Goal: Task Accomplishment & Management: Complete application form

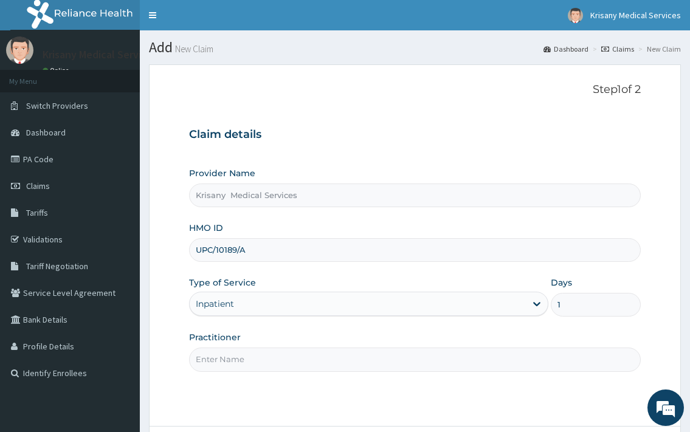
type input "1"
drag, startPoint x: 421, startPoint y: 359, endPoint x: 412, endPoint y: 358, distance: 9.8
click at [420, 360] on input "Practitioner" at bounding box center [414, 360] width 451 height 24
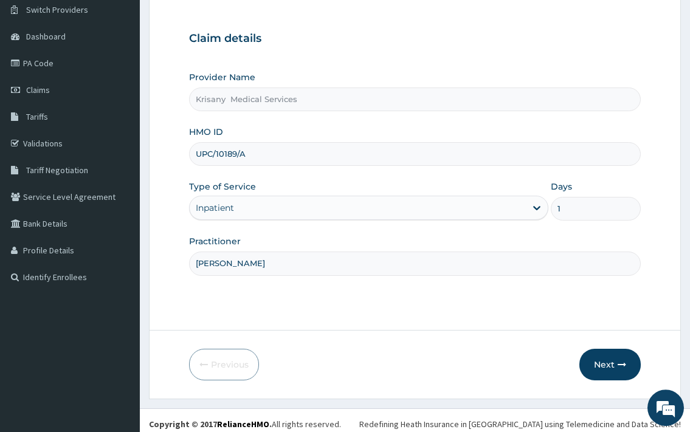
scroll to position [103, 0]
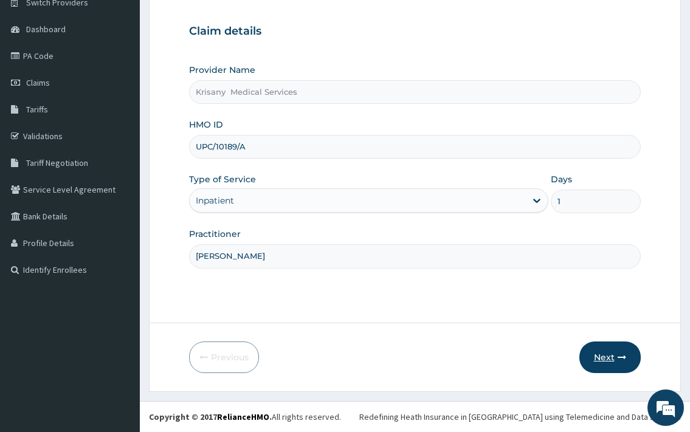
type input "DR.MCKAY"
click at [600, 372] on button "Next" at bounding box center [609, 358] width 61 height 32
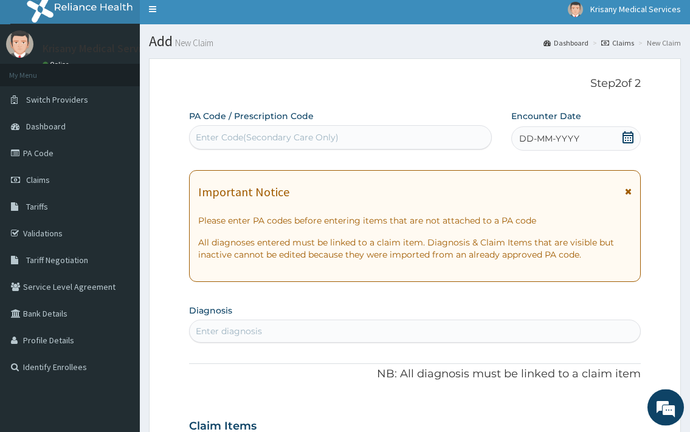
scroll to position [0, 0]
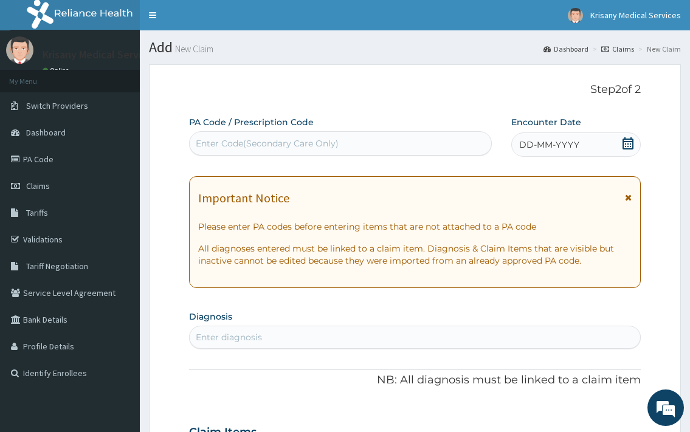
click at [258, 147] on div "Enter Code(Secondary Care Only)" at bounding box center [267, 143] width 143 height 12
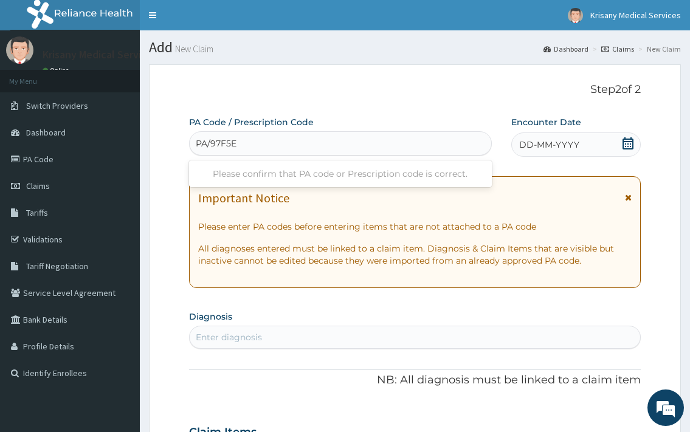
type input "PA/97F5EA"
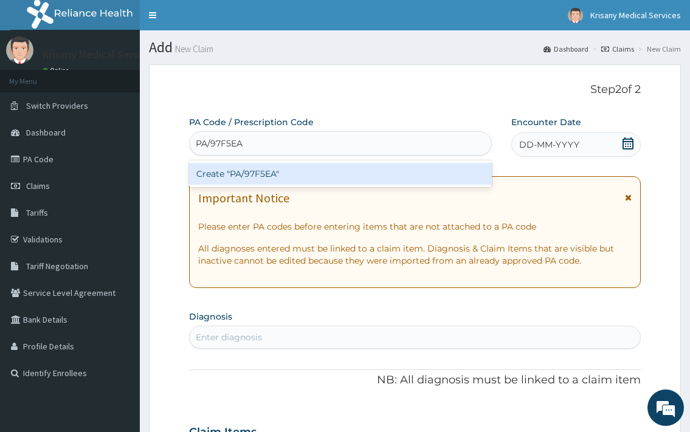
click at [289, 164] on div "Create "PA/97F5EA"" at bounding box center [340, 174] width 302 height 22
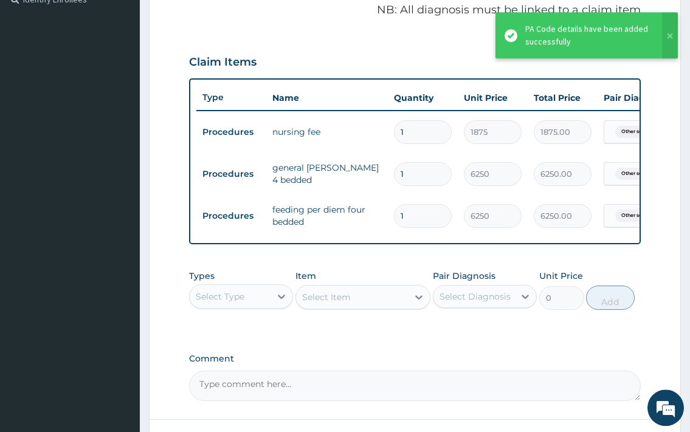
scroll to position [250, 0]
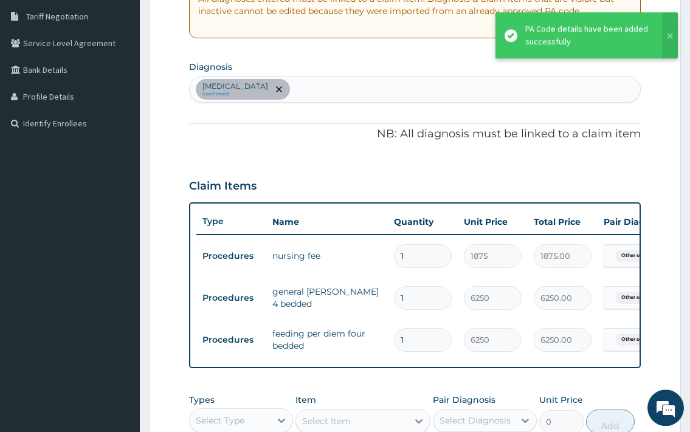
click at [483, 88] on div "Other severe and complicated Plasmodium falciparum malaria confirmed" at bounding box center [415, 90] width 450 height 26
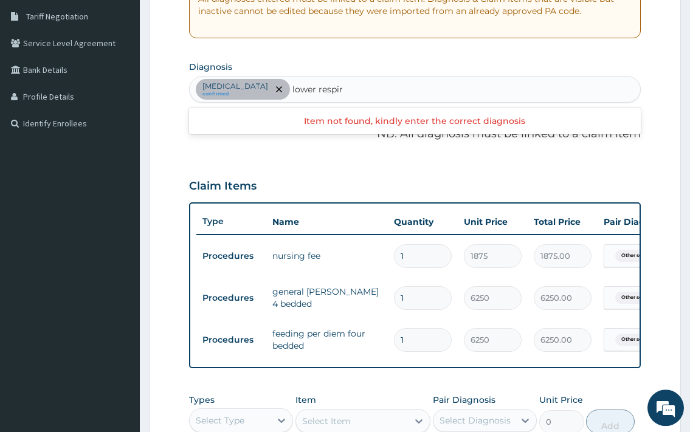
type input "lower respiratory"
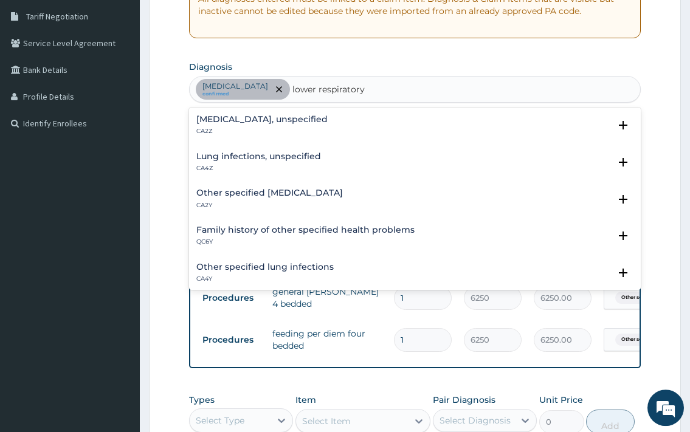
click at [328, 121] on h4 "Lower respiratory tract disease, unspecified" at bounding box center [261, 119] width 131 height 9
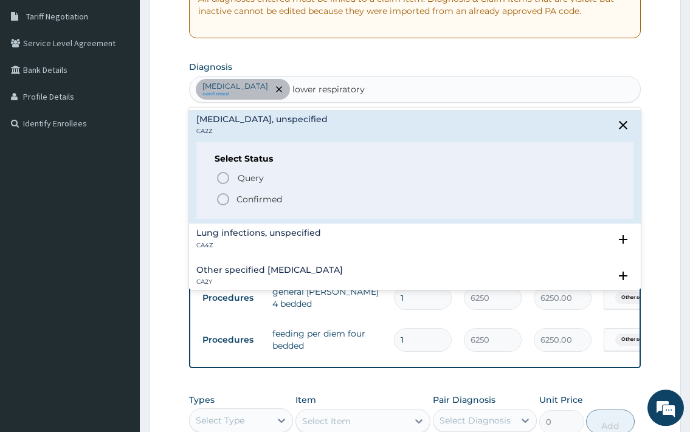
click at [300, 198] on span "Confirmed" at bounding box center [415, 199] width 399 height 15
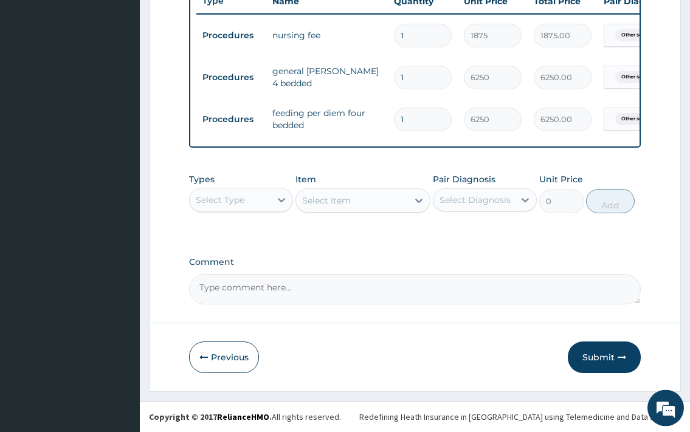
scroll to position [504, 0]
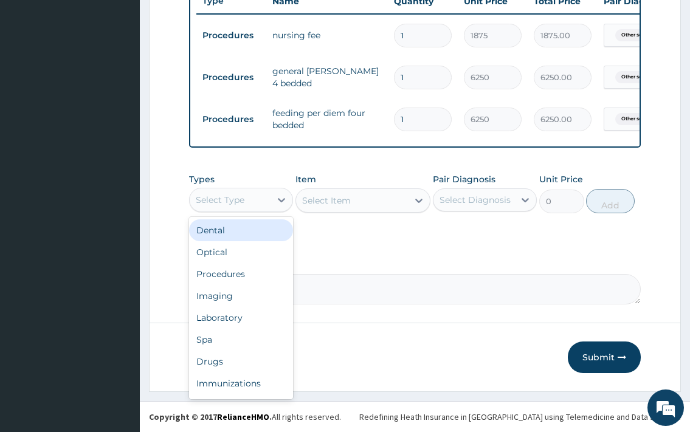
click at [247, 204] on div "Select Type" at bounding box center [230, 199] width 81 height 19
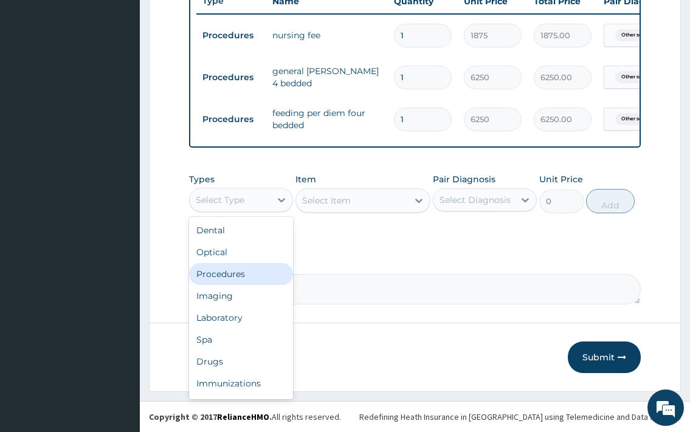
click at [235, 275] on div "Procedures" at bounding box center [241, 274] width 104 height 22
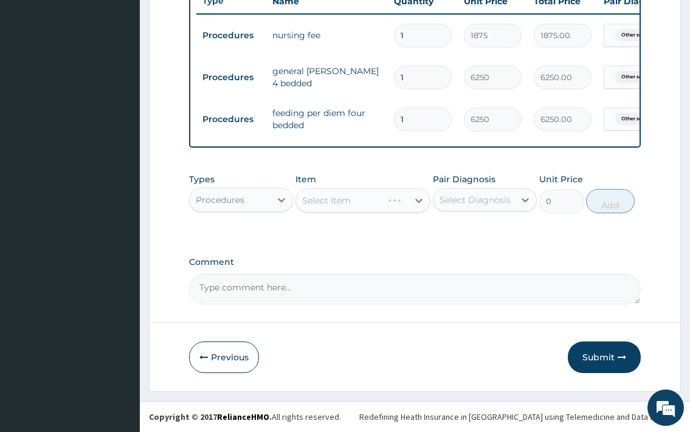
click at [379, 199] on div "Select Item" at bounding box center [364, 201] width 136 height 24
click at [389, 198] on div "Select Item" at bounding box center [352, 200] width 112 height 19
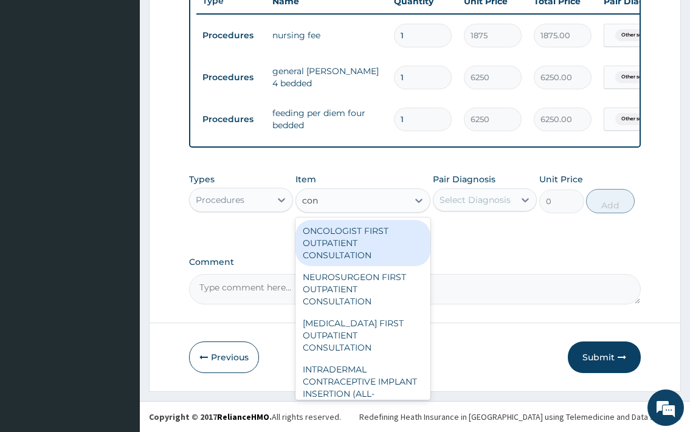
type input "cons"
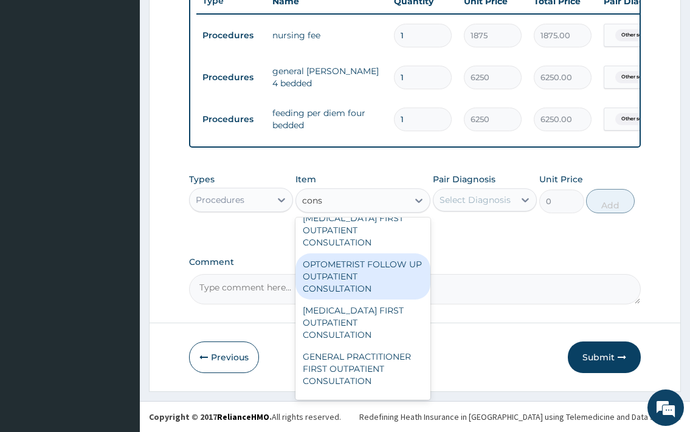
scroll to position [131, 0]
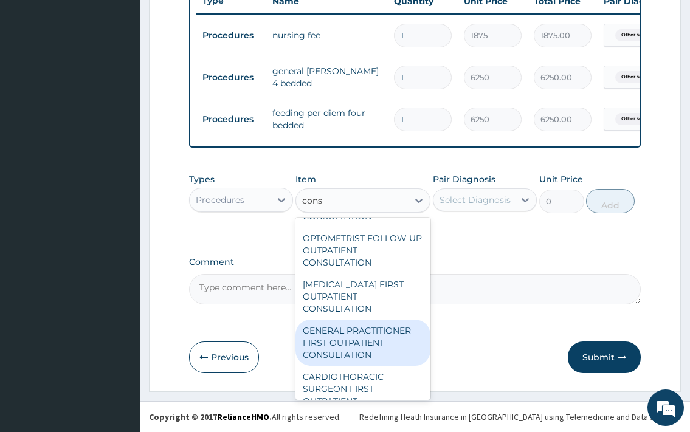
drag, startPoint x: 385, startPoint y: 337, endPoint x: 463, endPoint y: 229, distance: 133.8
click at [385, 337] on div "GENERAL PRACTITIONER FIRST OUTPATIENT CONSULTATION" at bounding box center [364, 343] width 136 height 46
type input "3750"
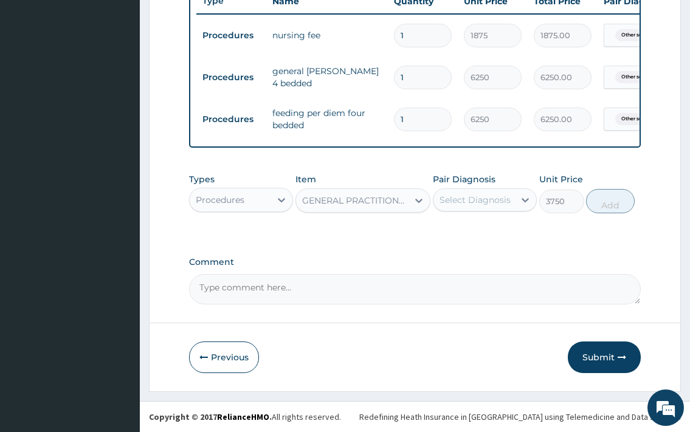
click at [485, 201] on div "Select Diagnosis" at bounding box center [475, 200] width 71 height 12
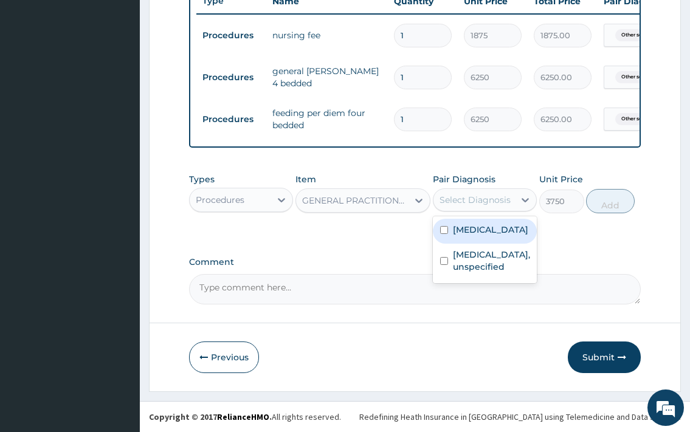
click at [490, 230] on label "Other severe and complicated Plasmodium falciparum malaria" at bounding box center [490, 230] width 75 height 12
checkbox input "true"
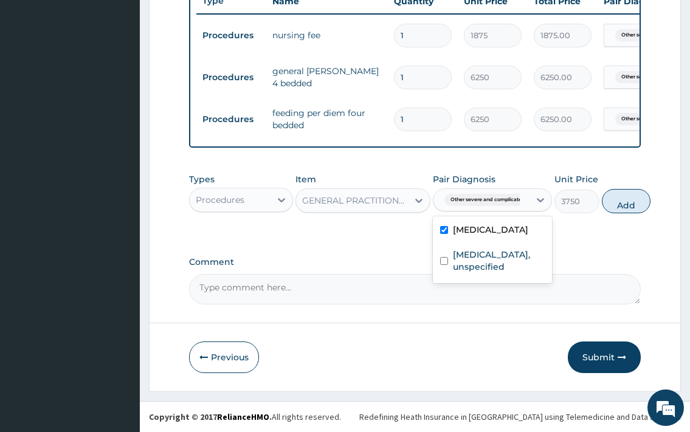
drag, startPoint x: 614, startPoint y: 204, endPoint x: 568, endPoint y: 230, distance: 52.6
click at [614, 204] on button "Add" at bounding box center [626, 201] width 49 height 24
type input "0"
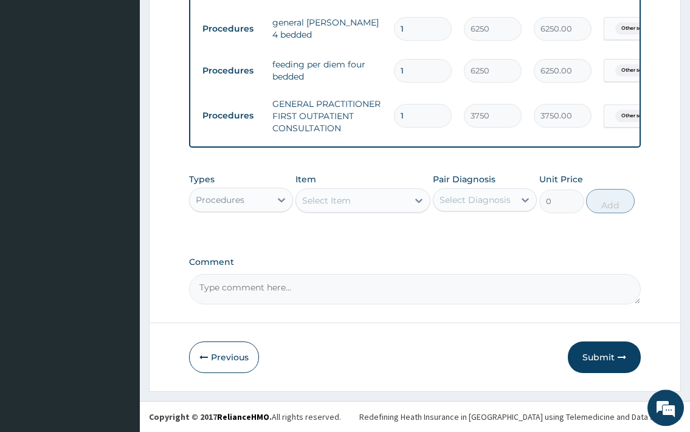
scroll to position [553, 0]
click at [237, 199] on div "Procedures" at bounding box center [220, 200] width 49 height 12
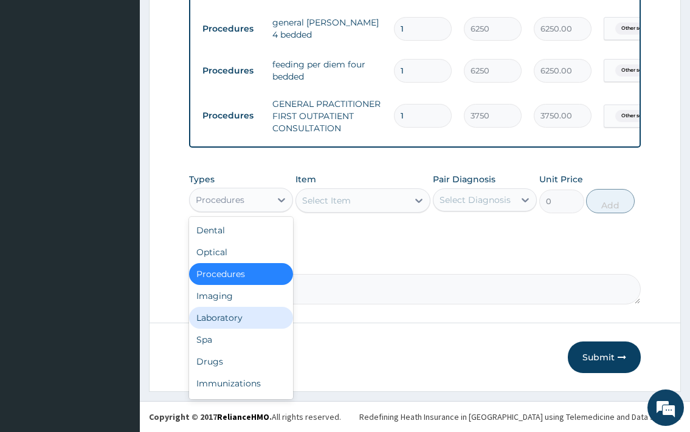
drag, startPoint x: 232, startPoint y: 313, endPoint x: 259, endPoint y: 291, distance: 35.0
click at [234, 313] on div "Laboratory" at bounding box center [241, 318] width 104 height 22
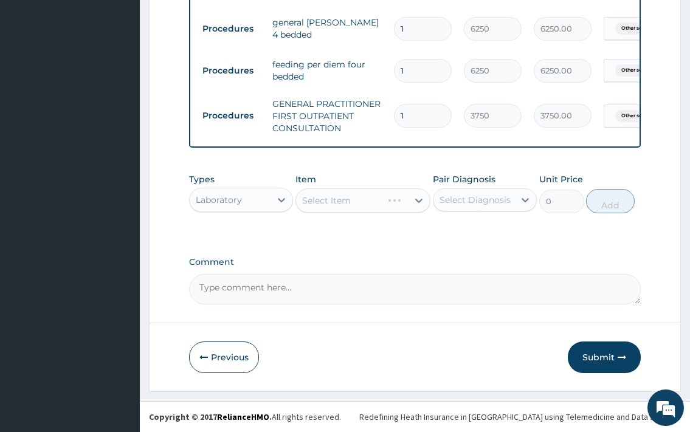
click at [338, 199] on div "Select Item" at bounding box center [364, 201] width 136 height 24
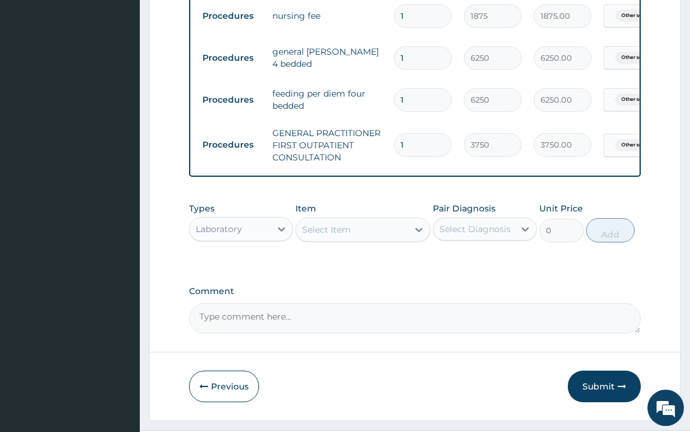
scroll to position [491, 0]
click at [355, 239] on div "Select Item" at bounding box center [352, 229] width 112 height 19
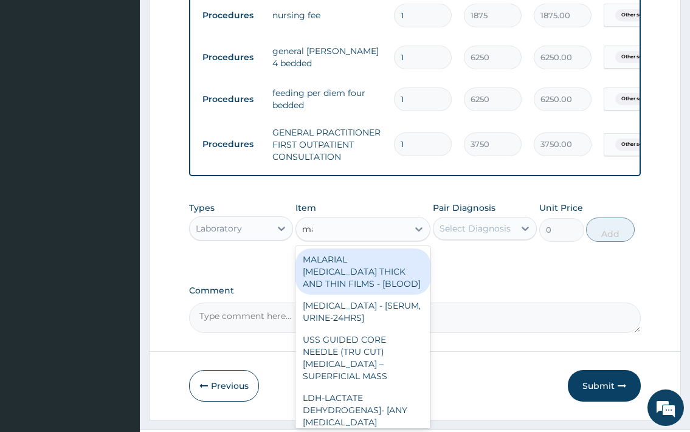
type input "mala"
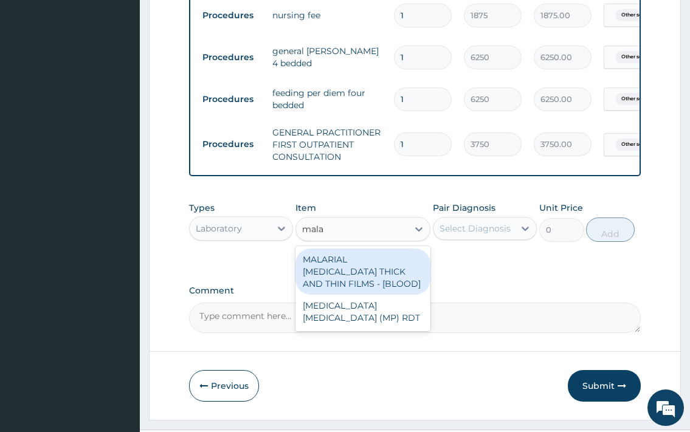
click at [379, 295] on div "MALARIAL PARASITE THICK AND THIN FILMS - [BLOOD]" at bounding box center [364, 272] width 136 height 46
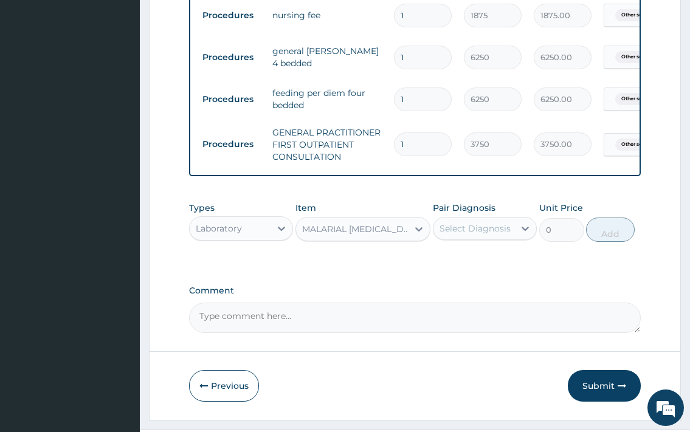
type input "2187.5"
drag, startPoint x: 462, startPoint y: 271, endPoint x: 468, endPoint y: 272, distance: 6.3
click at [463, 238] on div "Select Diagnosis" at bounding box center [474, 228] width 81 height 19
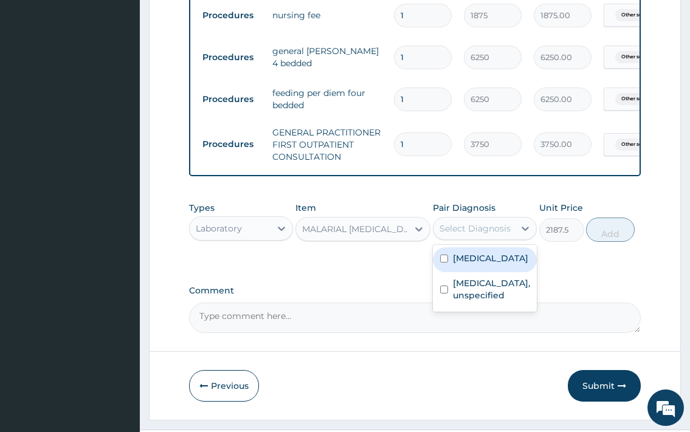
click at [478, 265] on label "Other severe and complicated Plasmodium falciparum malaria" at bounding box center [490, 258] width 75 height 12
checkbox input "true"
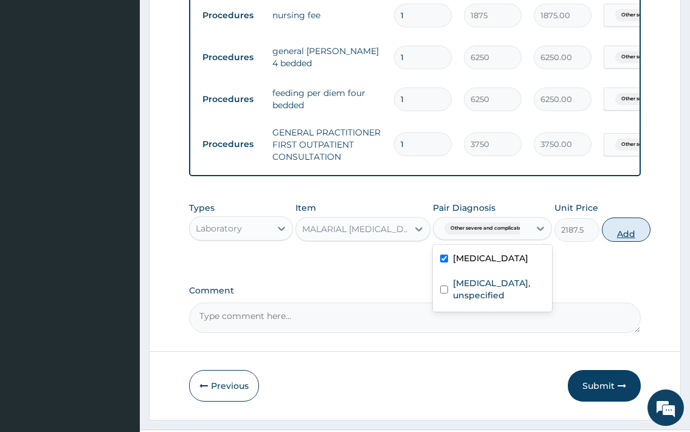
click at [613, 242] on button "Add" at bounding box center [626, 230] width 49 height 24
type input "0"
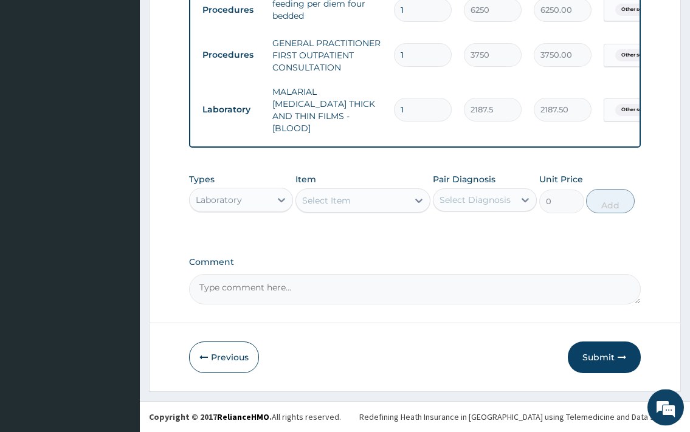
scroll to position [601, 0]
click at [356, 204] on div "Select Item" at bounding box center [352, 200] width 112 height 19
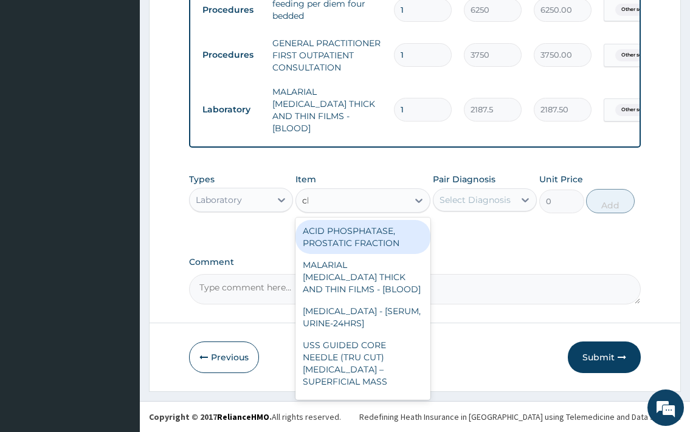
type input "cbc"
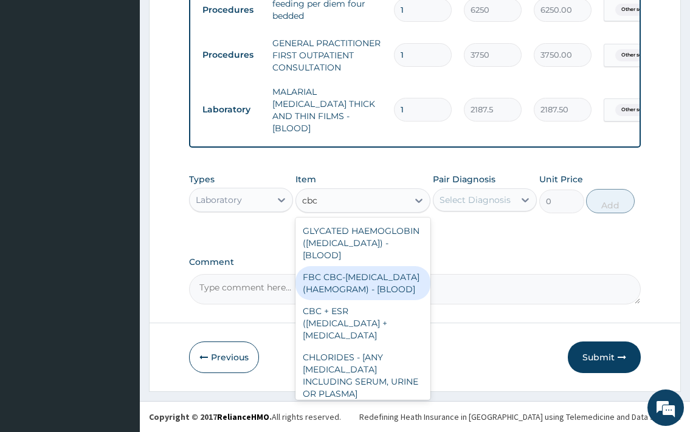
click at [347, 295] on div "FBC CBC-COMPLETE BLOOD COUNT (HAEMOGRAM) - [BLOOD]" at bounding box center [364, 283] width 136 height 34
type input "5000"
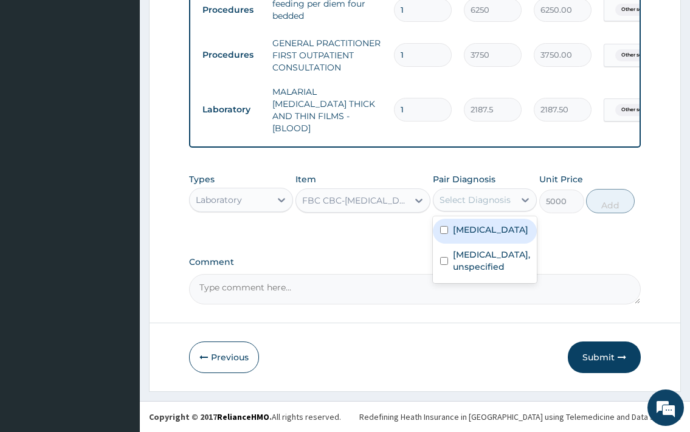
click at [497, 189] on div "Select Diagnosis" at bounding box center [485, 200] width 104 height 23
drag, startPoint x: 483, startPoint y: 240, endPoint x: 500, endPoint y: 238, distance: 17.1
click at [486, 236] on label "Other severe and complicated Plasmodium falciparum malaria" at bounding box center [490, 230] width 75 height 12
checkbox input "true"
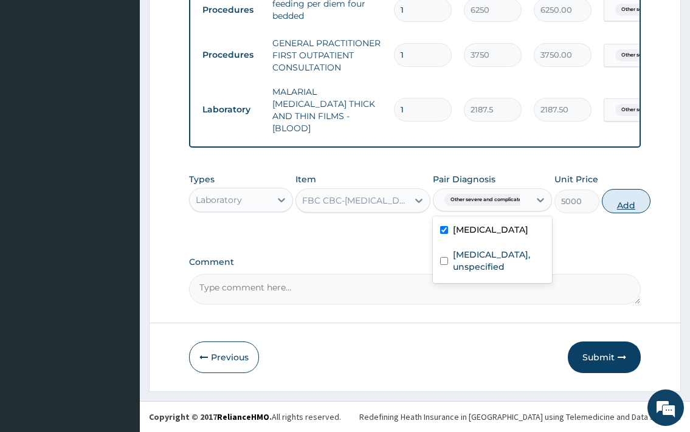
click at [629, 212] on button "Add" at bounding box center [626, 201] width 49 height 24
type input "0"
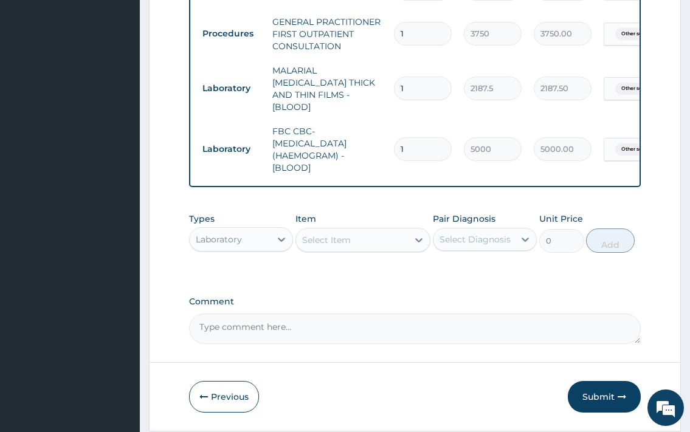
click at [340, 246] on div "Select Item" at bounding box center [326, 240] width 49 height 12
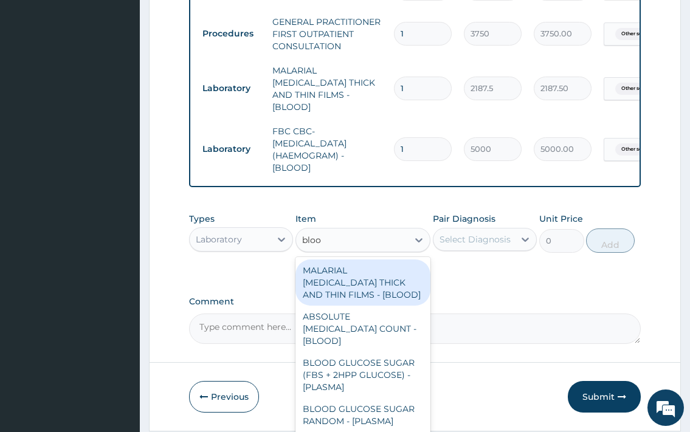
type input "blood"
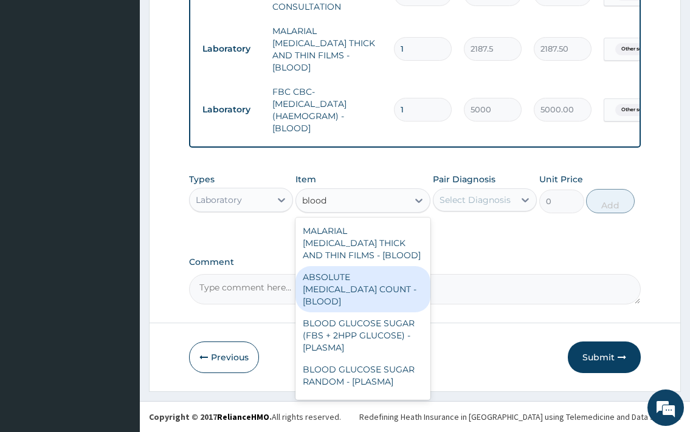
scroll to position [66, 0]
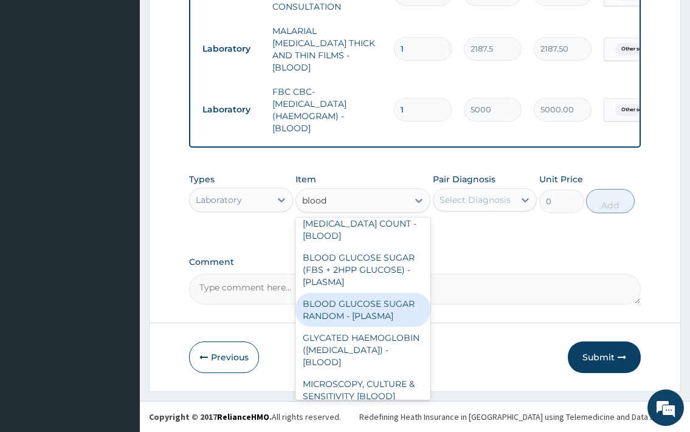
click at [385, 305] on div "BLOOD GLUCOSE SUGAR RANDOM - [PLASMA]" at bounding box center [364, 310] width 136 height 34
type input "1875"
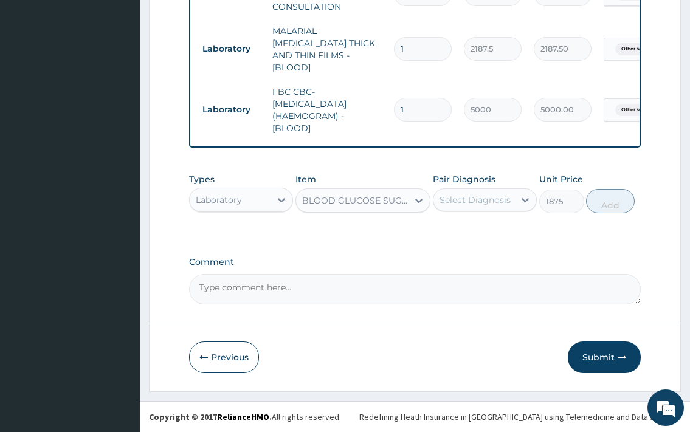
drag, startPoint x: 496, startPoint y: 190, endPoint x: 491, endPoint y: 206, distance: 17.0
click at [494, 190] on div "Select Diagnosis" at bounding box center [485, 200] width 104 height 23
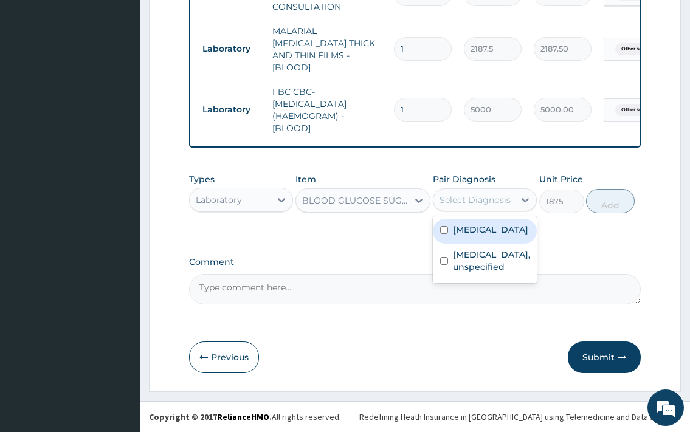
drag, startPoint x: 490, startPoint y: 246, endPoint x: 590, endPoint y: 221, distance: 102.8
click at [491, 236] on label "Other severe and complicated Plasmodium falciparum malaria" at bounding box center [490, 230] width 75 height 12
checkbox input "true"
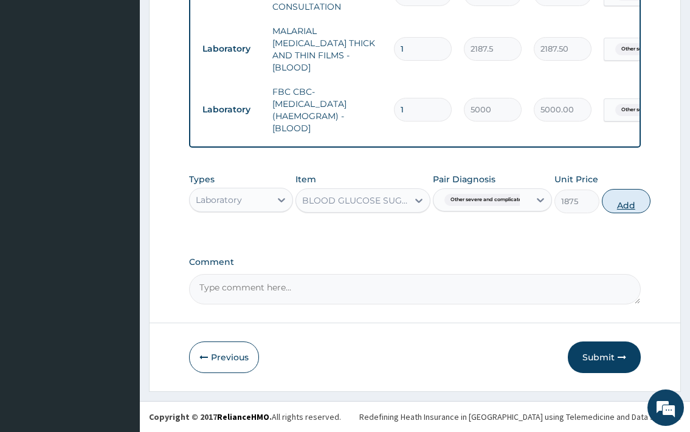
click at [615, 202] on button "Add" at bounding box center [626, 201] width 49 height 24
type input "0"
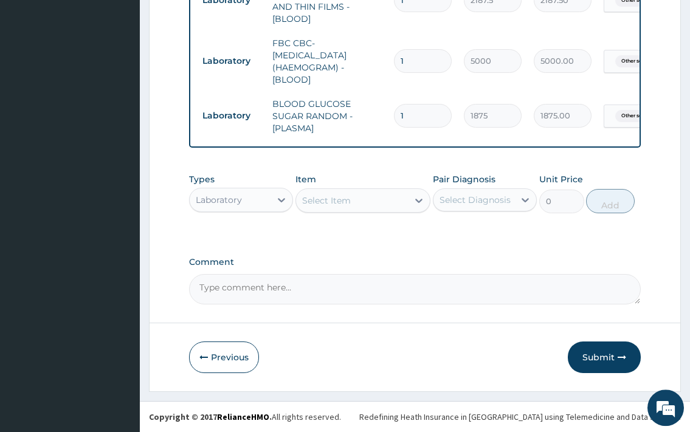
scroll to position [711, 0]
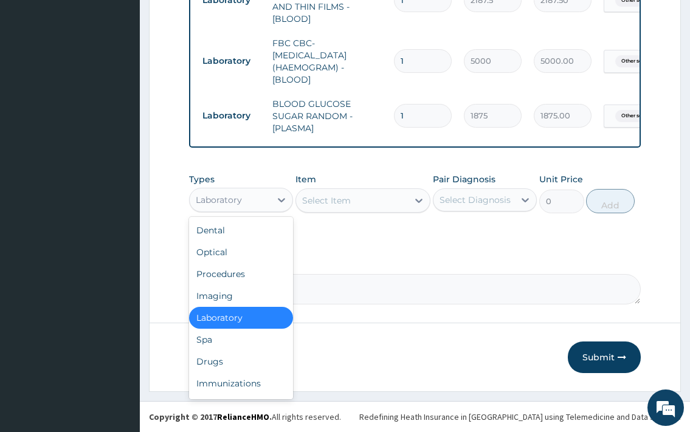
click at [252, 196] on div "Laboratory" at bounding box center [230, 199] width 81 height 19
click at [220, 356] on div "Drugs" at bounding box center [241, 362] width 104 height 22
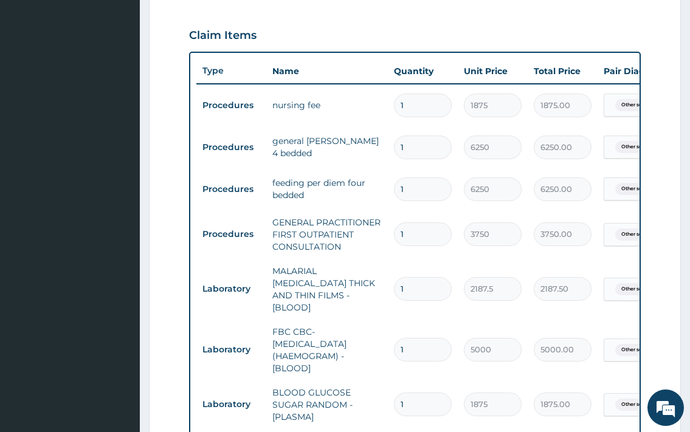
scroll to position [649, 0]
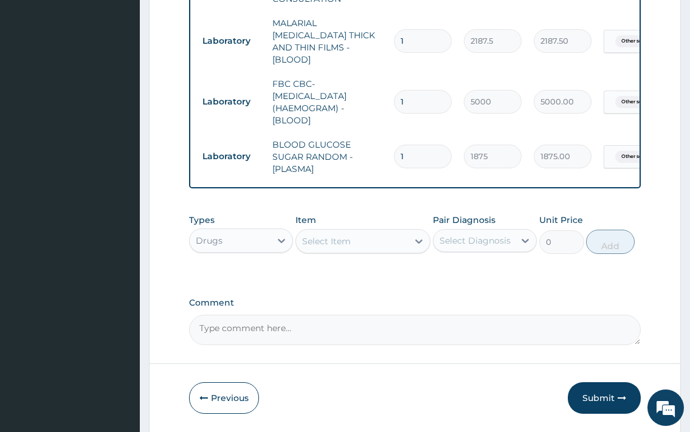
click at [340, 247] on div "Select Item" at bounding box center [326, 241] width 49 height 12
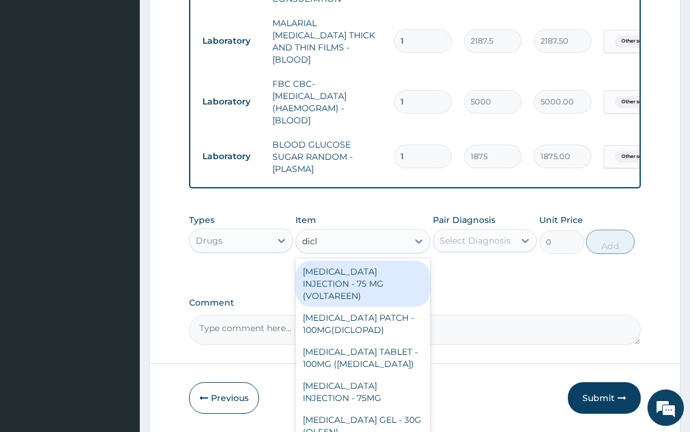
type input "diclo"
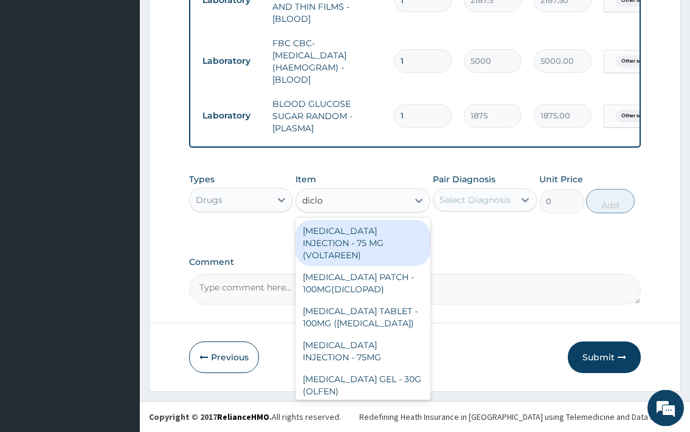
scroll to position [711, 0]
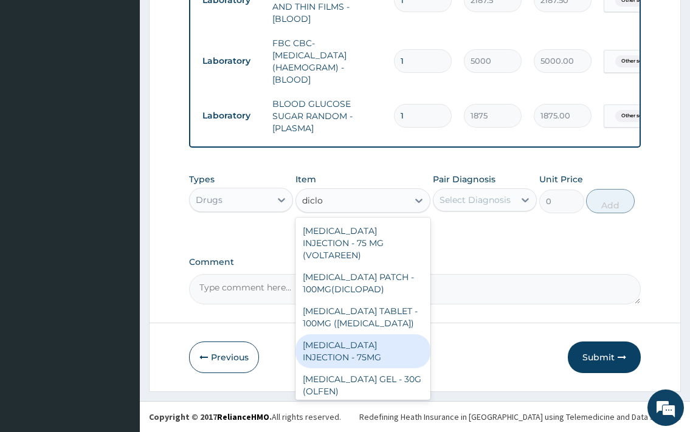
drag, startPoint x: 363, startPoint y: 348, endPoint x: 424, endPoint y: 301, distance: 77.6
click at [365, 348] on div "DICLOFENAC INJECTION - 75MG" at bounding box center [364, 351] width 136 height 34
type input "420"
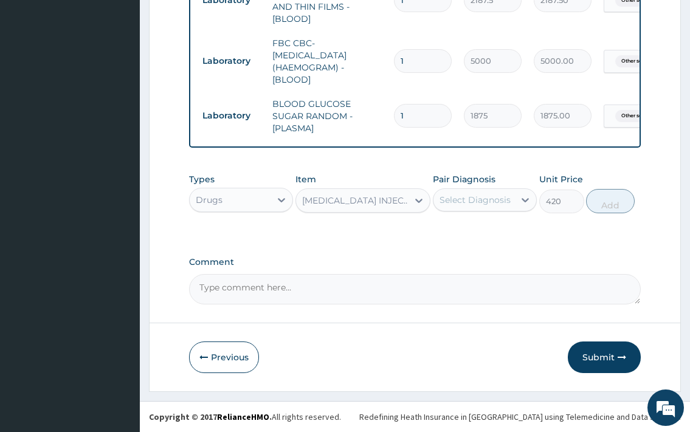
click at [489, 202] on div "Select Diagnosis" at bounding box center [475, 200] width 71 height 12
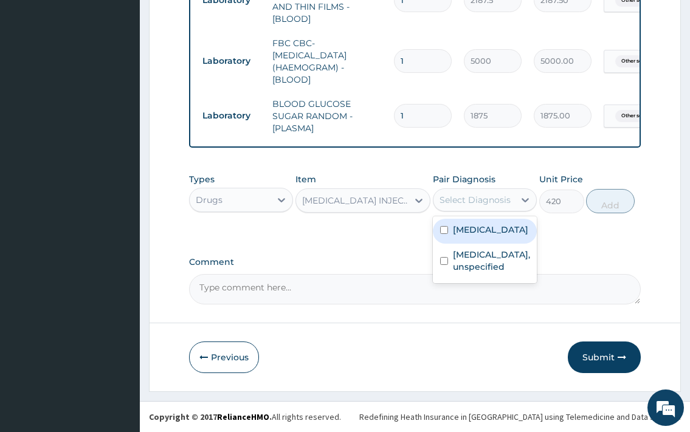
click at [500, 236] on label "Other severe and complicated Plasmodium falciparum malaria" at bounding box center [490, 230] width 75 height 12
checkbox input "true"
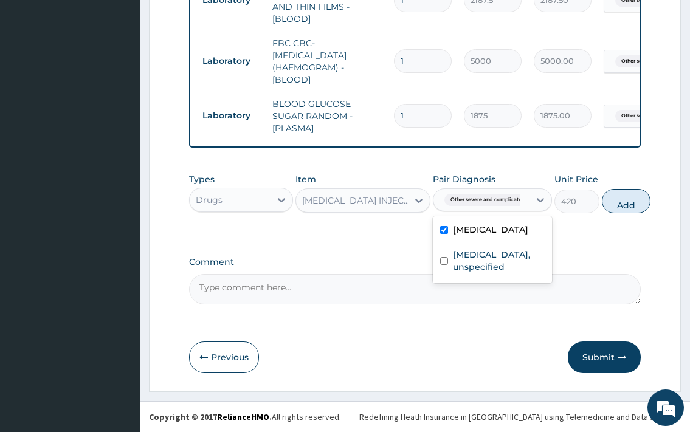
drag, startPoint x: 632, startPoint y: 202, endPoint x: 411, endPoint y: 222, distance: 221.6
click at [632, 202] on button "Add" at bounding box center [626, 201] width 49 height 24
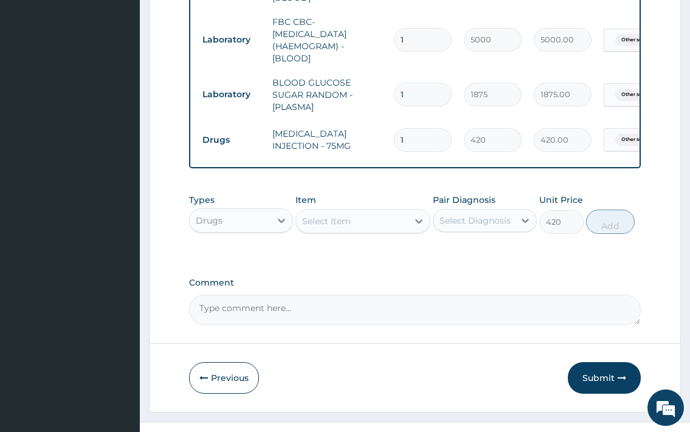
type input "0"
click at [348, 227] on div "Select Item" at bounding box center [326, 221] width 49 height 12
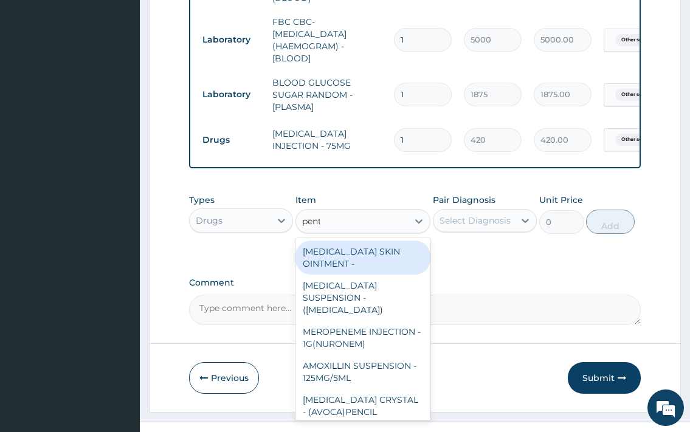
type input "penta"
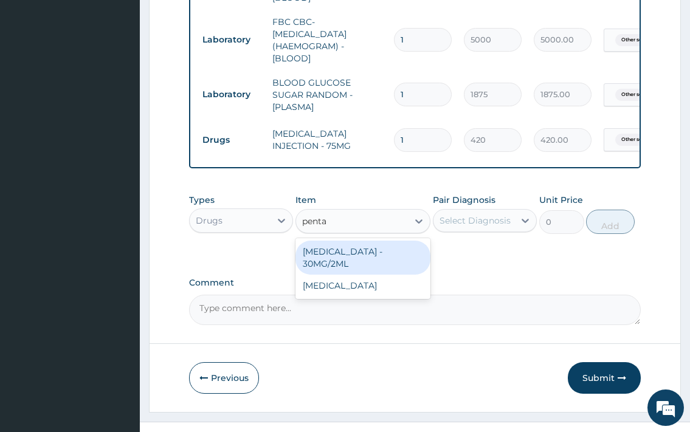
drag, startPoint x: 378, startPoint y: 282, endPoint x: 396, endPoint y: 268, distance: 22.5
click at [378, 275] on div "PENTAZOCINE INJECTION - 30MG/2ML" at bounding box center [364, 258] width 136 height 34
type input "1400"
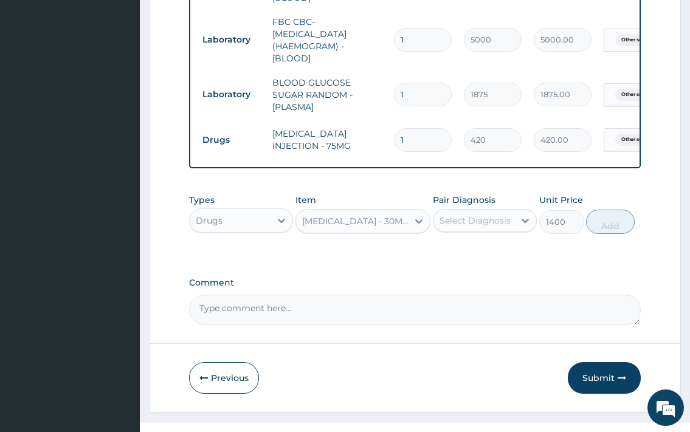
click at [494, 227] on div "Select Diagnosis" at bounding box center [475, 221] width 71 height 12
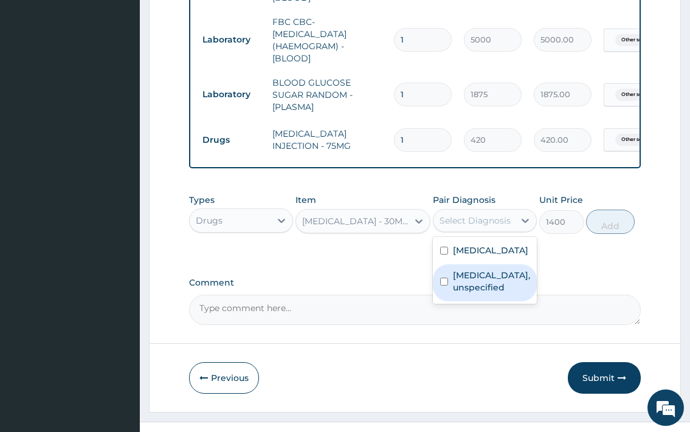
drag, startPoint x: 493, startPoint y: 361, endPoint x: 584, endPoint y: 297, distance: 111.0
click at [502, 294] on label "Lower respiratory tract disease, unspecified" at bounding box center [491, 281] width 77 height 24
checkbox input "true"
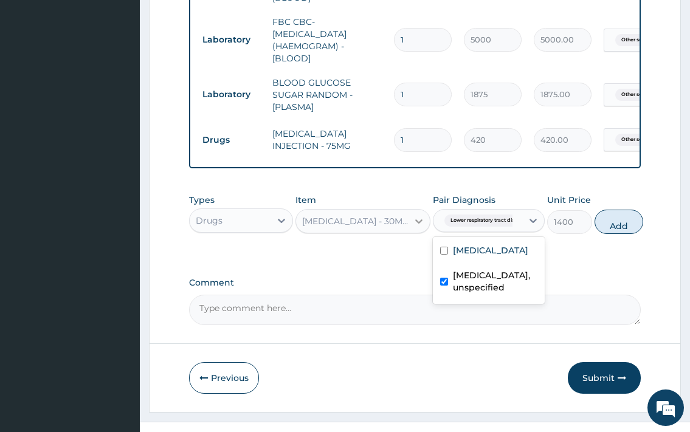
click at [615, 234] on button "Add" at bounding box center [619, 222] width 49 height 24
type input "0"
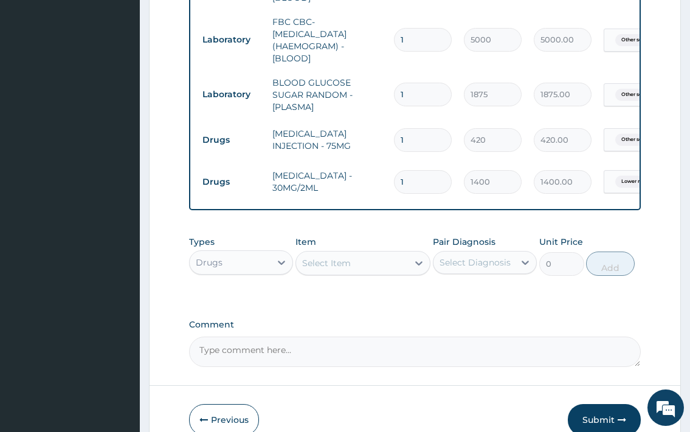
click at [347, 269] on div "Select Item" at bounding box center [326, 263] width 49 height 12
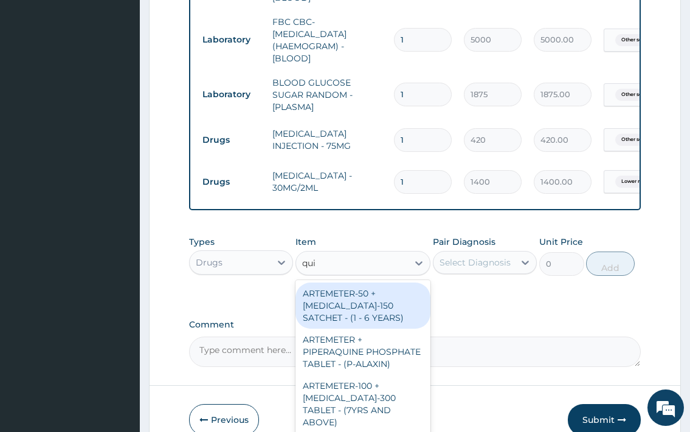
type input "quin"
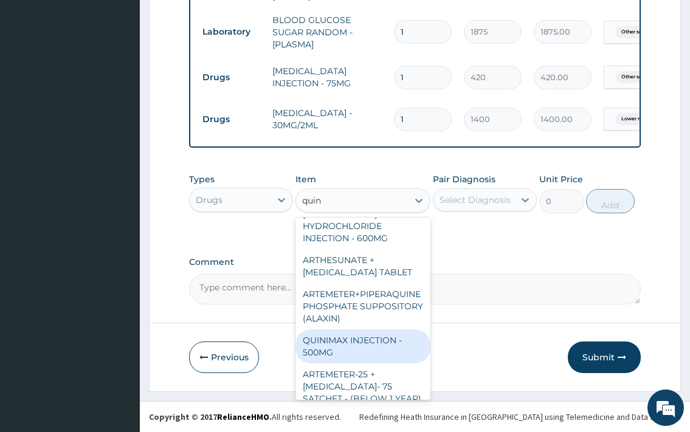
scroll to position [328, 0]
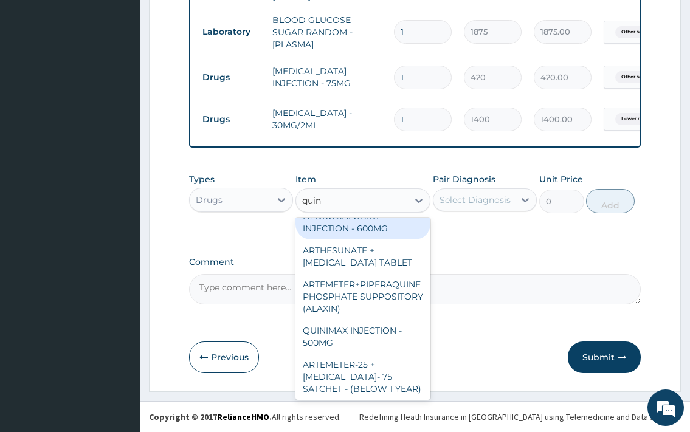
drag, startPoint x: 349, startPoint y: 231, endPoint x: 452, endPoint y: 219, distance: 104.1
click at [351, 231] on div "QUININE HYDROCHLORIDE INJECTION - 600MG" at bounding box center [364, 216] width 136 height 46
type input "218.39999999999998"
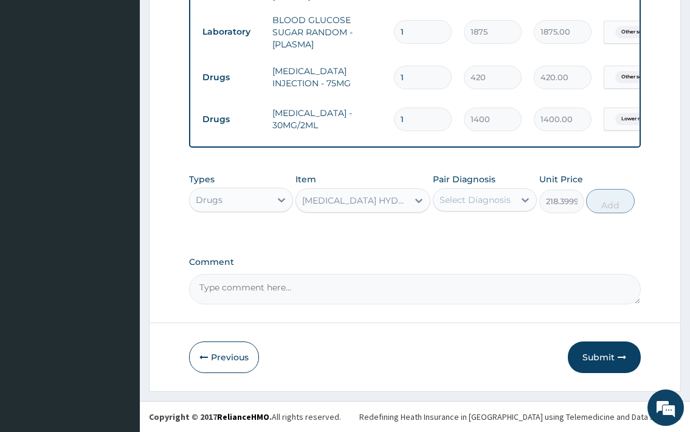
drag, startPoint x: 478, startPoint y: 198, endPoint x: 482, endPoint y: 213, distance: 15.2
click at [480, 204] on div "Select Diagnosis" at bounding box center [475, 200] width 71 height 12
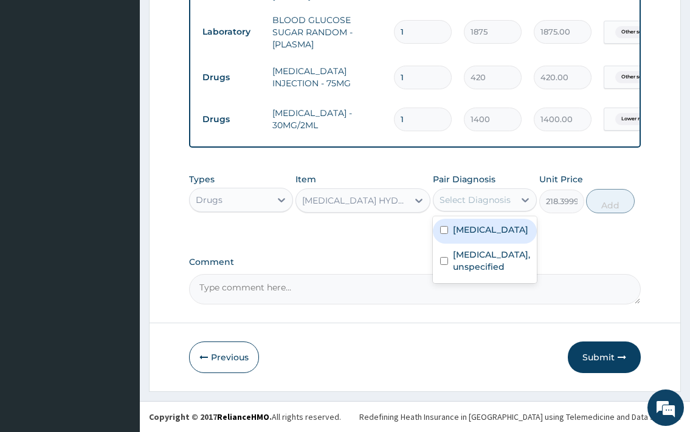
drag, startPoint x: 476, startPoint y: 244, endPoint x: 592, endPoint y: 229, distance: 117.2
click at [480, 236] on label "Other severe and complicated Plasmodium falciparum malaria" at bounding box center [490, 230] width 75 height 12
checkbox input "true"
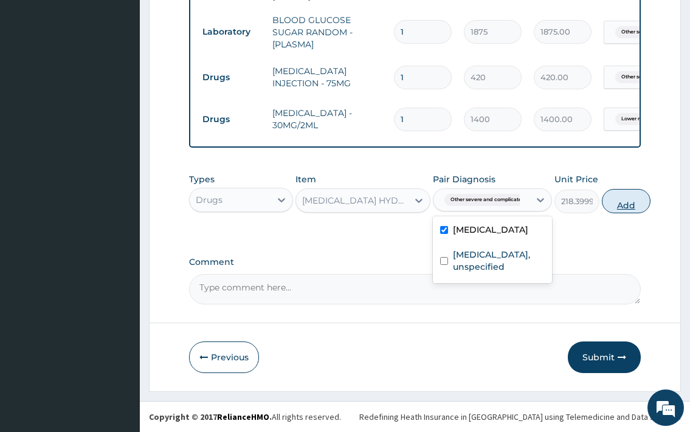
click at [620, 212] on button "Add" at bounding box center [626, 201] width 49 height 24
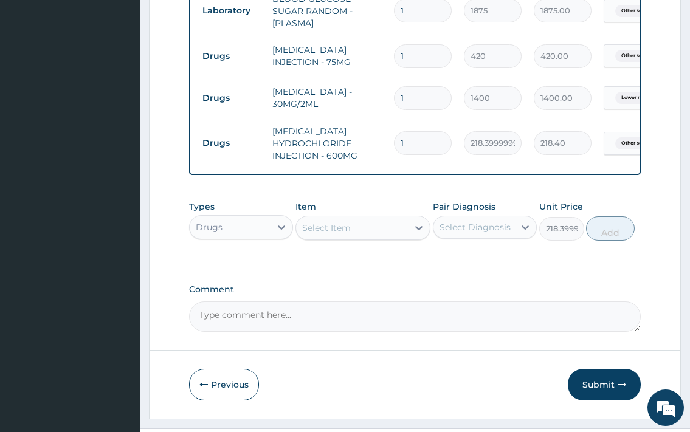
type input "0"
type input "0.00"
type input "2"
type input "436.80"
type input "2"
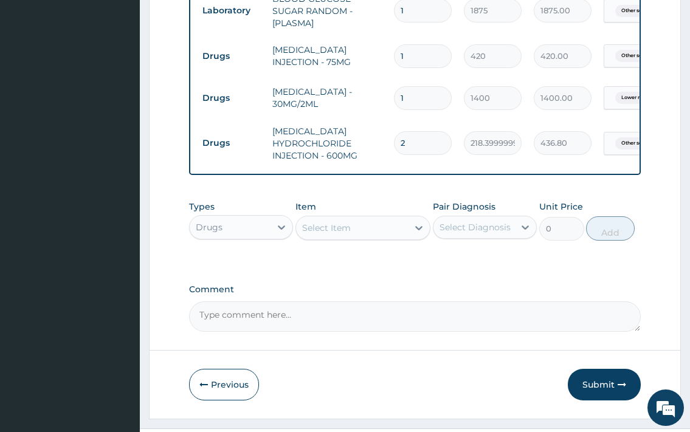
click at [370, 238] on div "Select Item" at bounding box center [352, 227] width 112 height 19
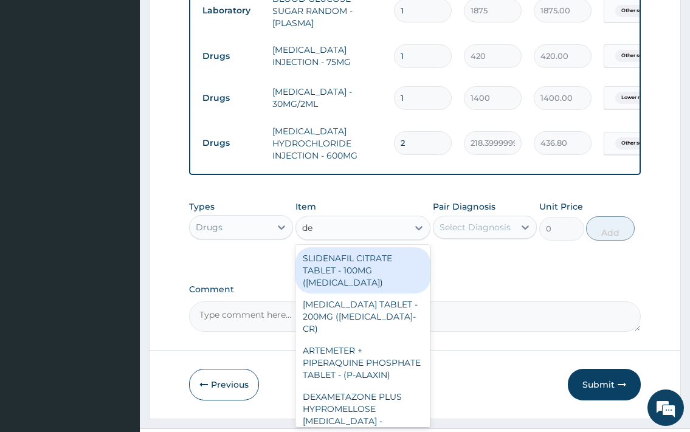
type input "dex"
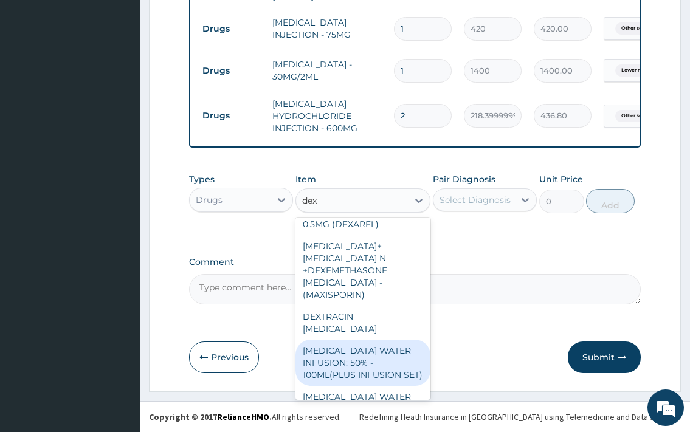
scroll to position [263, 0]
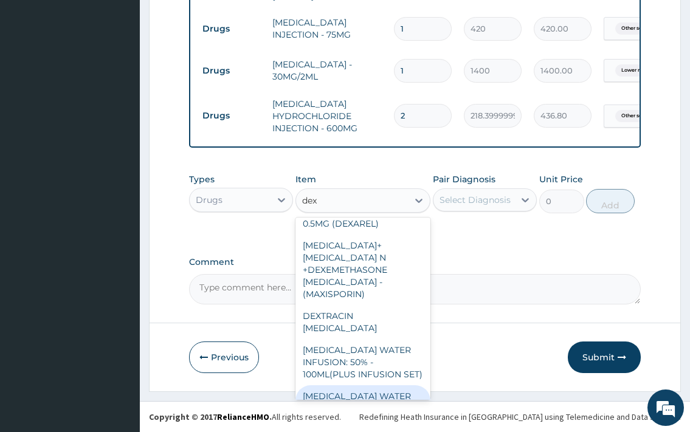
drag, startPoint x: 372, startPoint y: 375, endPoint x: 487, endPoint y: 284, distance: 146.8
click at [373, 386] on div "DEXTROSE WATER INFUSION: 10% - 500ML(PLUS INFUSION SET)" at bounding box center [364, 415] width 136 height 58
type input "1092"
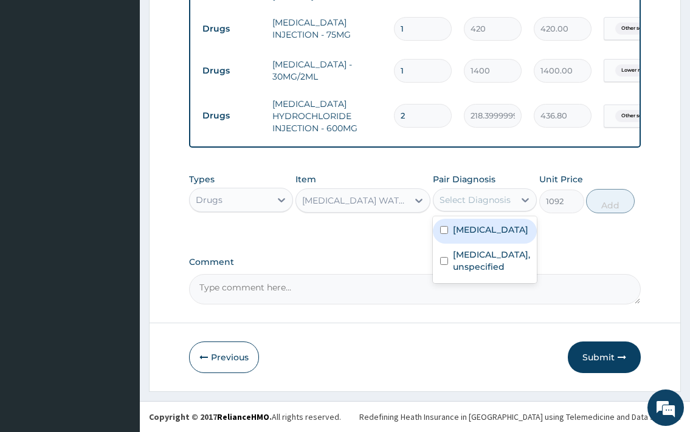
click at [492, 193] on div "Select Diagnosis" at bounding box center [474, 199] width 81 height 19
drag, startPoint x: 479, startPoint y: 243, endPoint x: 611, endPoint y: 212, distance: 136.3
click at [483, 236] on label "Other severe and complicated Plasmodium falciparum malaria" at bounding box center [490, 230] width 75 height 12
checkbox input "true"
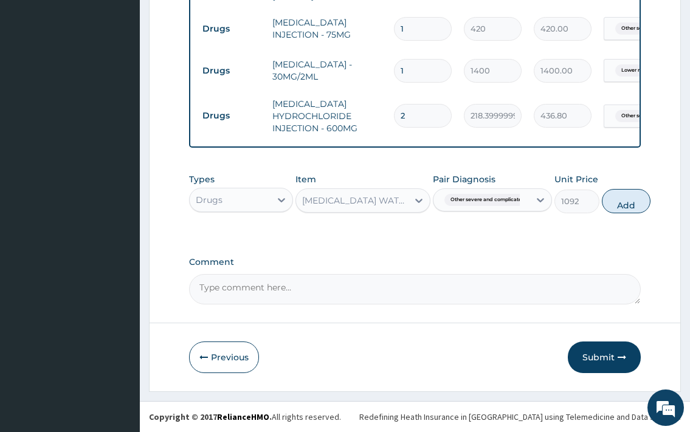
drag, startPoint x: 626, startPoint y: 211, endPoint x: 494, endPoint y: 227, distance: 132.9
click at [623, 210] on button "Add" at bounding box center [626, 201] width 49 height 24
type input "0"
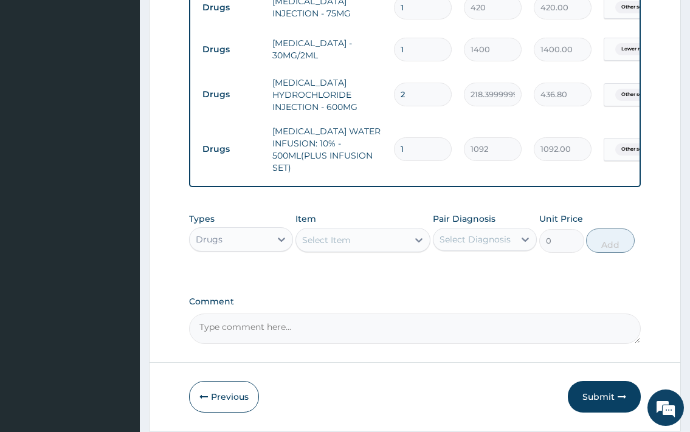
type input "0.00"
type input "3"
type input "3276.00"
type input "3"
click at [381, 252] on div "Select Item" at bounding box center [364, 240] width 136 height 24
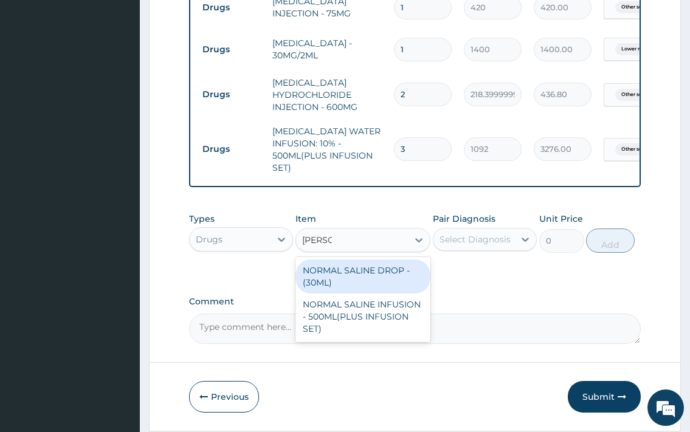
type input "normal"
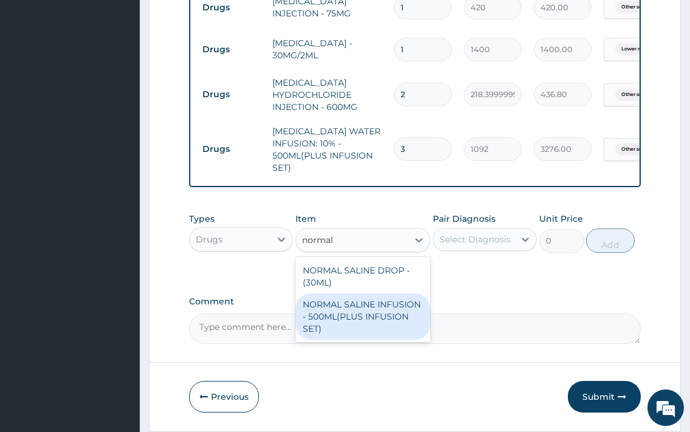
click at [368, 340] on div "NORMAL SALINE INFUSION - 500ML(PLUS INFUSION SET)" at bounding box center [364, 317] width 136 height 46
type input "1092"
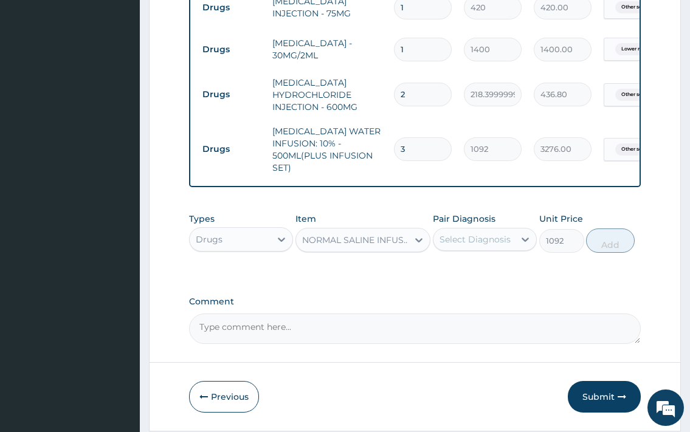
click at [460, 246] on div "Select Diagnosis" at bounding box center [475, 240] width 71 height 12
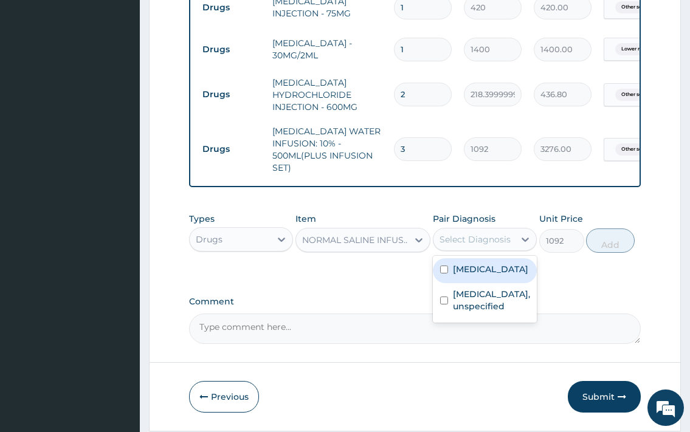
drag, startPoint x: 472, startPoint y: 315, endPoint x: 586, endPoint y: 281, distance: 118.7
click at [482, 275] on label "Other severe and complicated Plasmodium falciparum malaria" at bounding box center [490, 269] width 75 height 12
checkbox input "true"
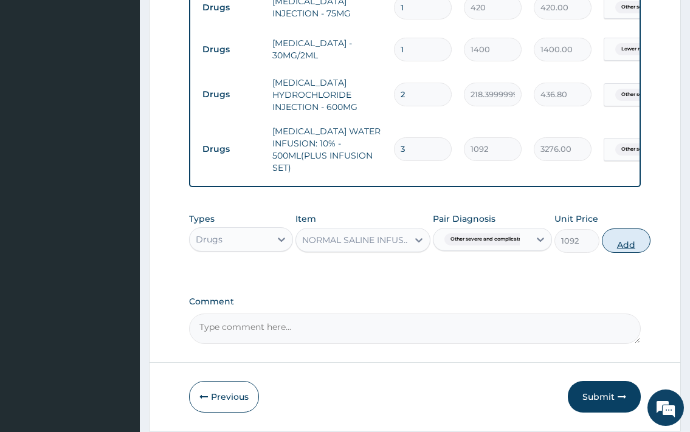
click at [625, 253] on button "Add" at bounding box center [626, 241] width 49 height 24
type input "0"
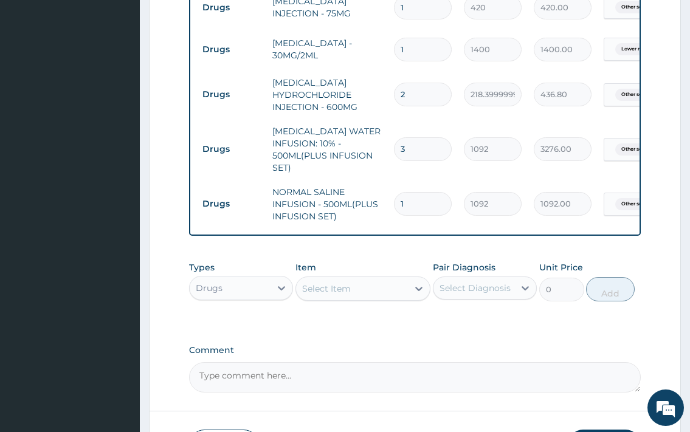
type input "0.00"
type input "23"
type input "25116.00"
type input "2"
type input "2184.00"
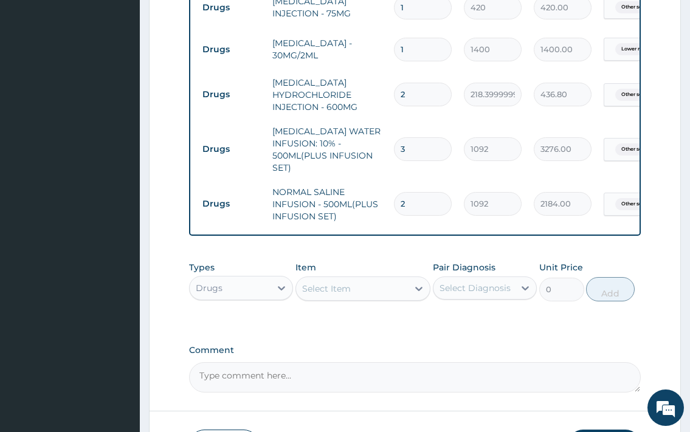
type input "0.00"
type input "3"
type input "3276.00"
type input "3"
click at [373, 299] on div "Select Item" at bounding box center [352, 288] width 112 height 19
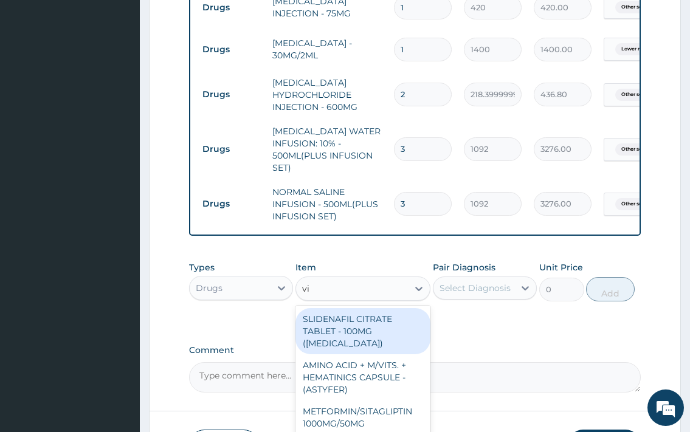
type input "vit"
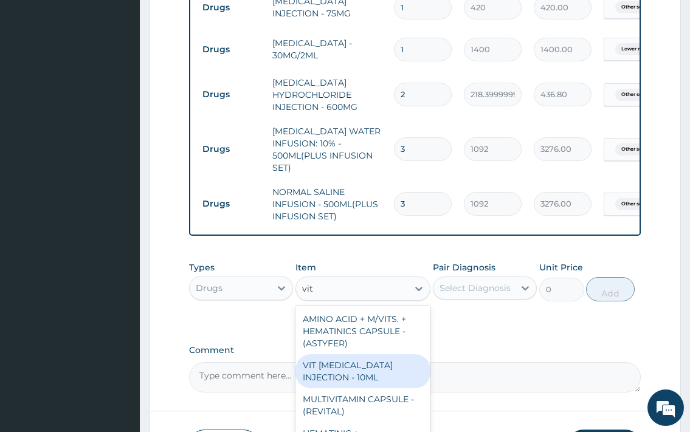
click at [418, 387] on div "VIT B- COMPLEX INJECTION - 10ML" at bounding box center [364, 372] width 136 height 34
type input "154"
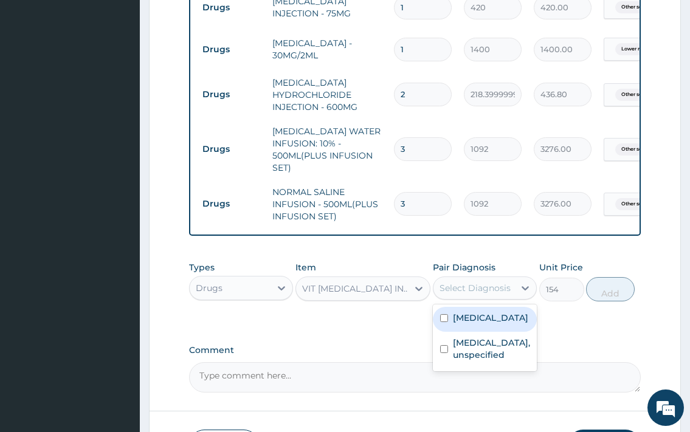
drag, startPoint x: 466, startPoint y: 314, endPoint x: 491, endPoint y: 382, distance: 72.2
click at [468, 298] on div "Select Diagnosis" at bounding box center [474, 287] width 81 height 19
drag, startPoint x: 491, startPoint y: 376, endPoint x: 611, endPoint y: 326, distance: 129.8
click at [505, 324] on label "Other severe and complicated Plasmodium falciparum malaria" at bounding box center [490, 318] width 75 height 12
checkbox input "true"
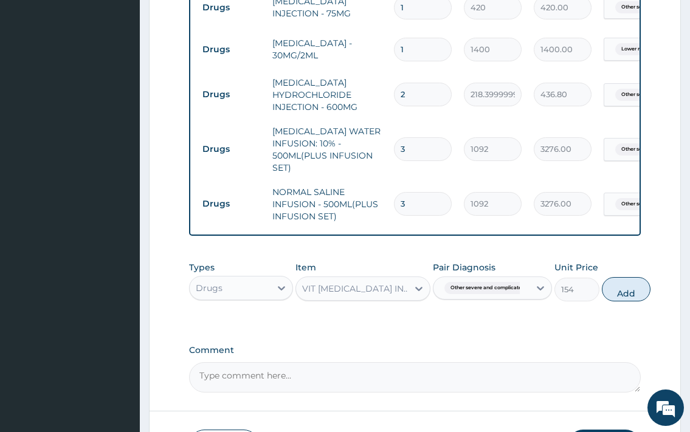
drag, startPoint x: 618, startPoint y: 310, endPoint x: 364, endPoint y: 319, distance: 254.3
click at [617, 302] on button "Add" at bounding box center [626, 289] width 49 height 24
type input "0"
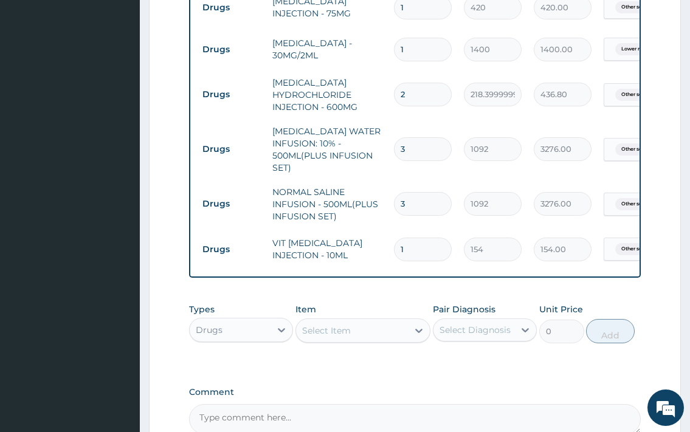
drag, startPoint x: 345, startPoint y: 351, endPoint x: 343, endPoint y: 344, distance: 7.5
click at [343, 337] on div "Select Item" at bounding box center [326, 331] width 49 height 12
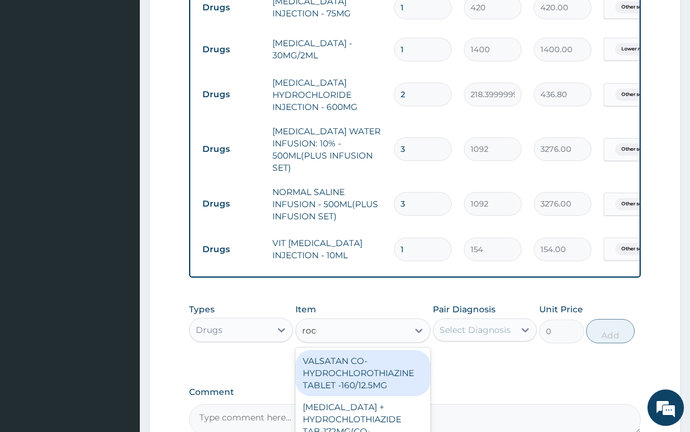
type input "rocep"
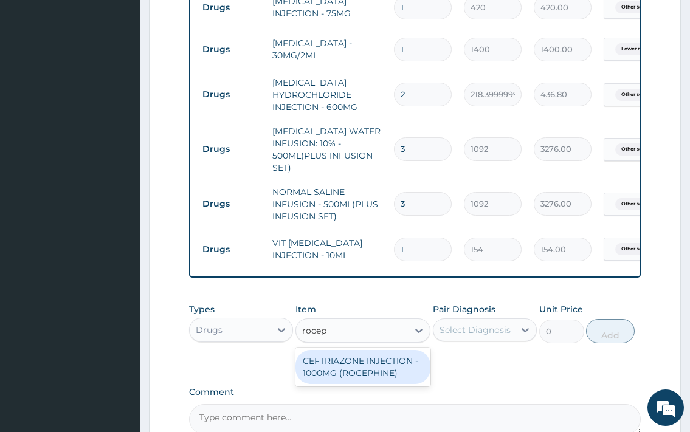
drag, startPoint x: 380, startPoint y: 388, endPoint x: 454, endPoint y: 351, distance: 82.7
click at [380, 384] on div "CEFTRIAZONE INJECTION - 1000MG (ROCEPHINE)" at bounding box center [364, 367] width 136 height 34
type input "9520"
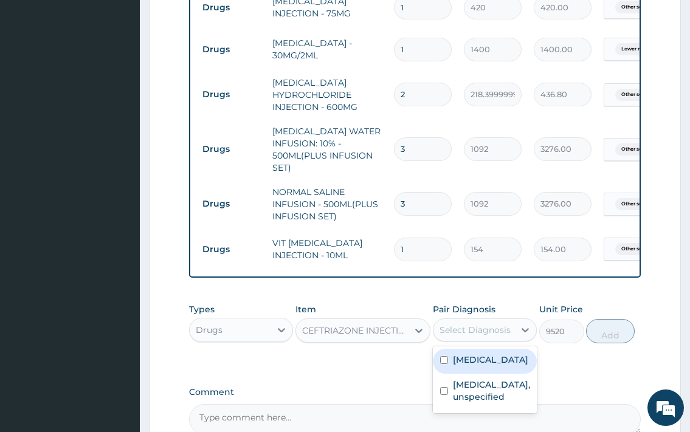
drag, startPoint x: 491, startPoint y: 345, endPoint x: 598, endPoint y: 302, distance: 115.7
click at [491, 340] on div "Select Diagnosis" at bounding box center [474, 329] width 81 height 19
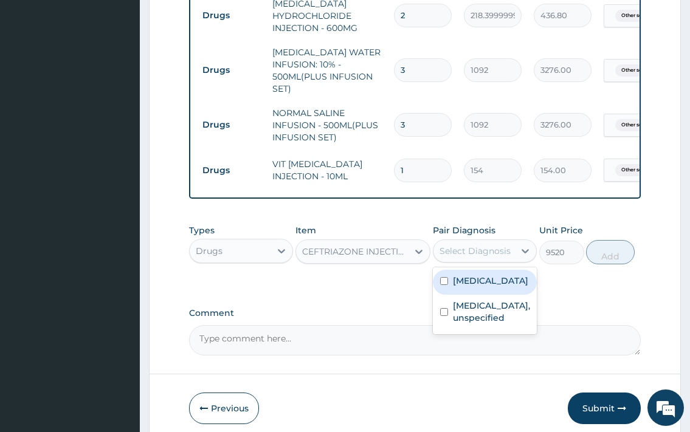
scroll to position [967, 0]
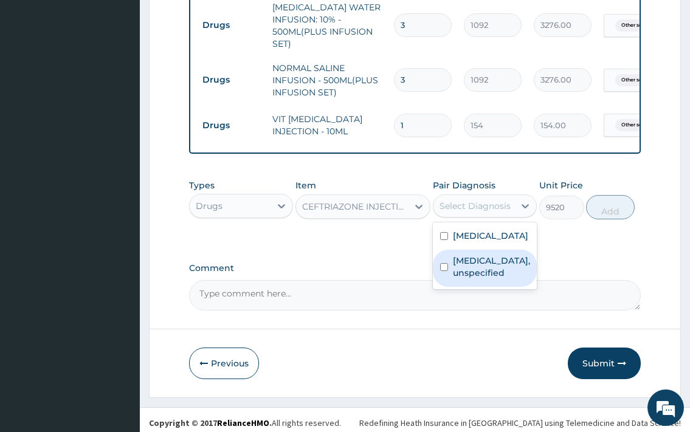
drag, startPoint x: 511, startPoint y: 348, endPoint x: 594, endPoint y: 226, distance: 148.4
click at [512, 279] on label "Lower respiratory tract disease, unspecified" at bounding box center [491, 267] width 77 height 24
checkbox input "true"
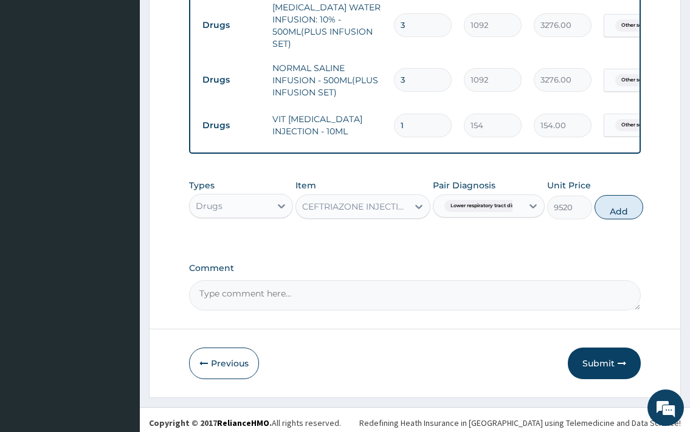
drag, startPoint x: 615, startPoint y: 236, endPoint x: 494, endPoint y: 256, distance: 122.7
click at [616, 220] on button "Add" at bounding box center [619, 207] width 49 height 24
type input "0"
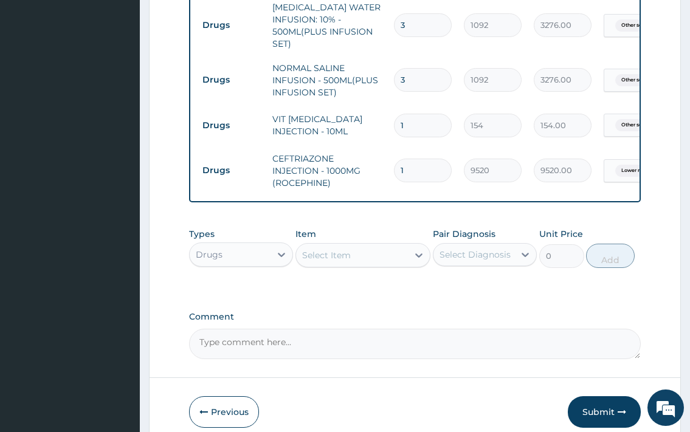
type input "0.00"
type input "2"
type input "19040.00"
type input "2"
click at [366, 265] on div "Select Item" at bounding box center [352, 255] width 112 height 19
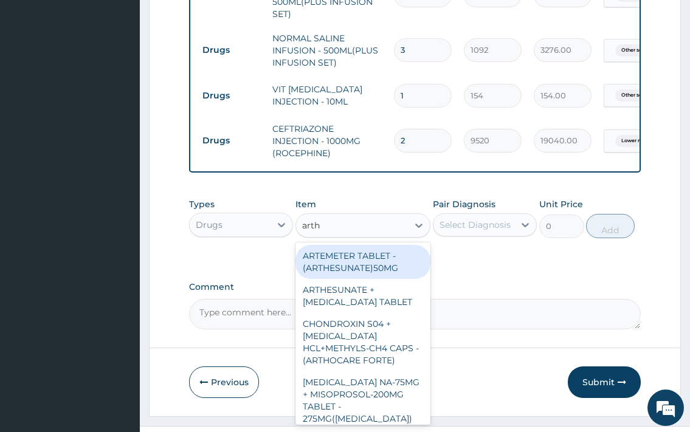
scroll to position [1029, 0]
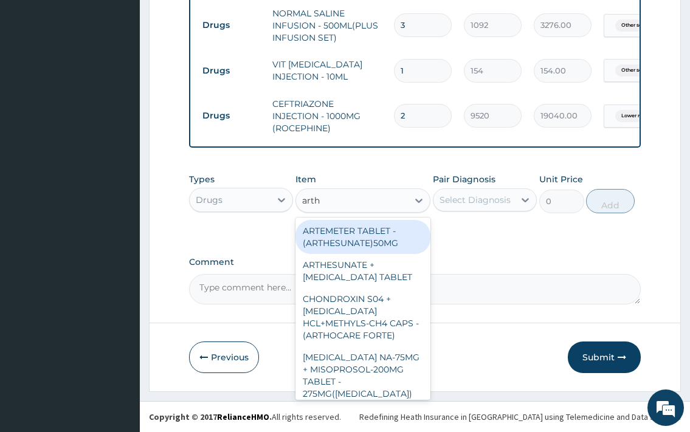
type input "art"
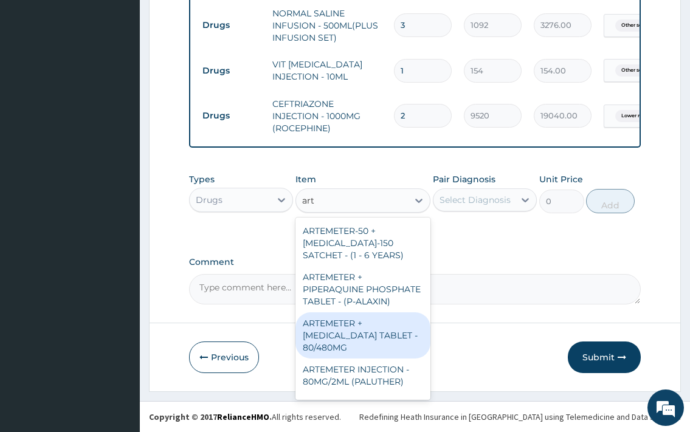
drag, startPoint x: 322, startPoint y: 370, endPoint x: 362, endPoint y: 348, distance: 46.2
click at [325, 359] on div "ARTEMETER + LUMEFANTRINE TABLET - 80/480MG" at bounding box center [364, 336] width 136 height 46
type input "364"
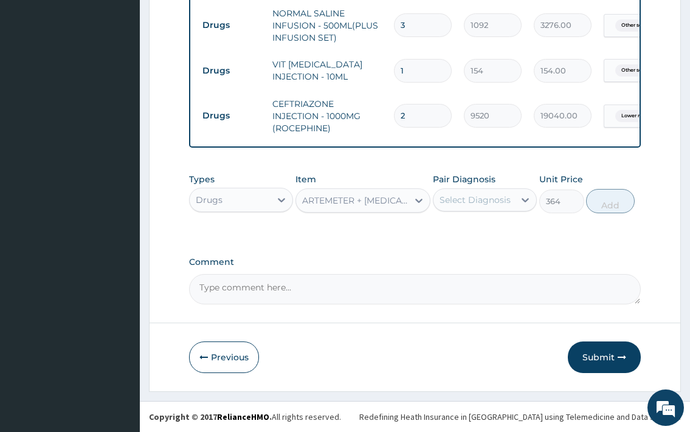
click at [477, 206] on div "Select Diagnosis" at bounding box center [475, 200] width 71 height 12
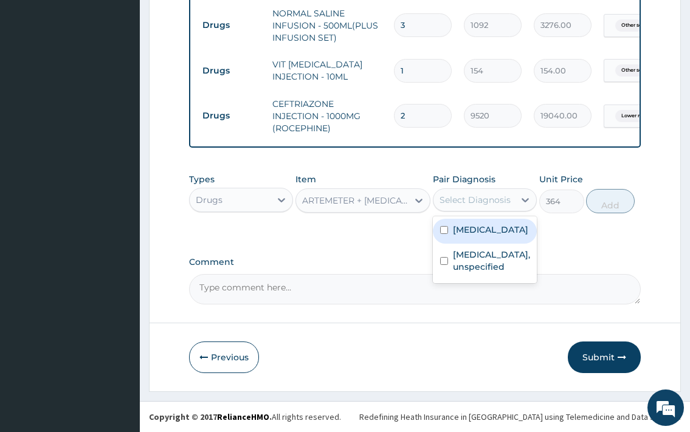
drag, startPoint x: 477, startPoint y: 224, endPoint x: 479, endPoint y: 258, distance: 34.1
click at [471, 236] on label "Other severe and complicated Plasmodium falciparum malaria" at bounding box center [490, 230] width 75 height 12
checkbox input "true"
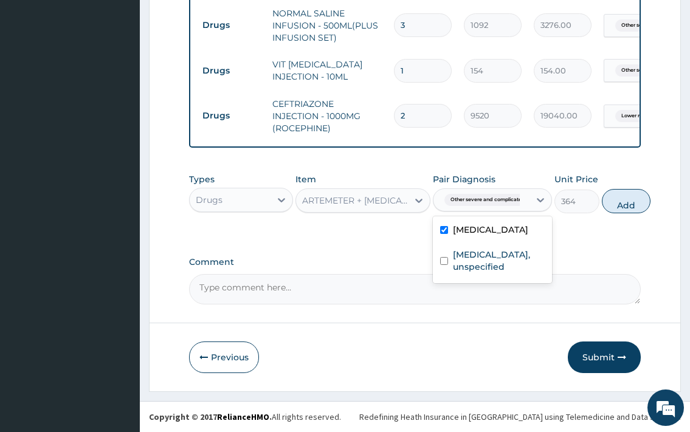
drag, startPoint x: 631, startPoint y: 216, endPoint x: 592, endPoint y: 226, distance: 39.7
click at [631, 213] on button "Add" at bounding box center [626, 201] width 49 height 24
type input "0"
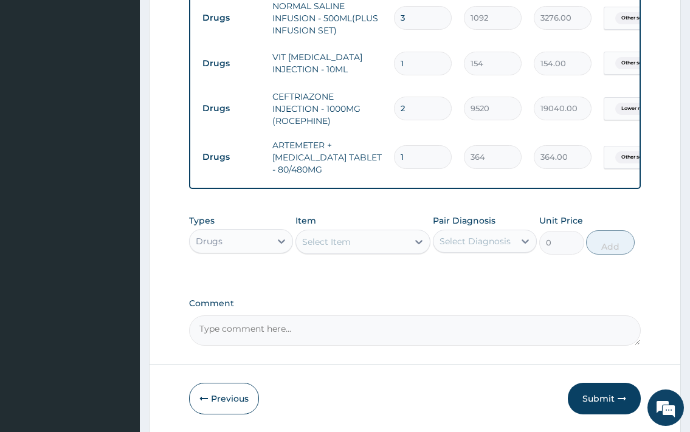
type input "0.00"
type input "6"
type input "2184.00"
type input "6"
click at [344, 248] on div "Select Item" at bounding box center [326, 242] width 49 height 12
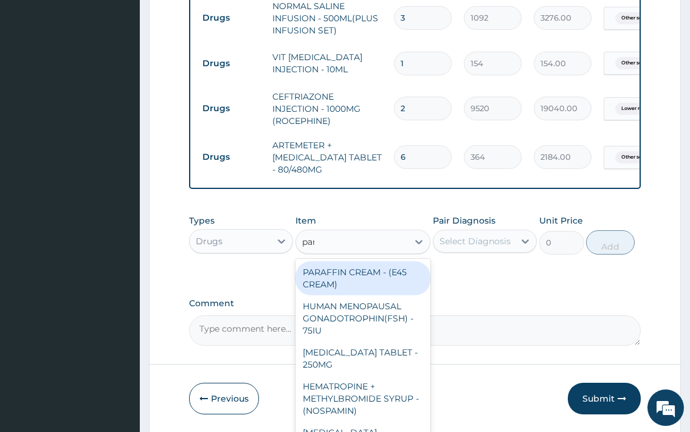
type input "para"
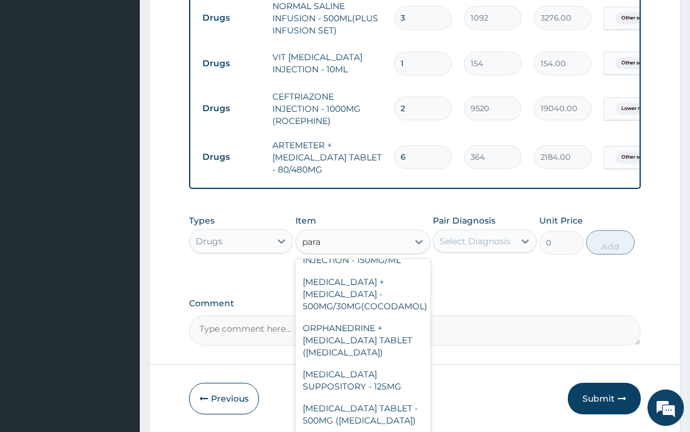
scroll to position [197, 0]
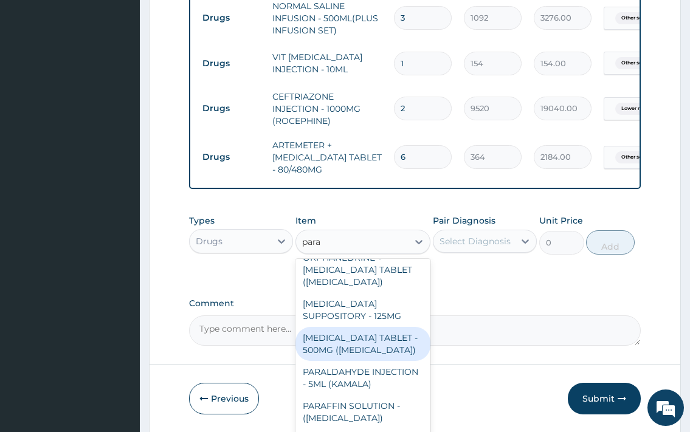
click at [372, 361] on div "PARACETAMOL TABLET - 500MG (PANADOL)" at bounding box center [364, 344] width 136 height 34
type input "42"
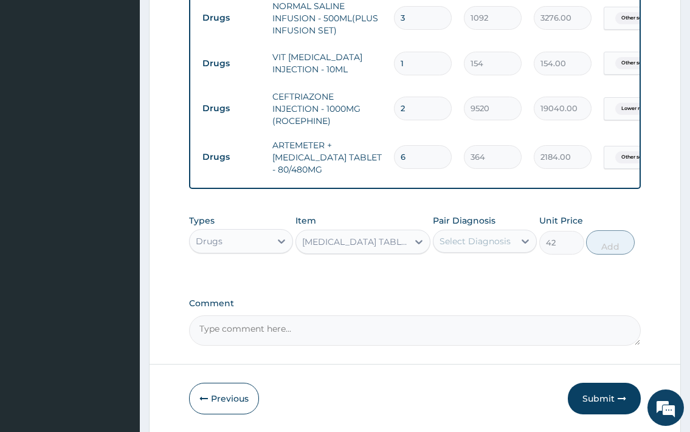
click at [471, 247] on div "Select Diagnosis" at bounding box center [475, 241] width 71 height 12
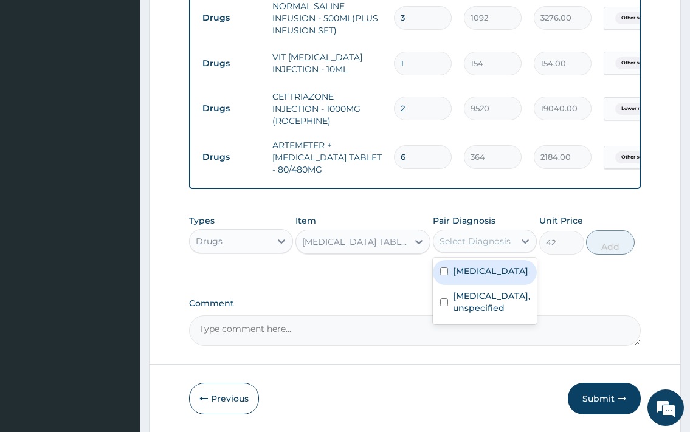
click at [490, 277] on label "Other severe and complicated Plasmodium falciparum malaria" at bounding box center [490, 271] width 75 height 12
checkbox input "true"
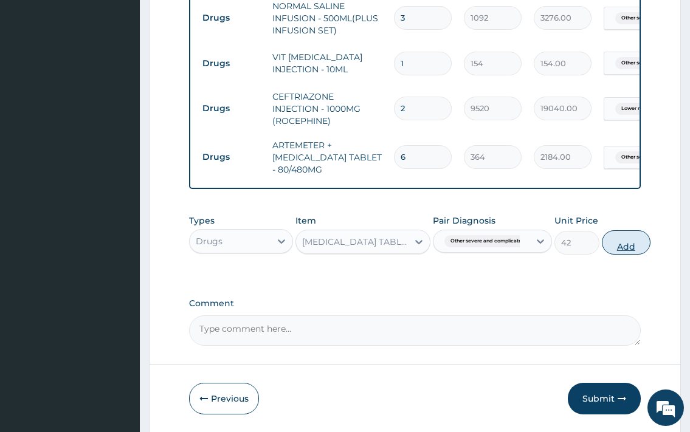
click at [634, 255] on button "Add" at bounding box center [626, 242] width 49 height 24
type input "0"
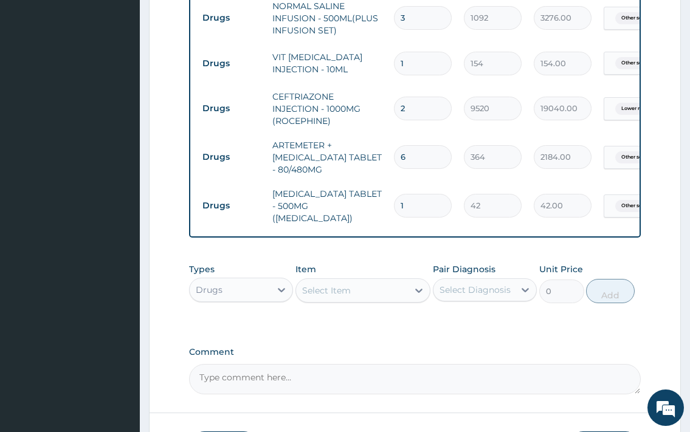
type input "18"
type input "756.00"
type input "18"
click at [368, 300] on div "Select Item" at bounding box center [352, 290] width 112 height 19
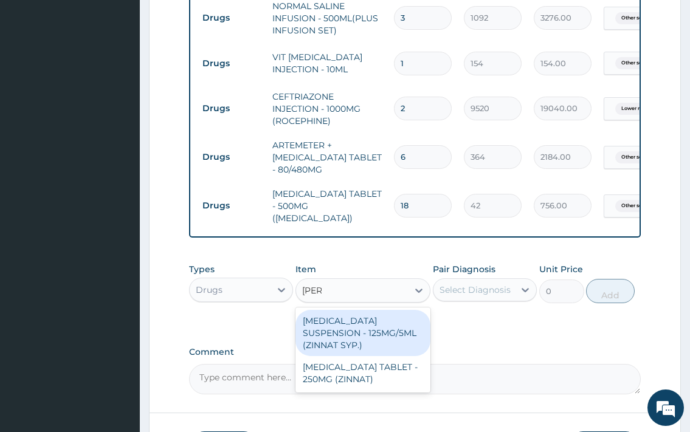
type input "zinna"
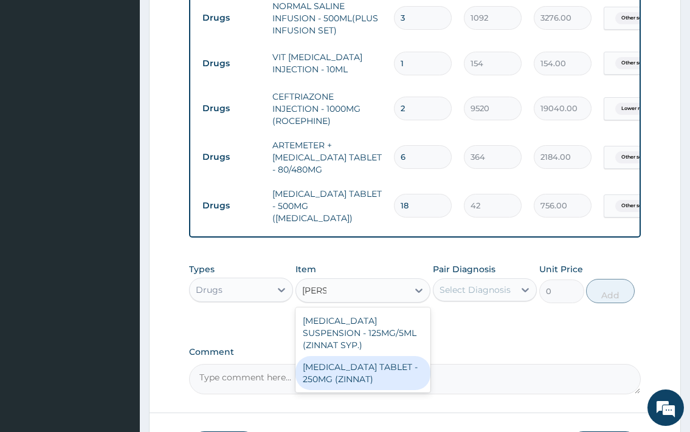
drag, startPoint x: 381, startPoint y: 378, endPoint x: 387, endPoint y: 372, distance: 8.6
click at [381, 377] on div "CEFUROXIME TABLET - 250MG (ZINNAT)" at bounding box center [364, 373] width 136 height 34
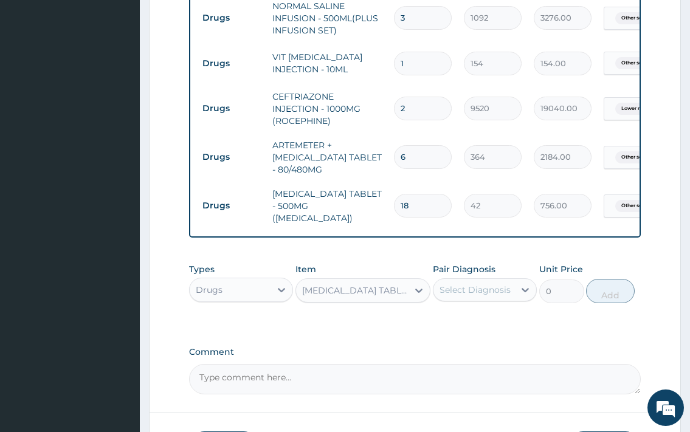
type input "1120"
click at [466, 296] on div "Select Diagnosis" at bounding box center [475, 290] width 71 height 12
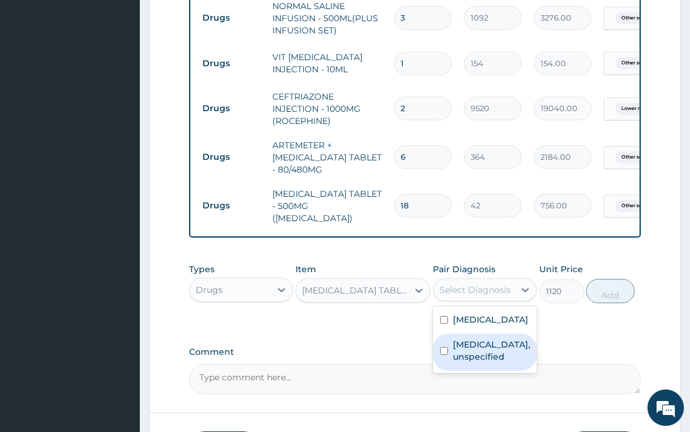
drag, startPoint x: 496, startPoint y: 420, endPoint x: 510, endPoint y: 409, distance: 17.8
click at [496, 363] on label "Lower respiratory tract disease, unspecified" at bounding box center [491, 351] width 77 height 24
checkbox input "true"
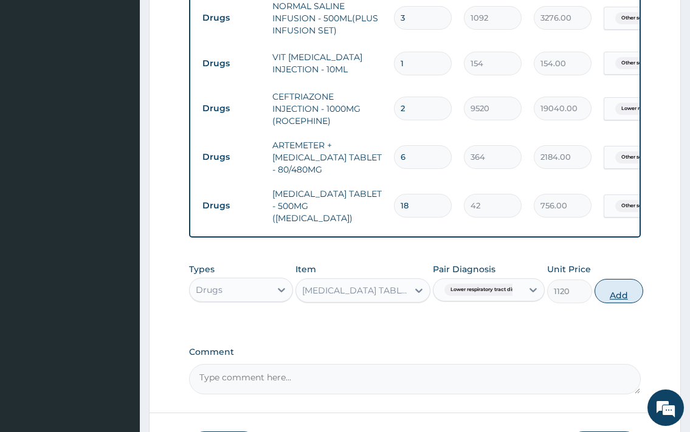
click at [621, 303] on button "Add" at bounding box center [619, 291] width 49 height 24
type input "0"
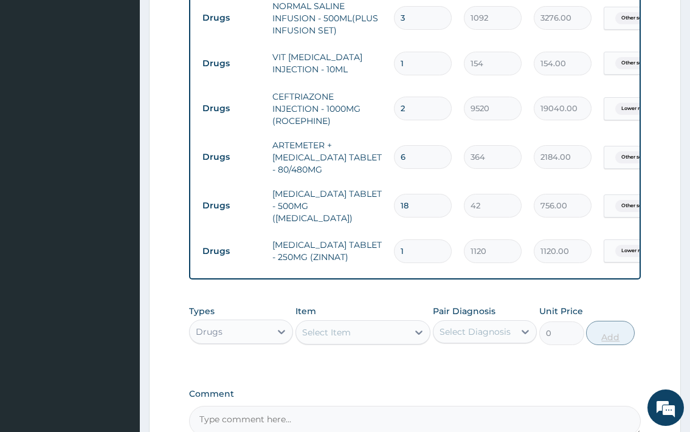
type input "0.00"
type input "2"
type input "2240.00"
type input "20"
type input "22400.00"
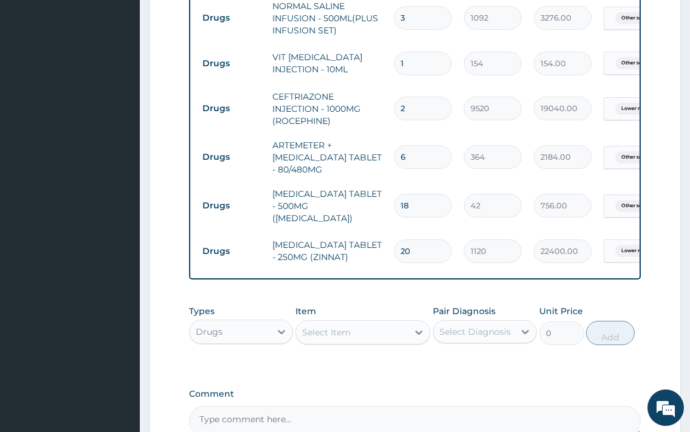
type input "20"
click at [352, 342] on div "Select Item" at bounding box center [352, 332] width 112 height 19
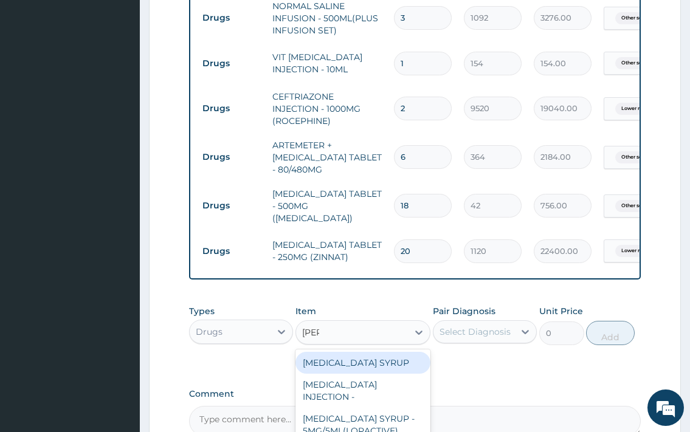
type input "lorat"
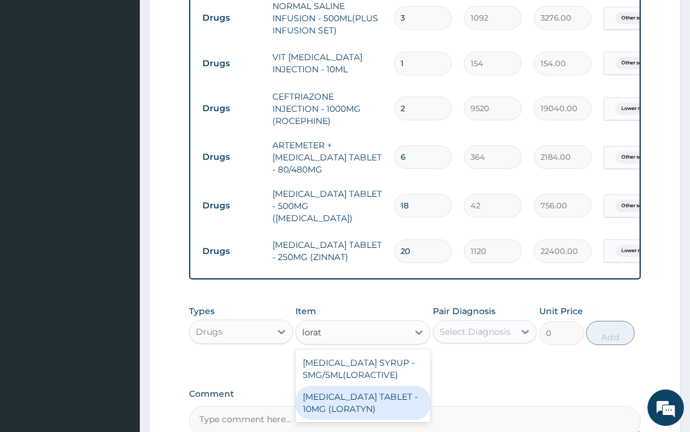
click at [356, 418] on div "LORATADINE TABLET - 10MG (LORATYN)" at bounding box center [364, 403] width 136 height 34
type input "98"
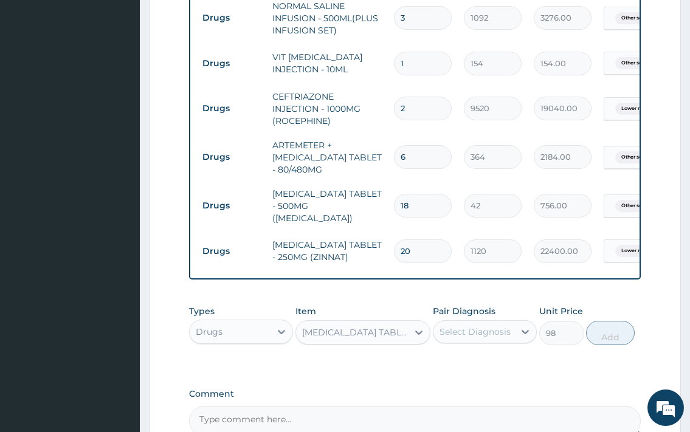
drag, startPoint x: 480, startPoint y: 343, endPoint x: 482, endPoint y: 355, distance: 11.7
click at [481, 338] on div "Select Diagnosis" at bounding box center [475, 332] width 71 height 12
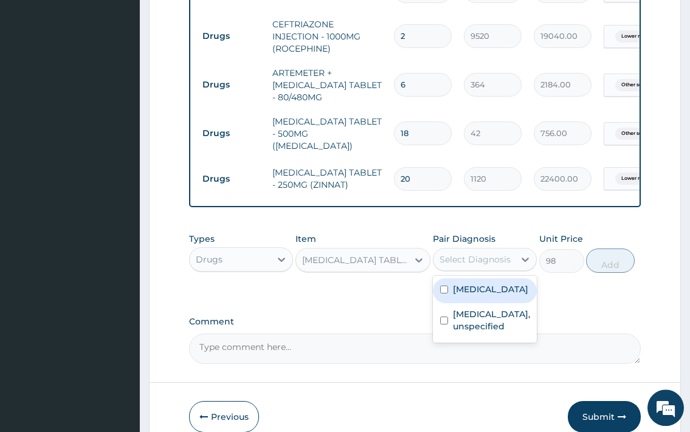
scroll to position [1154, 0]
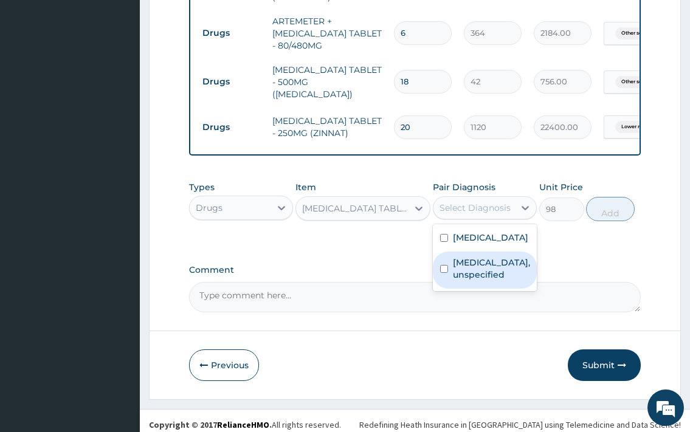
drag, startPoint x: 496, startPoint y: 345, endPoint x: 589, endPoint y: 288, distance: 109.2
click at [502, 281] on label "Lower respiratory tract disease, unspecified" at bounding box center [491, 269] width 77 height 24
checkbox input "true"
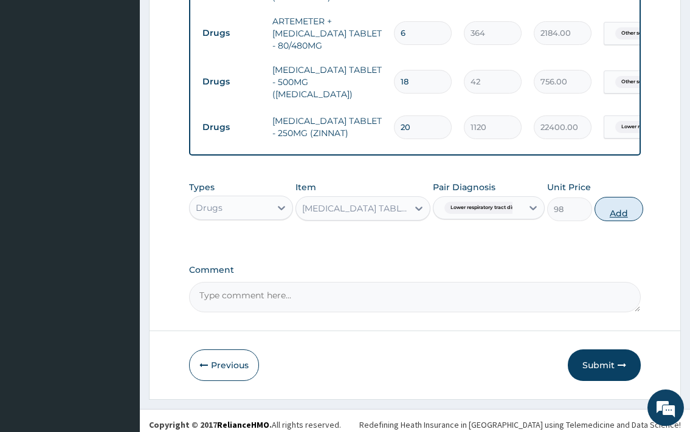
click at [622, 221] on button "Add" at bounding box center [619, 209] width 49 height 24
type input "0"
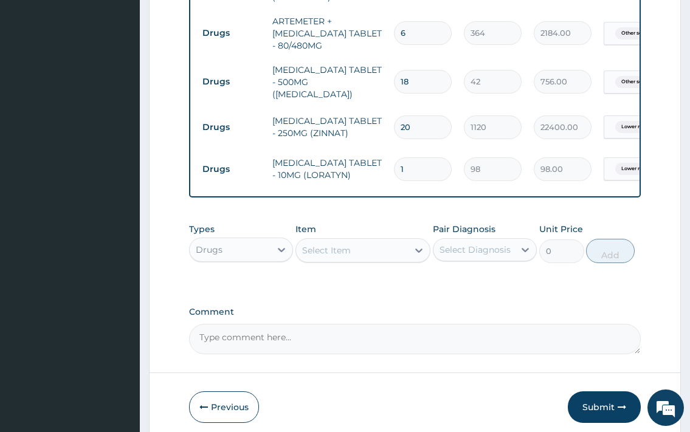
type input "10"
type input "980.00"
type input "10"
click at [335, 258] on div "Select Item" at bounding box center [352, 250] width 112 height 19
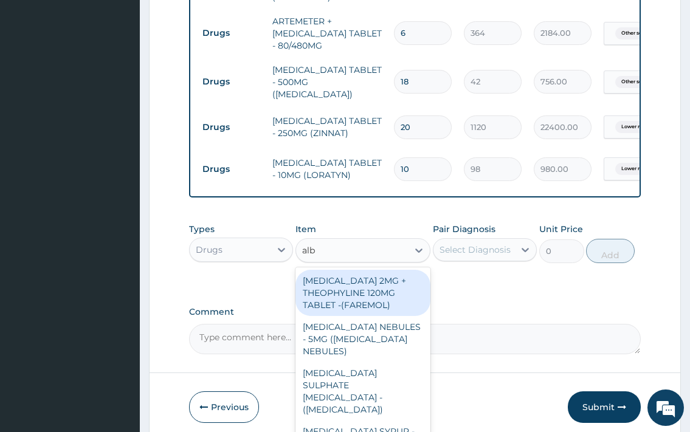
type input "albe"
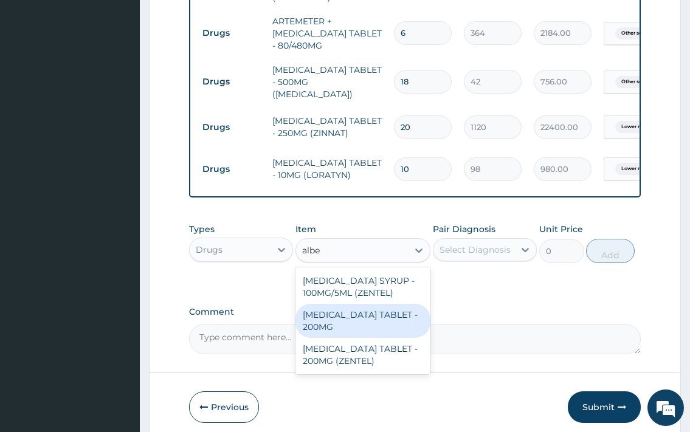
drag, startPoint x: 378, startPoint y: 342, endPoint x: 493, endPoint y: 299, distance: 122.8
click at [380, 338] on div "ALBENDAZOLE TABLET - 200MG" at bounding box center [364, 321] width 136 height 34
type input "280"
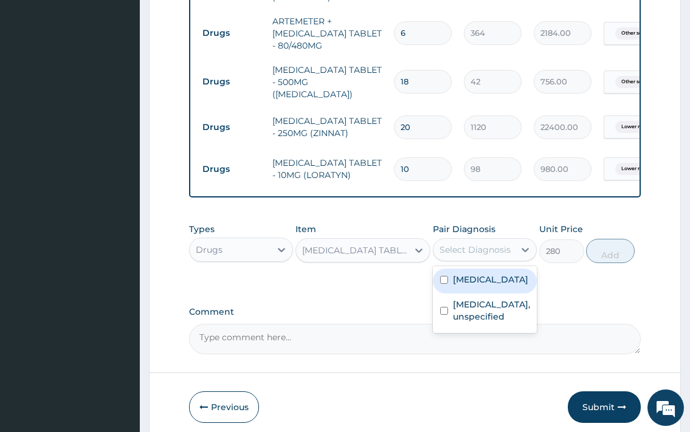
click at [503, 256] on div "Select Diagnosis" at bounding box center [475, 250] width 71 height 12
drag, startPoint x: 503, startPoint y: 302, endPoint x: 615, endPoint y: 280, distance: 114.1
click at [505, 286] on label "Other severe and complicated Plasmodium falciparum malaria" at bounding box center [490, 280] width 75 height 12
checkbox input "true"
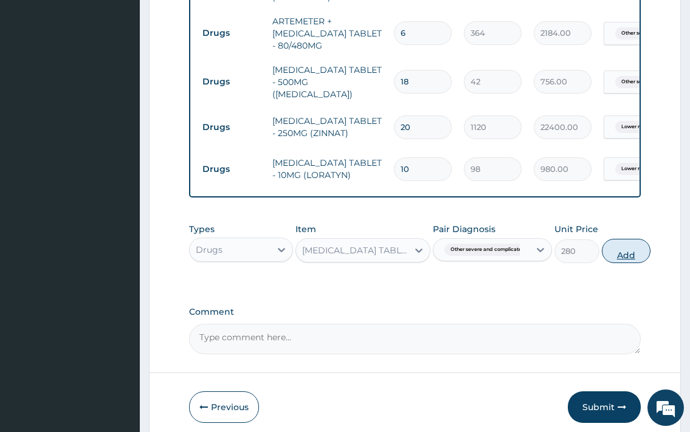
click at [635, 263] on button "Add" at bounding box center [626, 251] width 49 height 24
type input "0"
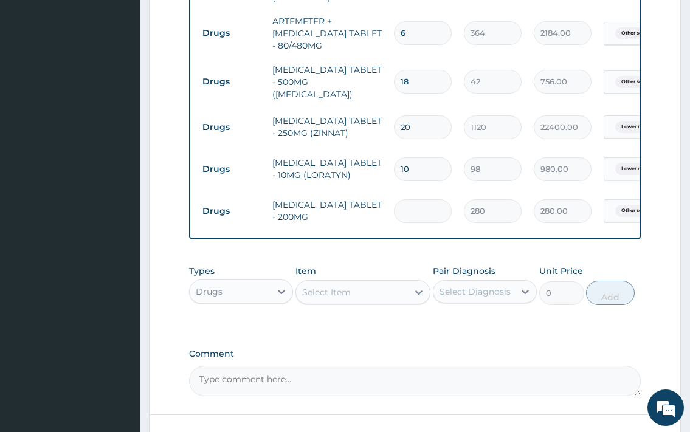
type input "0.00"
type input "2"
type input "560.00"
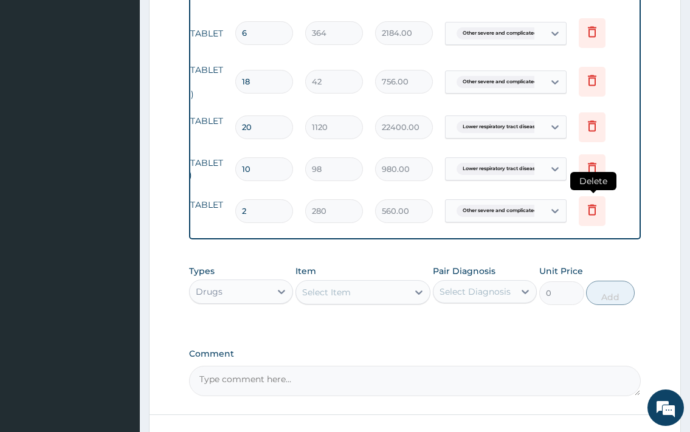
type input "2"
click at [594, 212] on icon at bounding box center [592, 209] width 15 height 15
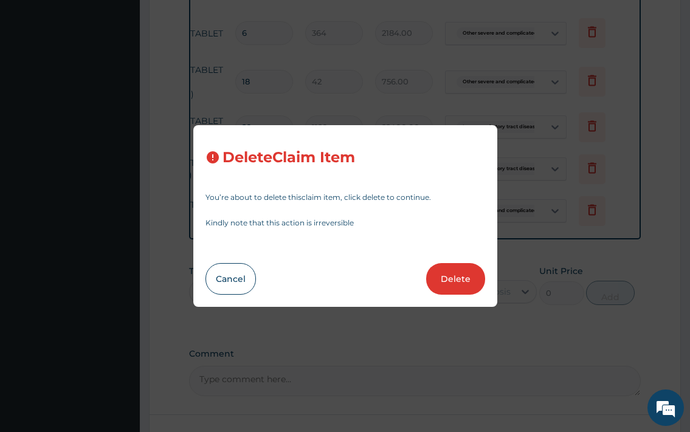
click at [446, 277] on button "Delete" at bounding box center [455, 279] width 59 height 32
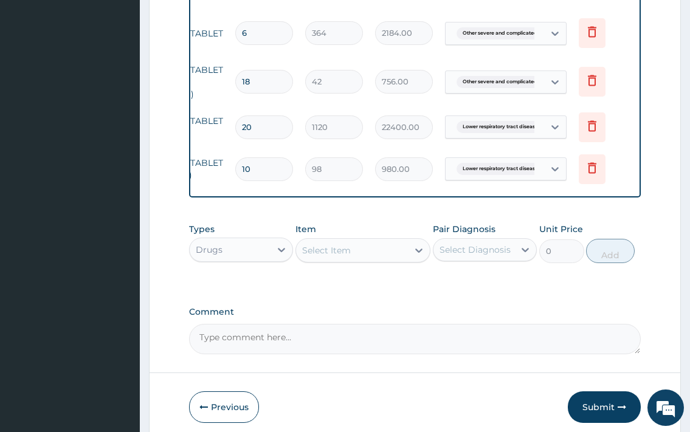
click at [344, 257] on div "Select Item" at bounding box center [326, 250] width 49 height 12
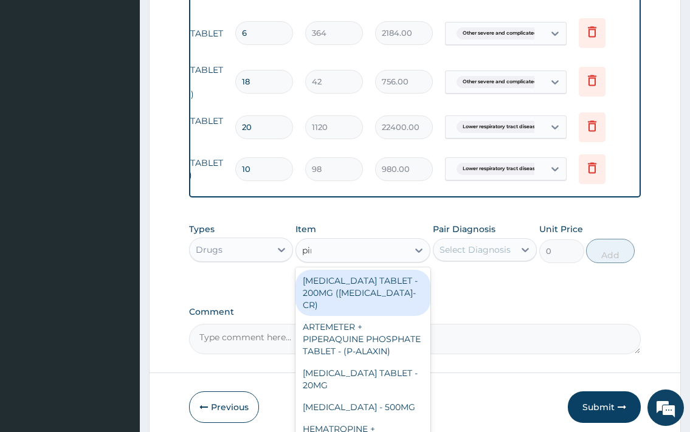
type input "piri"
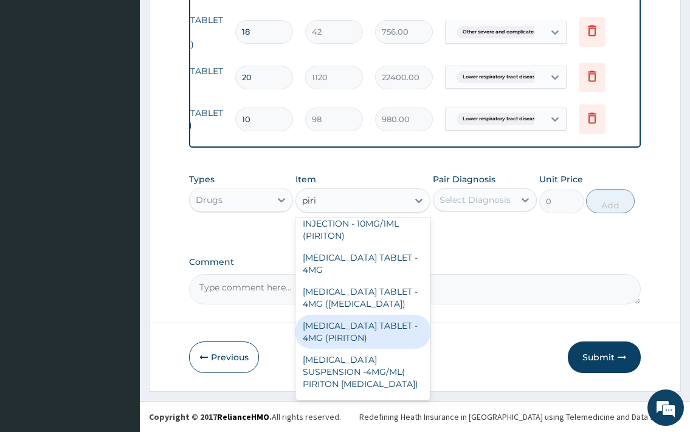
scroll to position [165, 0]
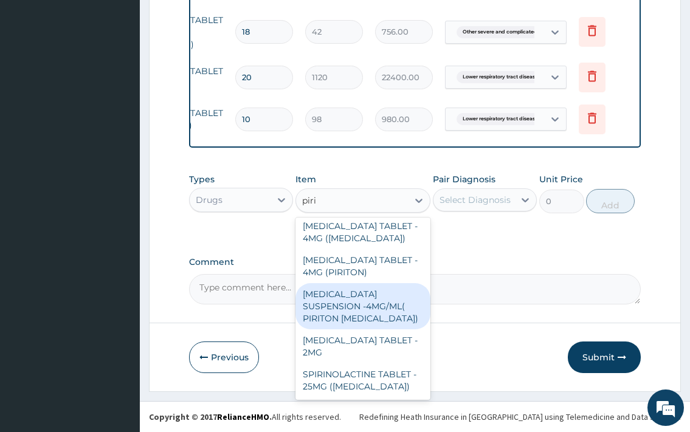
drag, startPoint x: 368, startPoint y: 300, endPoint x: 467, endPoint y: 216, distance: 129.8
click at [370, 300] on div "CHLORPHENIRAMINE SUSPENSION -4MG/ML( PIRITON EXPECTORANT)" at bounding box center [364, 306] width 136 height 46
type input "1372"
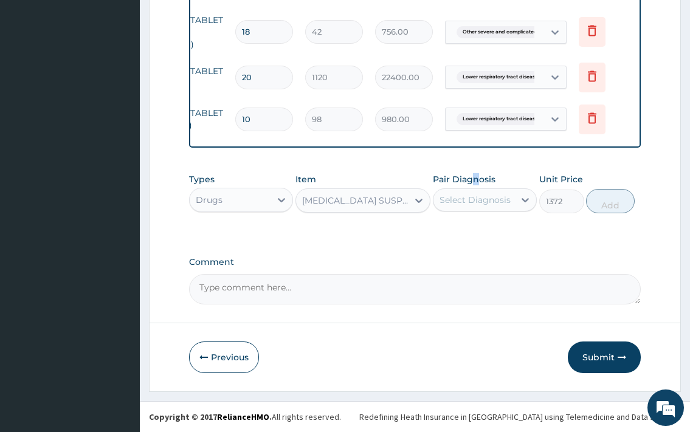
drag, startPoint x: 476, startPoint y: 181, endPoint x: 477, endPoint y: 195, distance: 14.0
click at [477, 185] on label "Pair Diagnosis" at bounding box center [464, 179] width 63 height 12
click at [477, 196] on div "Select Diagnosis" at bounding box center [475, 200] width 71 height 12
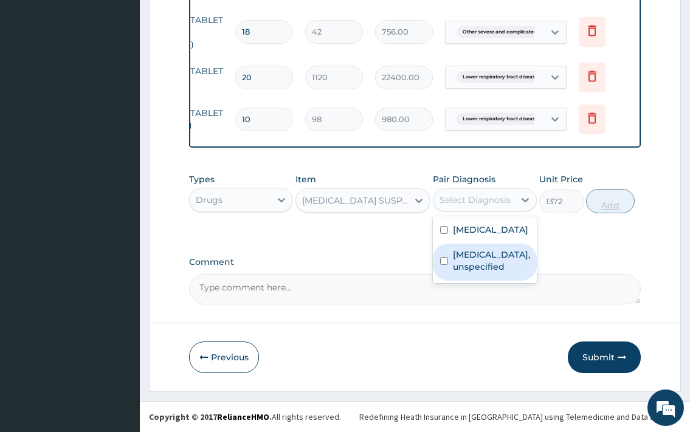
drag, startPoint x: 500, startPoint y: 310, endPoint x: 611, endPoint y: 210, distance: 148.9
click at [504, 273] on label "Lower respiratory tract disease, unspecified" at bounding box center [491, 261] width 77 height 24
checkbox input "true"
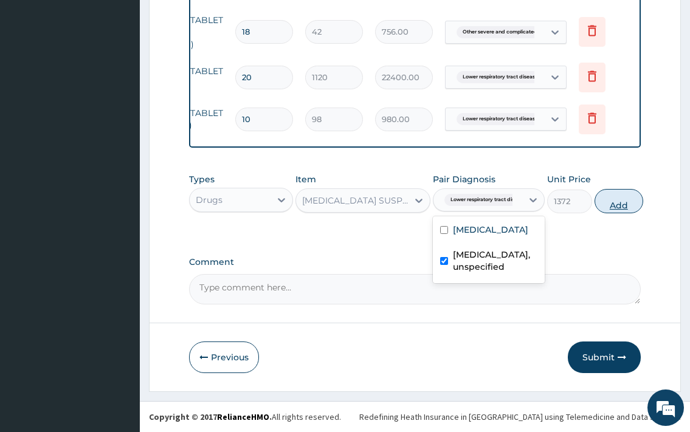
click at [615, 206] on button "Add" at bounding box center [619, 201] width 49 height 24
type input "0"
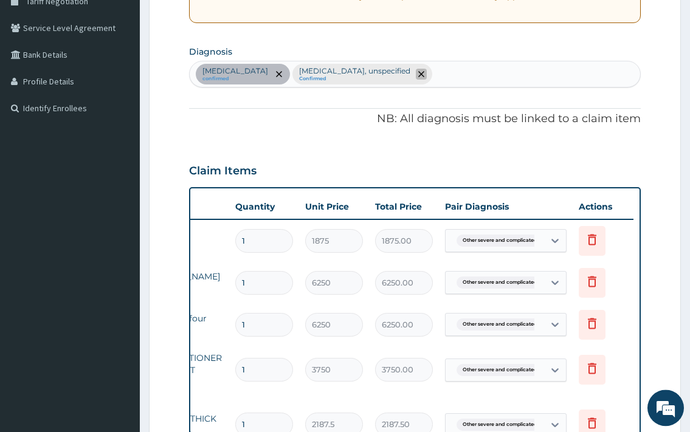
scroll to position [226, 0]
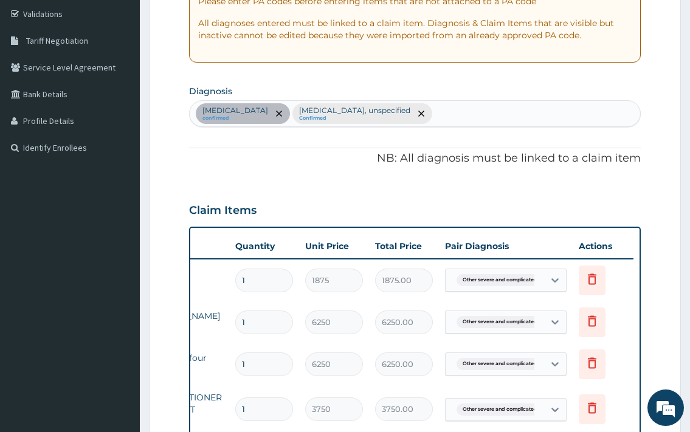
click at [449, 126] on div "Other severe and complicated Plasmodium falciparum malaria confirmed Lower resp…" at bounding box center [415, 114] width 450 height 26
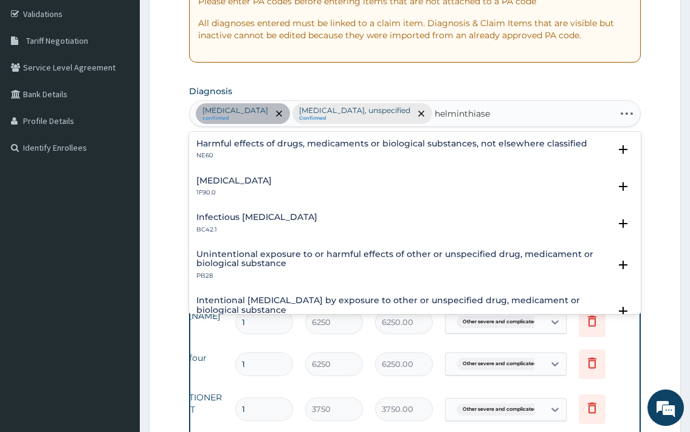
type input "helminthiases"
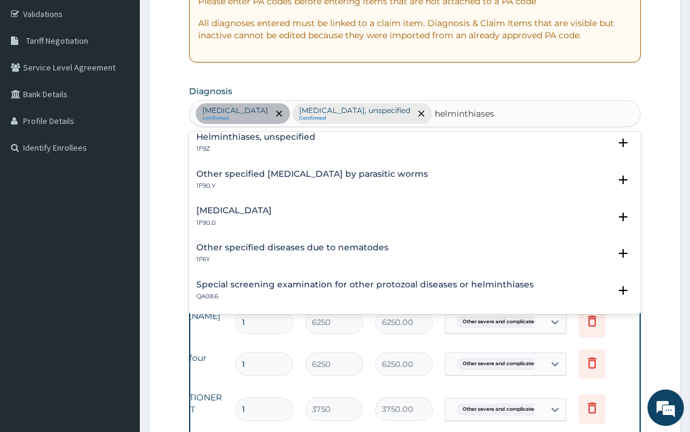
scroll to position [0, 0]
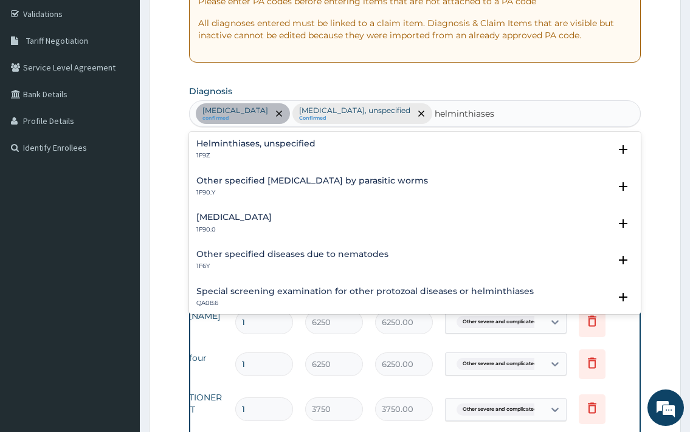
click at [303, 161] on div "Helminthiases, unspecified 1F9Z Select Status Query Query covers suspected (?),…" at bounding box center [414, 152] width 451 height 37
click at [305, 161] on div "Helminthiases, unspecified 1F9Z" at bounding box center [255, 149] width 119 height 21
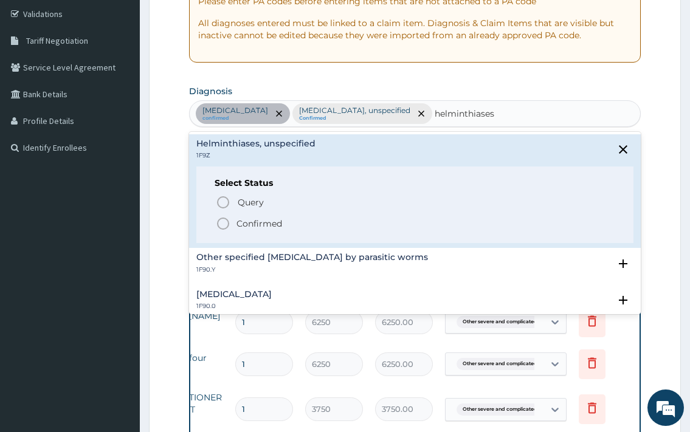
click at [279, 230] on p "Confirmed" at bounding box center [260, 224] width 46 height 12
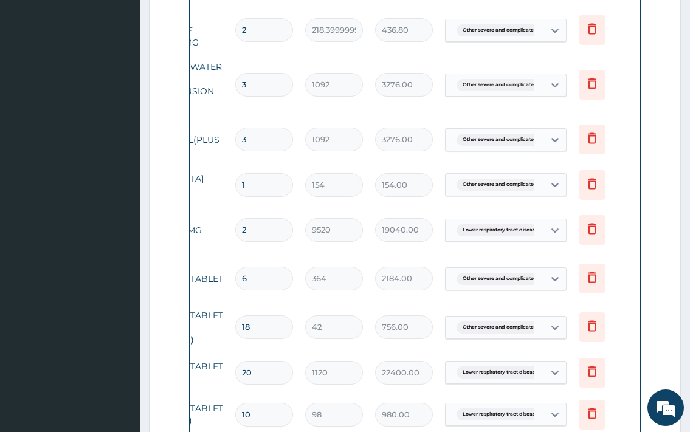
scroll to position [1267, 0]
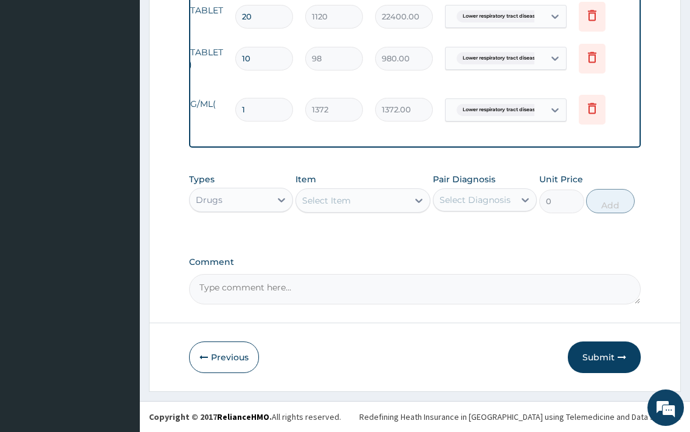
click at [366, 204] on div "Select Item" at bounding box center [352, 200] width 112 height 19
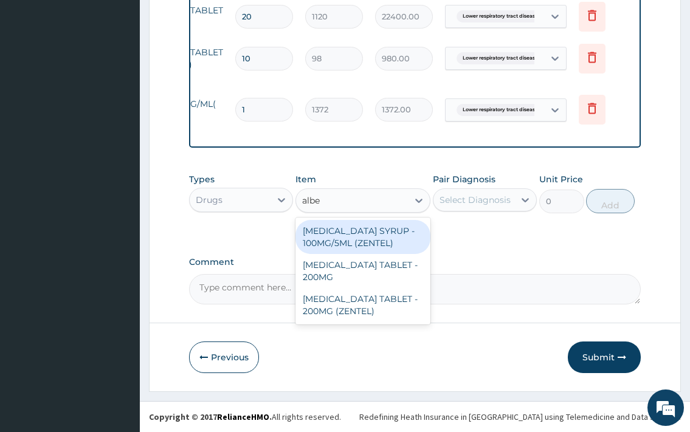
type input "alben"
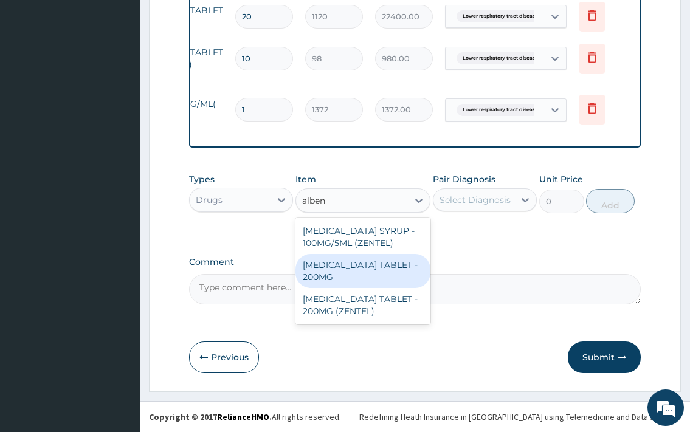
click at [396, 266] on div "ALBENDAZOLE TABLET - 200MG" at bounding box center [364, 271] width 136 height 34
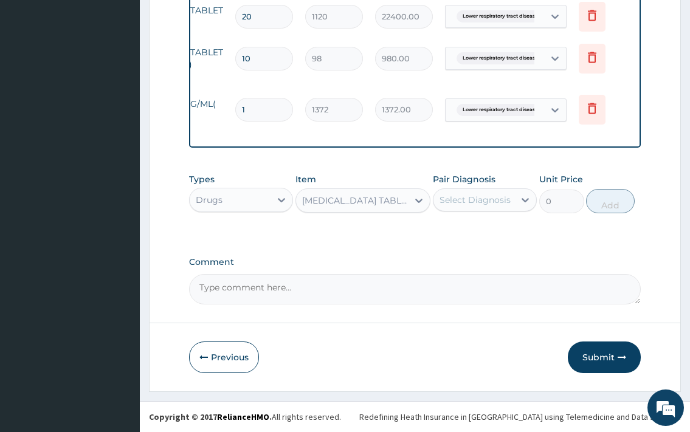
type input "280"
drag, startPoint x: 474, startPoint y: 208, endPoint x: 489, endPoint y: 210, distance: 14.7
click at [478, 204] on div "Select Diagnosis" at bounding box center [474, 199] width 81 height 19
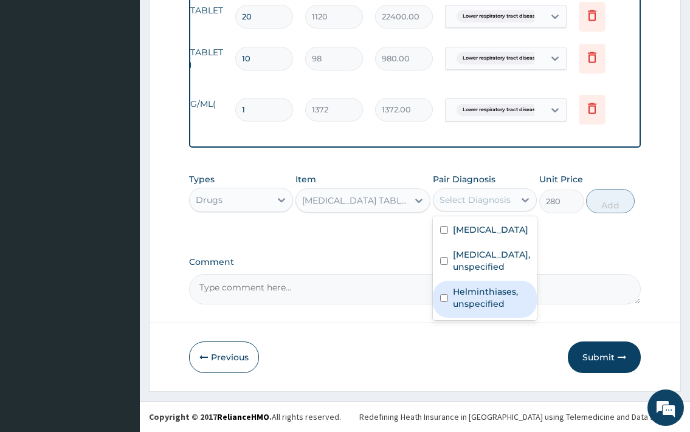
drag, startPoint x: 494, startPoint y: 362, endPoint x: 548, endPoint y: 330, distance: 63.0
click at [497, 310] on label "Helminthiases, unspecified" at bounding box center [491, 298] width 77 height 24
checkbox input "true"
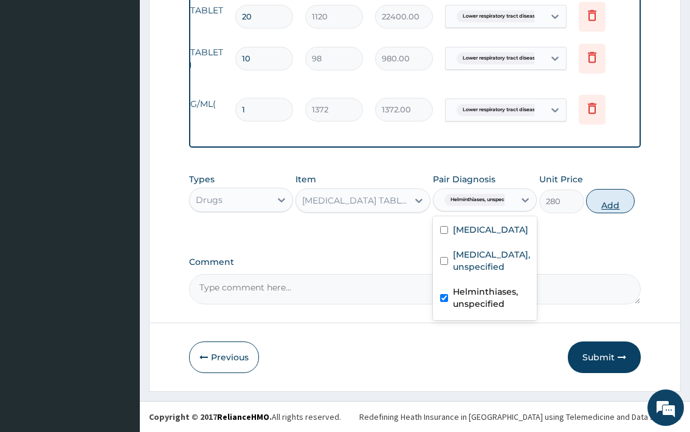
click at [603, 198] on button "Add" at bounding box center [610, 201] width 49 height 24
type input "0"
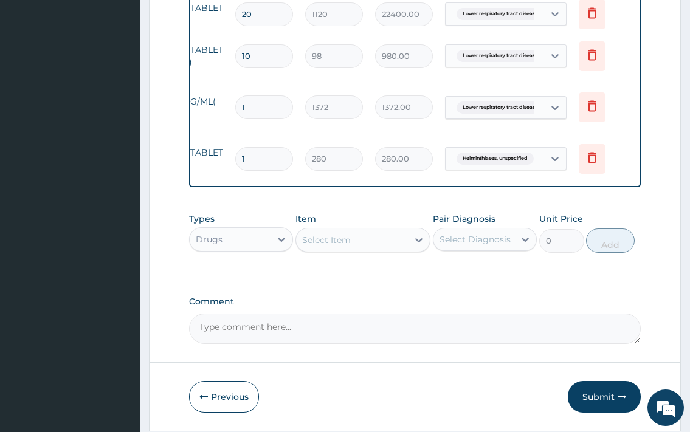
type input "0.00"
type input "2"
type input "560.00"
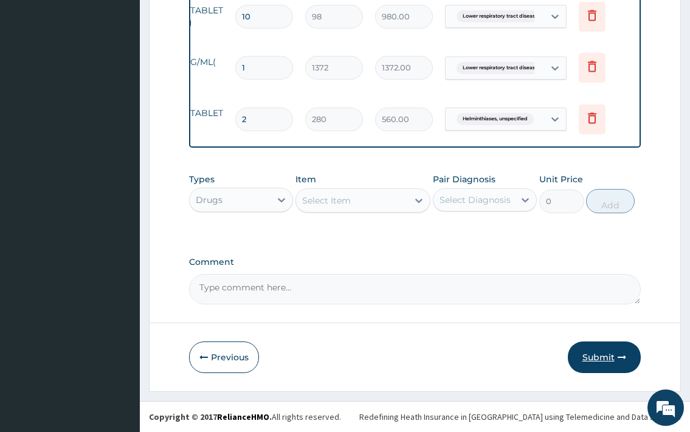
type input "2"
click at [606, 357] on button "Submit" at bounding box center [604, 358] width 73 height 32
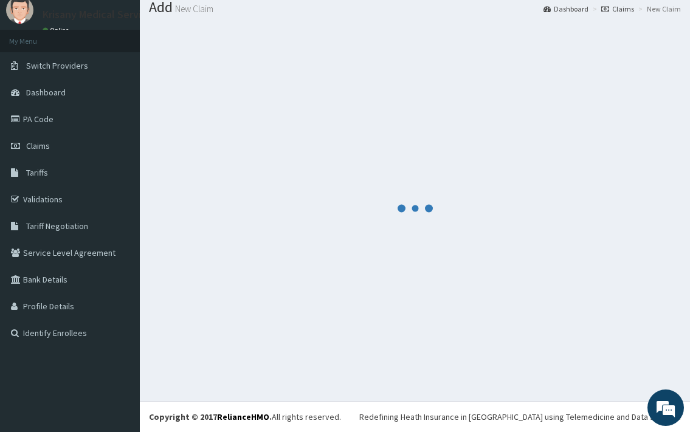
scroll to position [40, 0]
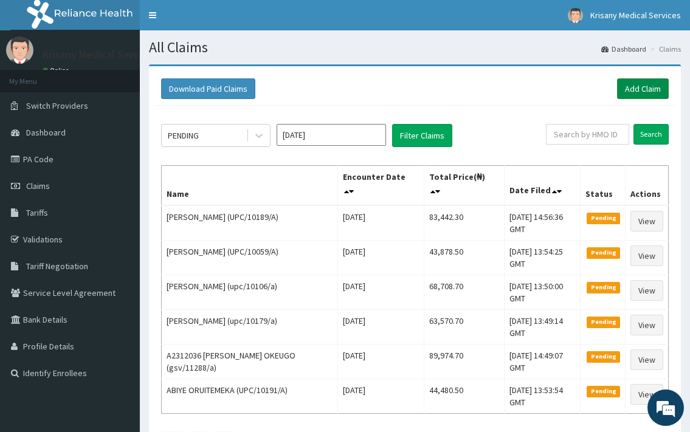
click at [645, 86] on link "Add Claim" at bounding box center [643, 88] width 52 height 21
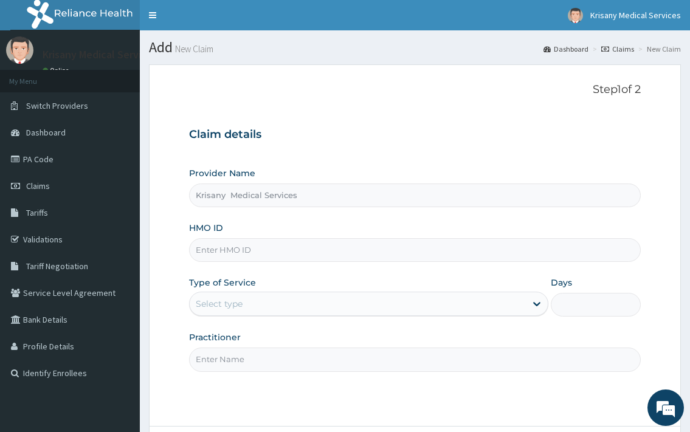
type input "Krisany Medical Services"
click at [250, 248] on input "HMO ID" at bounding box center [414, 250] width 451 height 24
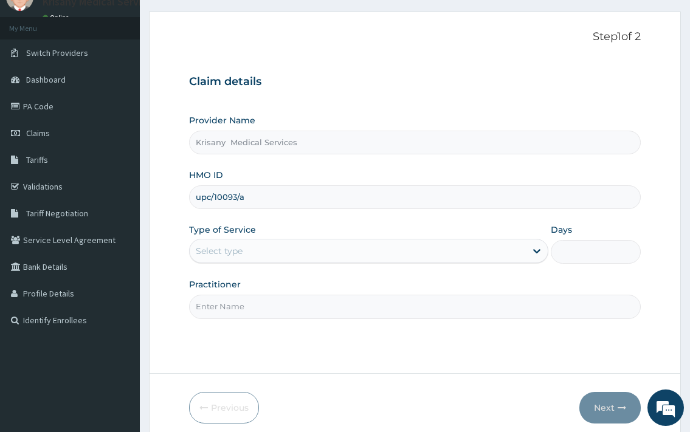
scroll to position [62, 0]
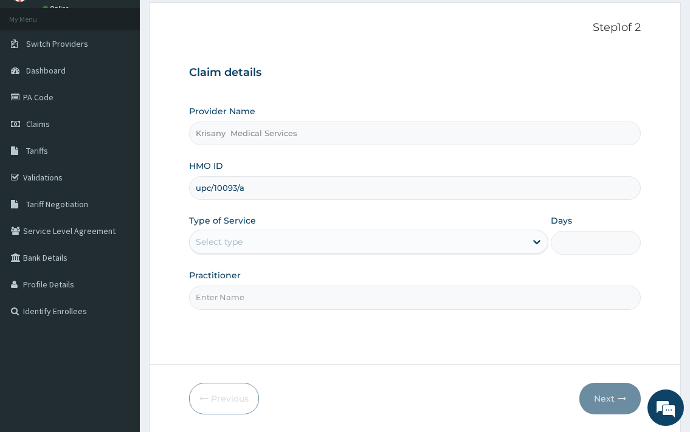
type input "upc/10093/a"
click at [353, 243] on div "Select type" at bounding box center [358, 241] width 336 height 19
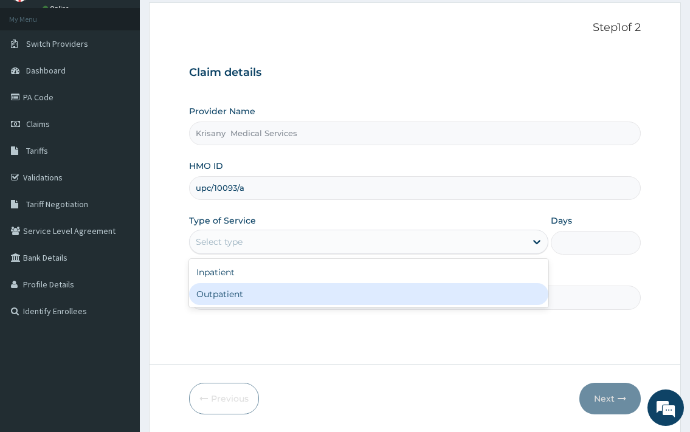
click at [285, 290] on div "Outpatient" at bounding box center [368, 294] width 359 height 22
type input "1"
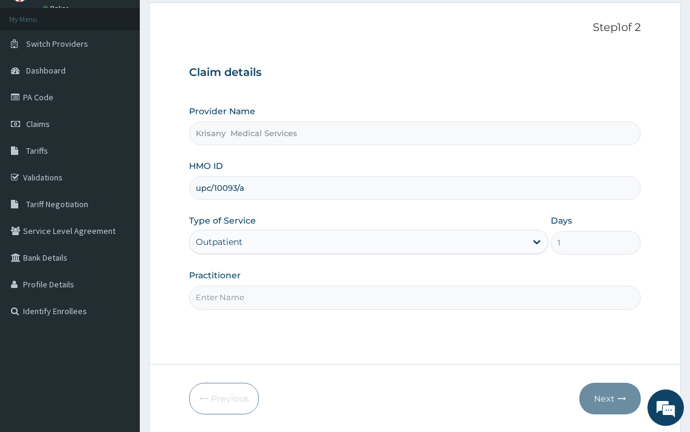
click at [375, 246] on div "Outpatient" at bounding box center [358, 241] width 336 height 19
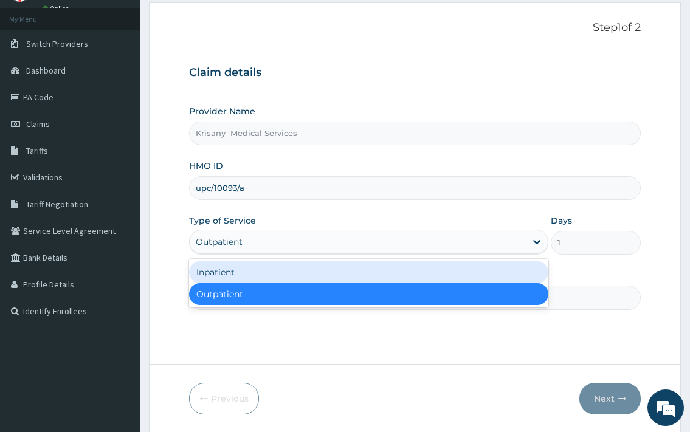
drag, startPoint x: 263, startPoint y: 269, endPoint x: 327, endPoint y: 267, distance: 63.3
click at [267, 268] on div "Inpatient" at bounding box center [368, 272] width 359 height 22
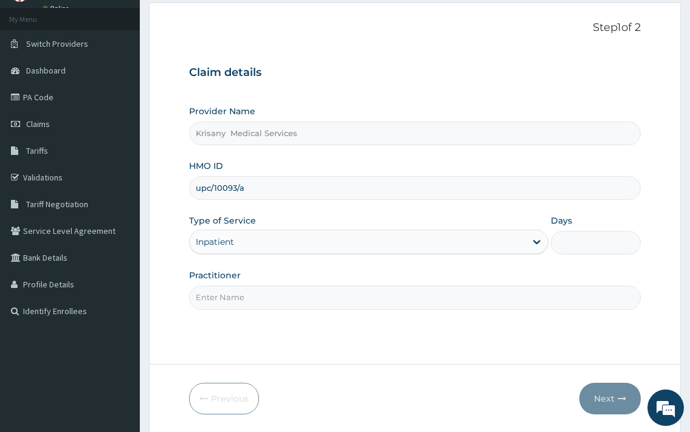
scroll to position [0, 0]
click at [575, 244] on input "Days" at bounding box center [596, 243] width 90 height 24
type input "1"
drag, startPoint x: 313, startPoint y: 290, endPoint x: 334, endPoint y: 292, distance: 21.4
click at [315, 290] on input "Practitioner" at bounding box center [414, 298] width 451 height 24
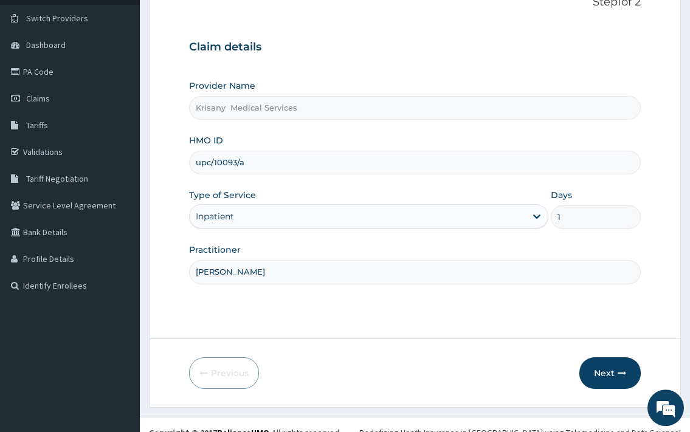
scroll to position [103, 0]
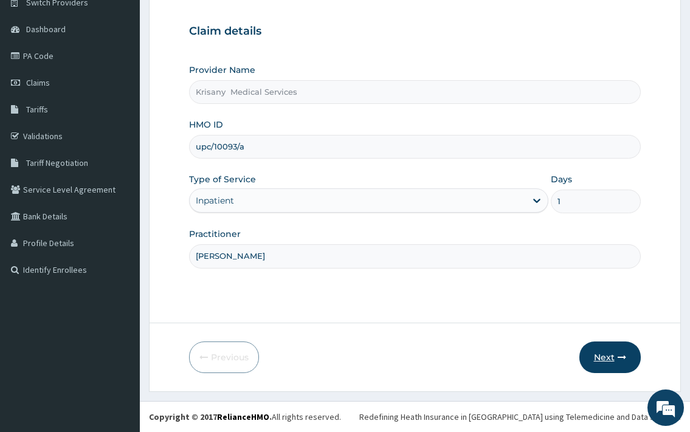
type input "DR. MCKAY"
click at [612, 351] on button "Next" at bounding box center [609, 358] width 61 height 32
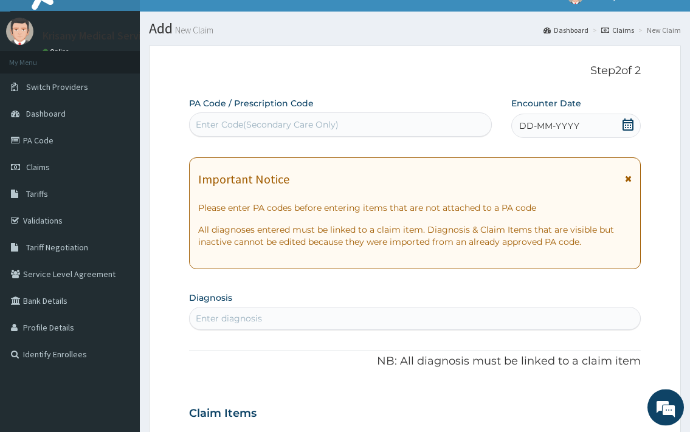
scroll to position [0, 0]
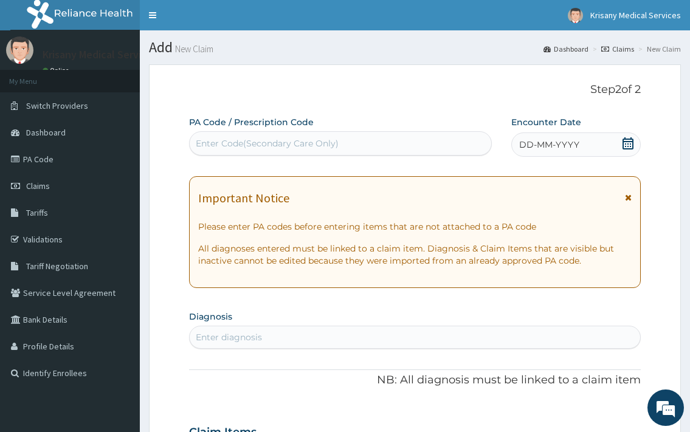
click at [319, 145] on div "Enter Code(Secondary Care Only)" at bounding box center [267, 143] width 143 height 12
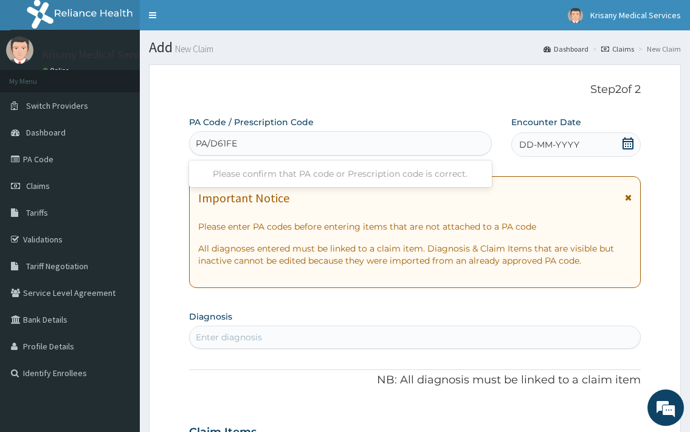
type input "PA/D61FEF"
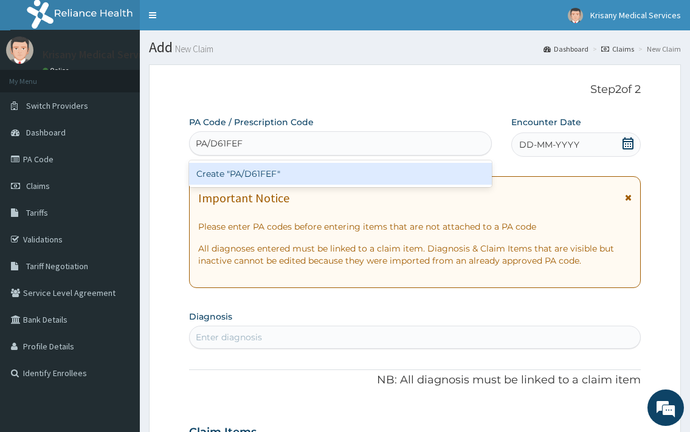
click at [286, 170] on div "Create "PA/D61FEF"" at bounding box center [340, 174] width 302 height 22
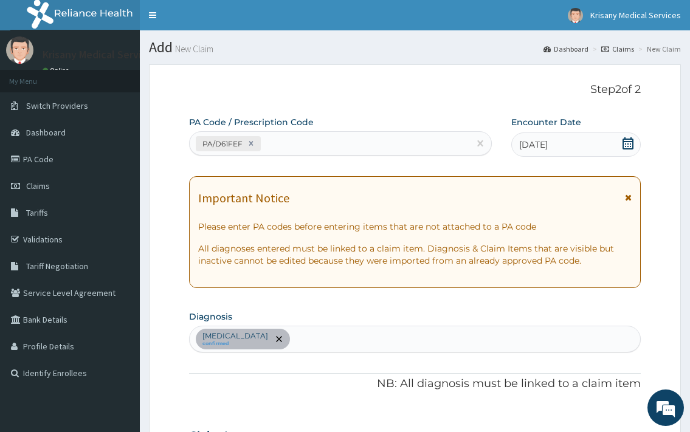
click at [505, 344] on div "Other severe and complicated Plasmodium falciparum malaria confirmed" at bounding box center [415, 340] width 450 height 26
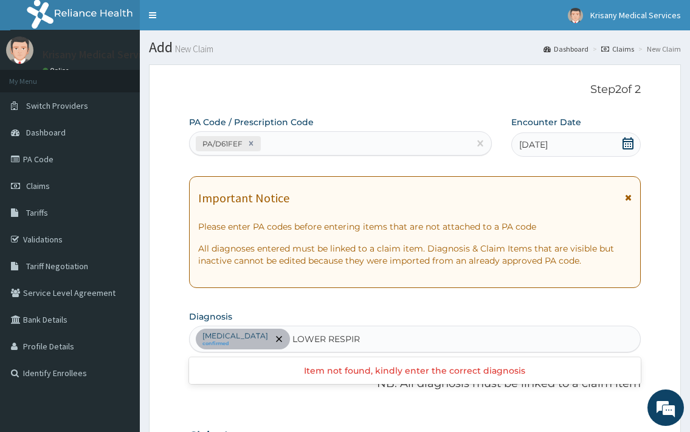
type input "LOWER RESPIRATORY"
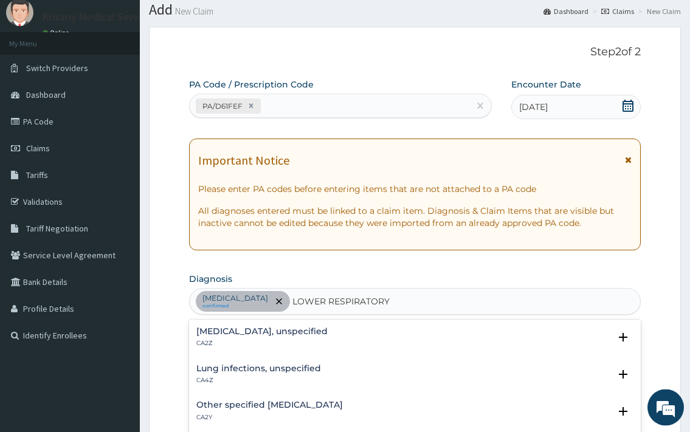
scroll to position [124, 0]
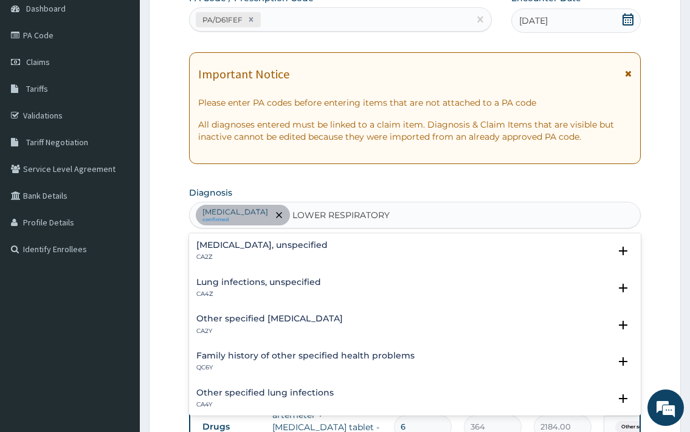
click at [305, 245] on h4 "Lower respiratory tract disease, unspecified" at bounding box center [261, 245] width 131 height 9
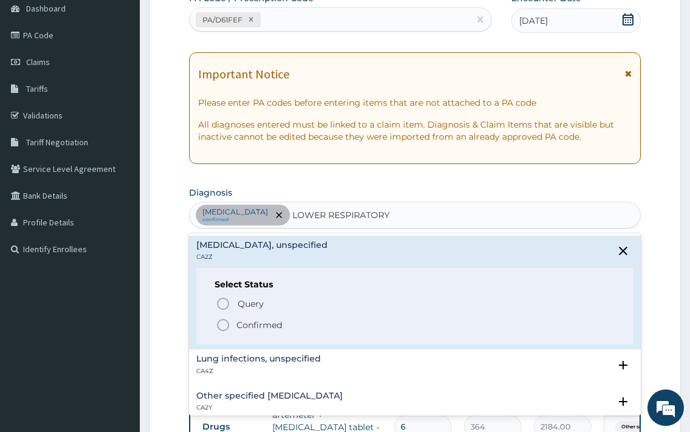
click at [277, 320] on p "Confirmed" at bounding box center [260, 325] width 46 height 12
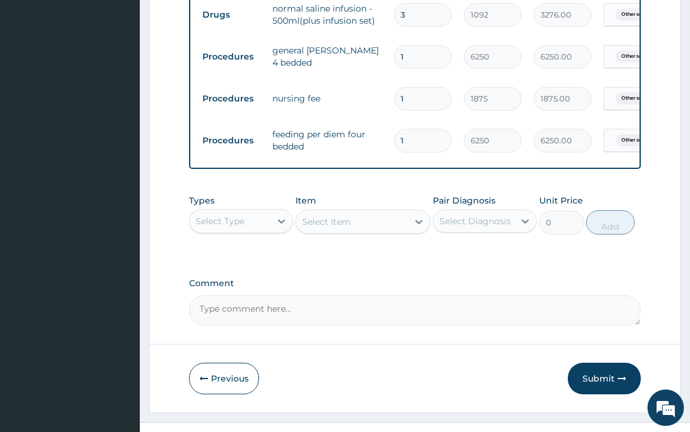
scroll to position [682, 0]
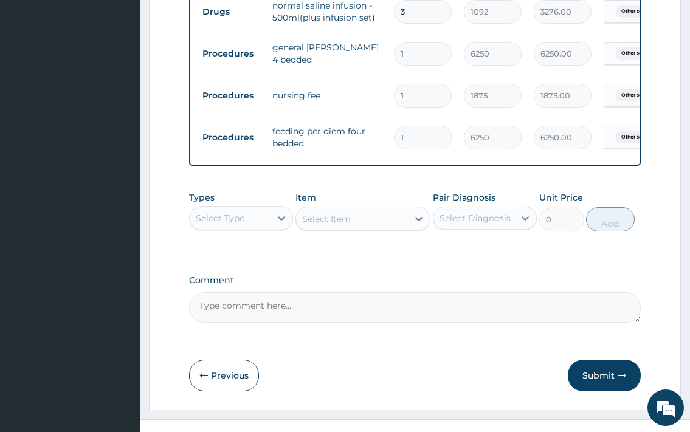
click at [249, 228] on div "Select Type" at bounding box center [230, 218] width 81 height 19
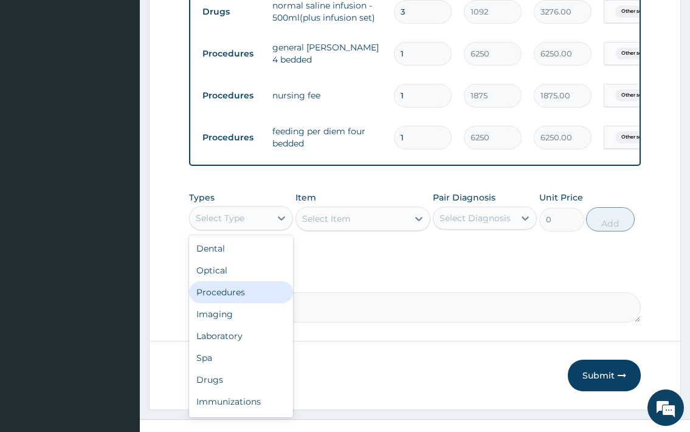
click at [224, 303] on div "Procedures" at bounding box center [241, 293] width 104 height 22
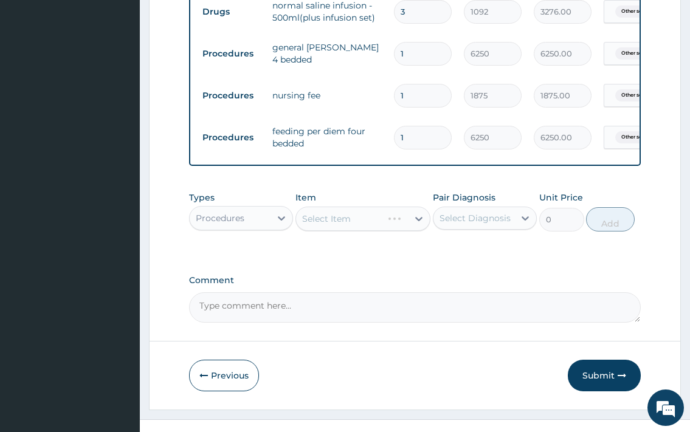
click at [350, 231] on div "Select Item" at bounding box center [364, 219] width 136 height 24
click at [353, 229] on div "Select Item" at bounding box center [352, 218] width 112 height 19
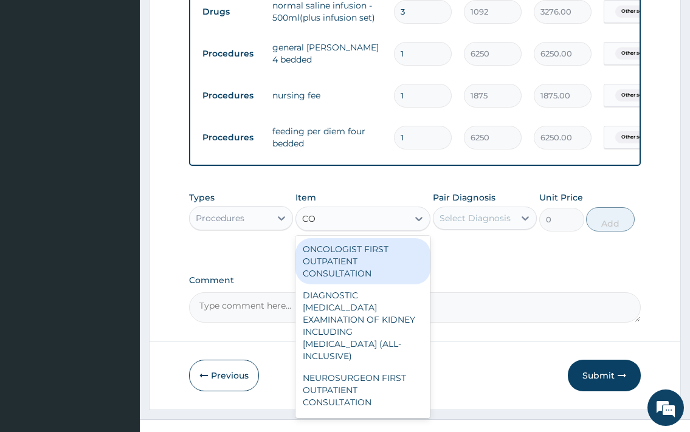
type input "CONS"
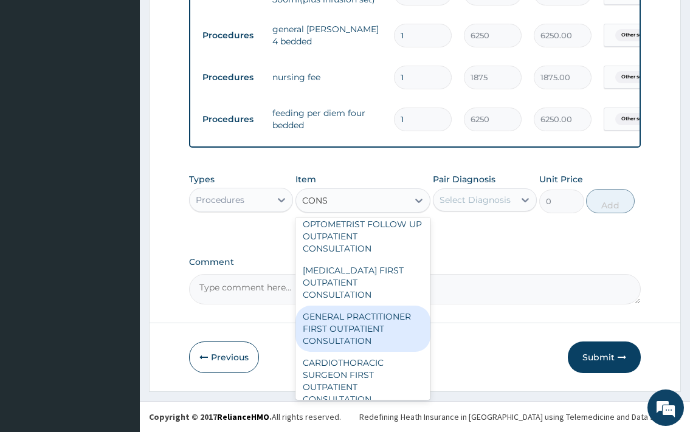
scroll to position [131, 0]
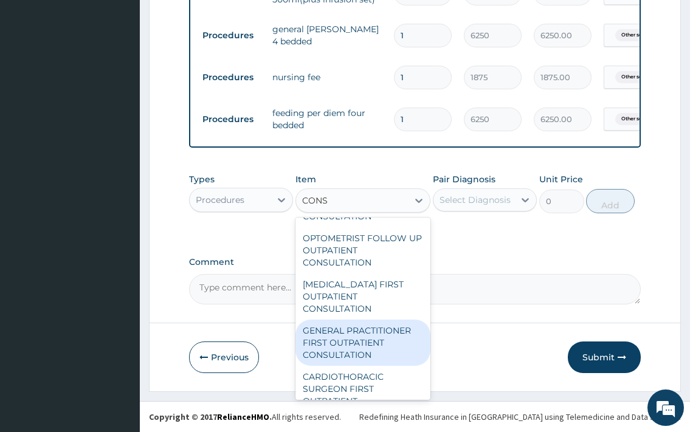
drag, startPoint x: 371, startPoint y: 333, endPoint x: 449, endPoint y: 289, distance: 89.8
click at [373, 331] on div "GENERAL PRACTITIONER FIRST OUTPATIENT CONSULTATION" at bounding box center [364, 343] width 136 height 46
type input "3750"
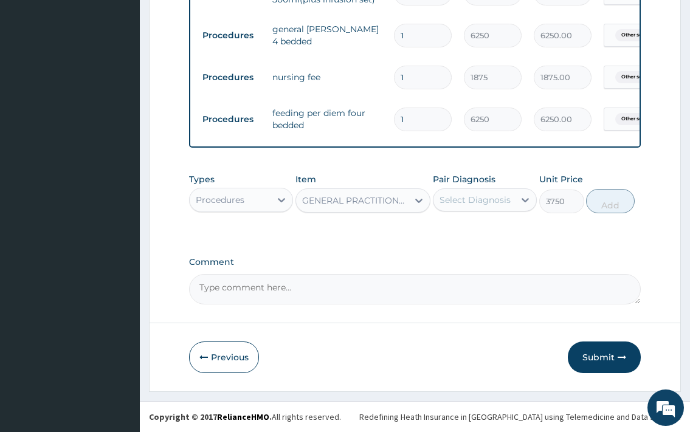
click at [487, 201] on div "Select Diagnosis" at bounding box center [475, 200] width 71 height 12
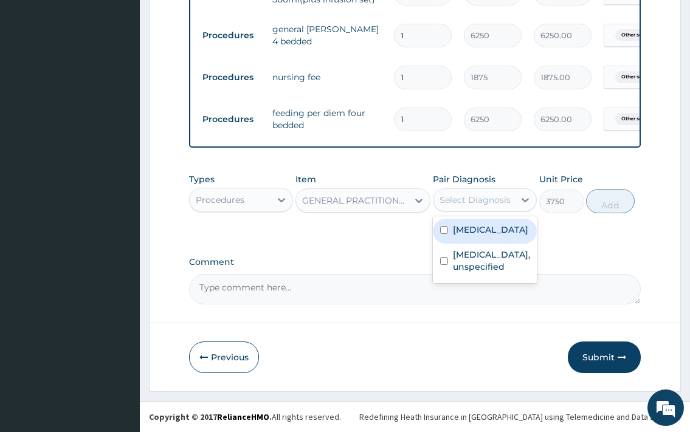
click at [483, 236] on label "Other severe and complicated Plasmodium falciparum malaria" at bounding box center [490, 230] width 75 height 12
checkbox input "true"
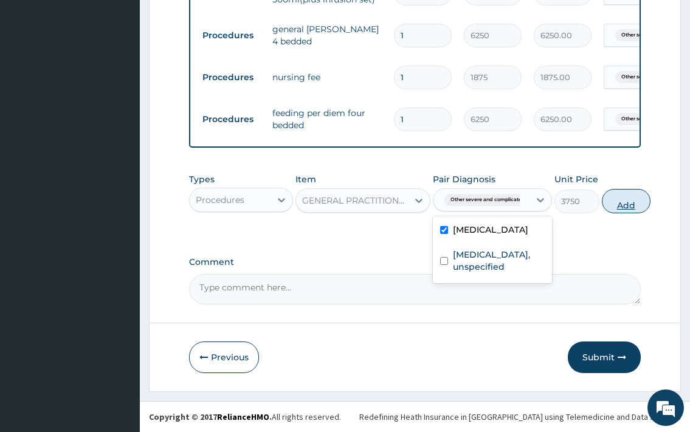
click at [628, 207] on button "Add" at bounding box center [626, 201] width 49 height 24
type input "0"
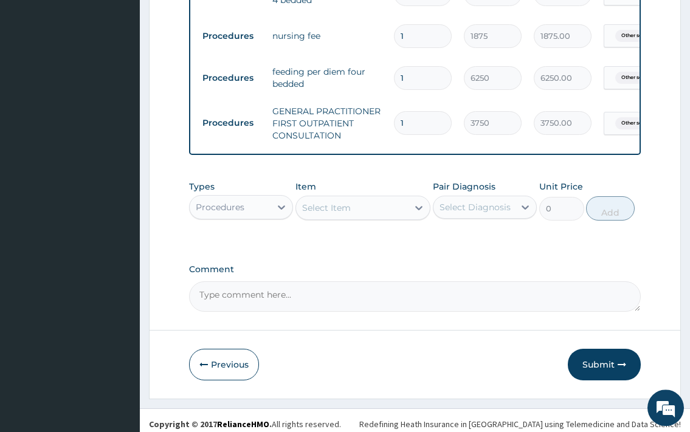
scroll to position [769, 0]
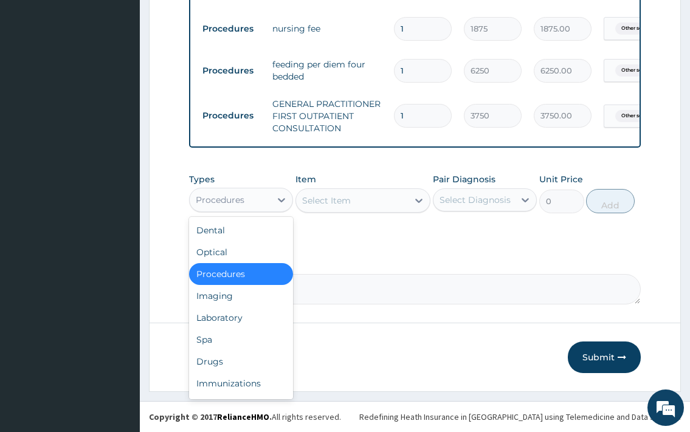
drag, startPoint x: 248, startPoint y: 195, endPoint x: 236, endPoint y: 263, distance: 69.2
click at [248, 196] on div "Procedures" at bounding box center [230, 199] width 81 height 19
click at [237, 316] on div "Laboratory" at bounding box center [241, 318] width 104 height 22
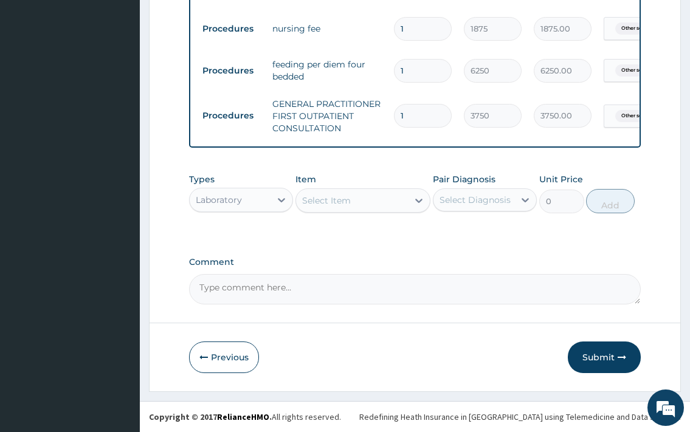
click at [371, 199] on div "Select Item" at bounding box center [352, 200] width 112 height 19
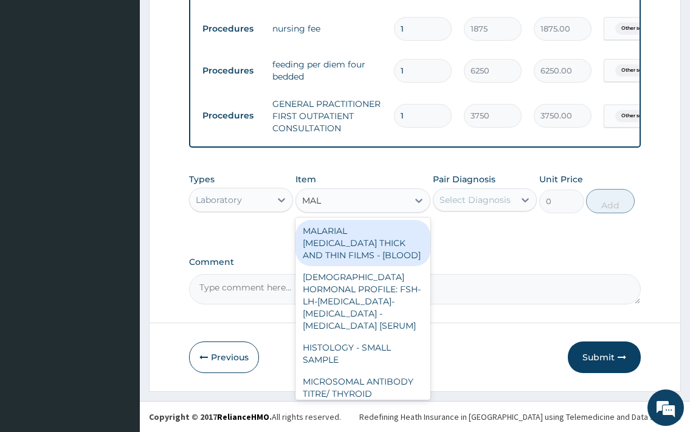
type input "MALA"
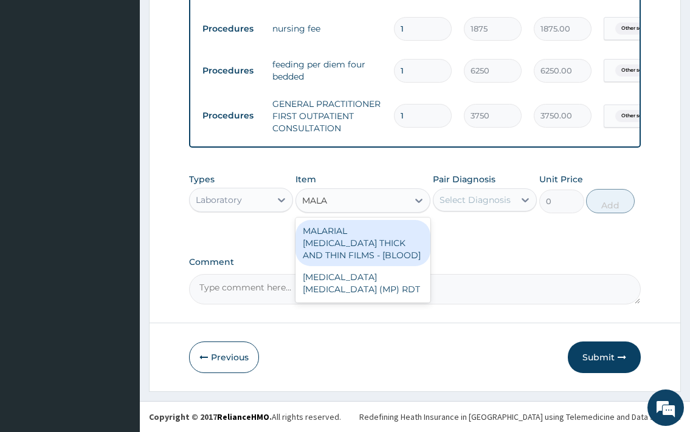
drag, startPoint x: 379, startPoint y: 251, endPoint x: 372, endPoint y: 257, distance: 10.0
click at [379, 250] on div "MALARIAL PARASITE THICK AND THIN FILMS - [BLOOD]" at bounding box center [364, 243] width 136 height 46
type input "2187.5"
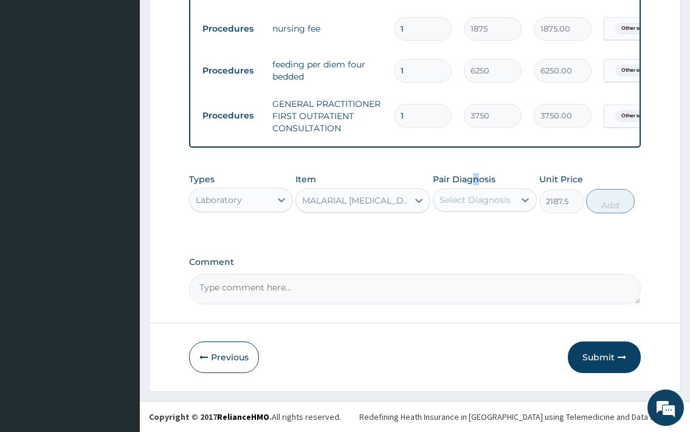
click at [479, 185] on label "Pair Diagnosis" at bounding box center [464, 179] width 63 height 12
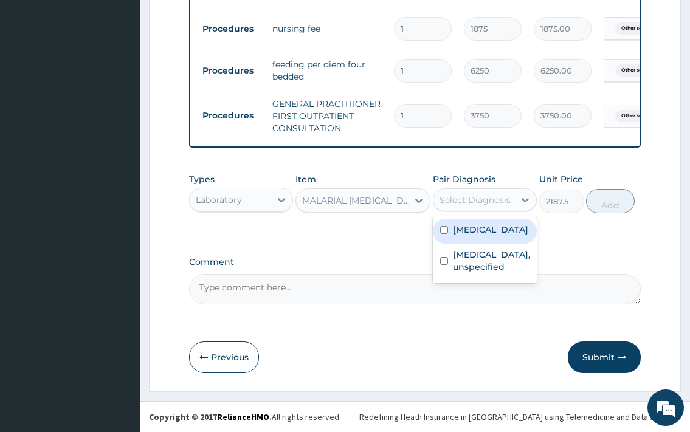
click at [481, 204] on div "Select Diagnosis" at bounding box center [475, 200] width 71 height 12
drag, startPoint x: 488, startPoint y: 241, endPoint x: 496, endPoint y: 237, distance: 9.3
click at [488, 236] on label "Other severe and complicated Plasmodium falciparum malaria" at bounding box center [490, 230] width 75 height 12
checkbox input "true"
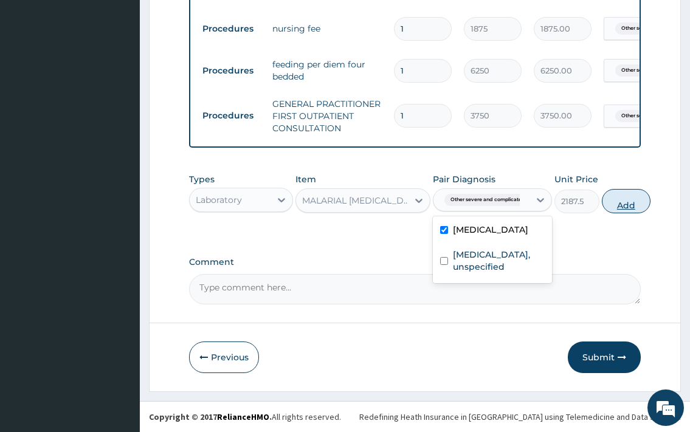
click at [611, 208] on button "Add" at bounding box center [626, 201] width 49 height 24
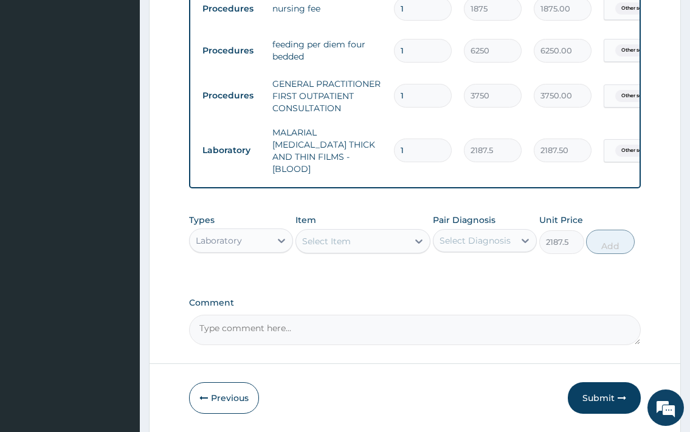
type input "0"
click at [347, 247] on div "Select Item" at bounding box center [326, 241] width 49 height 12
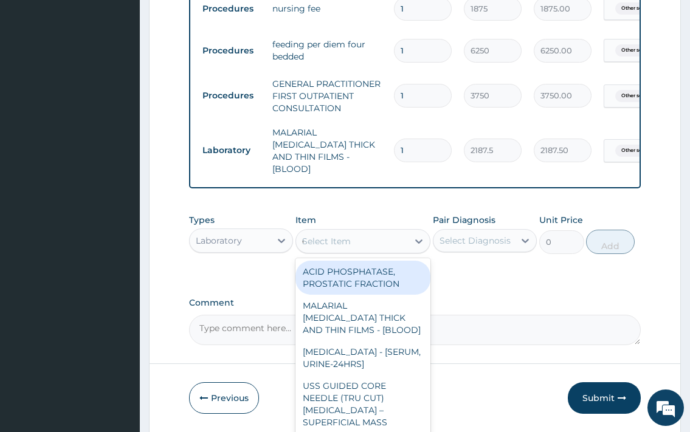
type input "CBC"
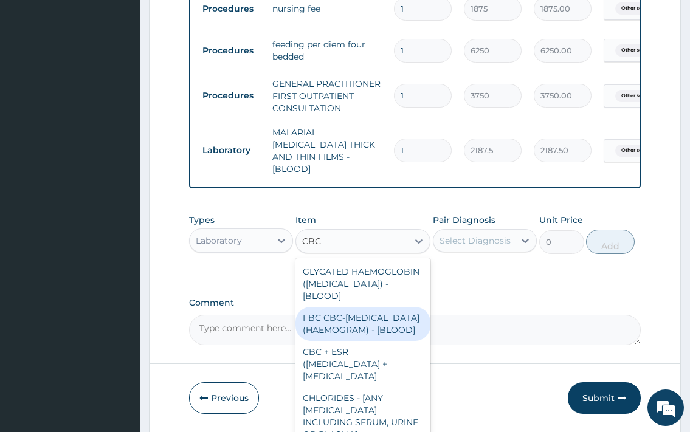
drag, startPoint x: 358, startPoint y: 344, endPoint x: 412, endPoint y: 321, distance: 58.8
click at [361, 341] on div "FBC CBC-COMPLETE BLOOD COUNT (HAEMOGRAM) - [BLOOD]" at bounding box center [364, 324] width 136 height 34
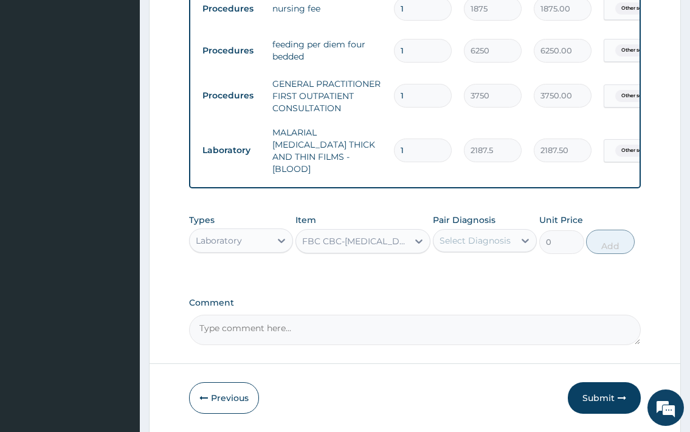
type input "5000"
click at [481, 254] on div "Pair Diagnosis Select Diagnosis" at bounding box center [485, 234] width 104 height 40
drag, startPoint x: 483, startPoint y: 255, endPoint x: 485, endPoint y: 261, distance: 6.8
click at [484, 251] on div "Select Diagnosis" at bounding box center [474, 240] width 81 height 19
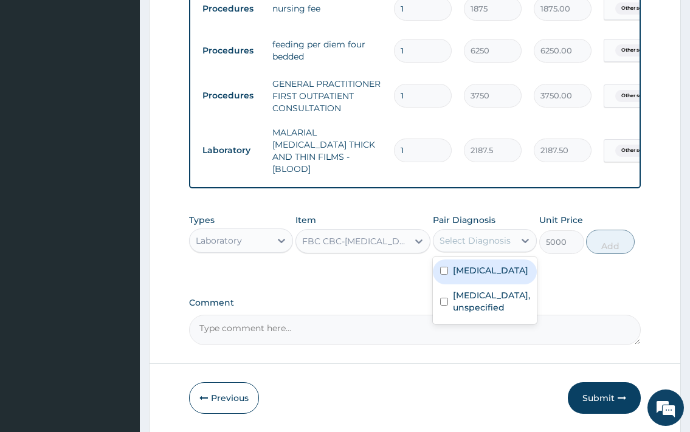
drag, startPoint x: 485, startPoint y: 261, endPoint x: 563, endPoint y: 280, distance: 80.7
click at [491, 277] on label "Other severe and complicated Plasmodium falciparum malaria" at bounding box center [490, 271] width 75 height 12
checkbox input "true"
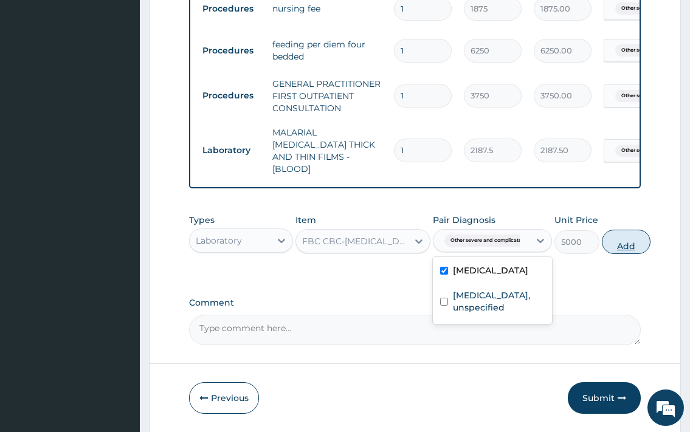
click at [613, 254] on button "Add" at bounding box center [626, 242] width 49 height 24
type input "0"
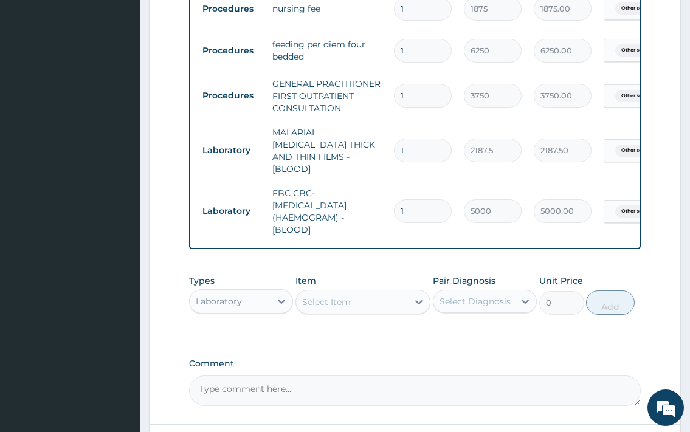
click at [344, 307] on div "Select Item" at bounding box center [326, 302] width 49 height 12
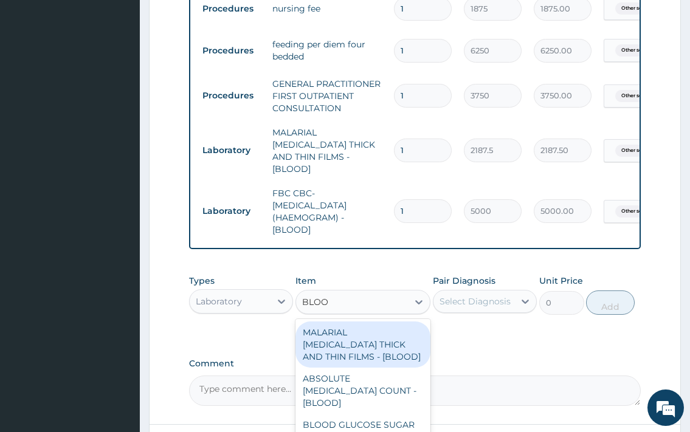
type input "BLOOD"
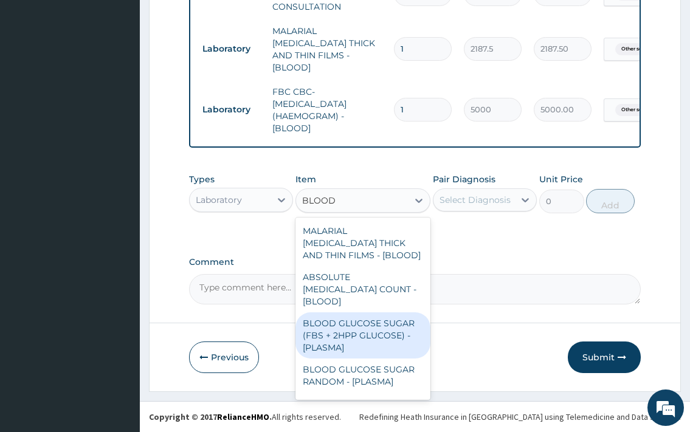
scroll to position [66, 0]
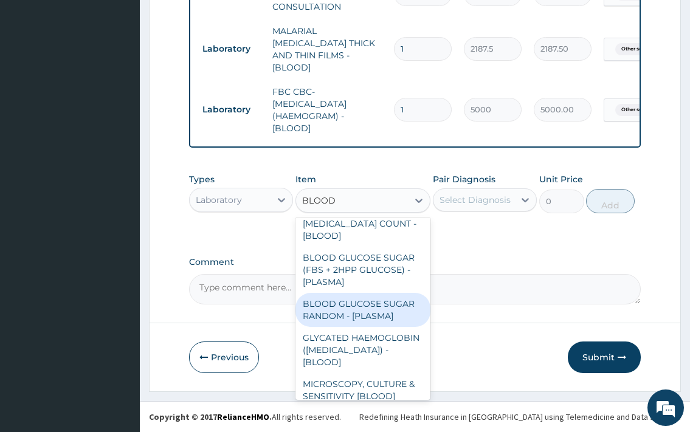
drag, startPoint x: 364, startPoint y: 317, endPoint x: 391, endPoint y: 311, distance: 28.2
click at [370, 317] on div "BLOOD GLUCOSE SUGAR RANDOM - [PLASMA]" at bounding box center [364, 310] width 136 height 34
type input "1875"
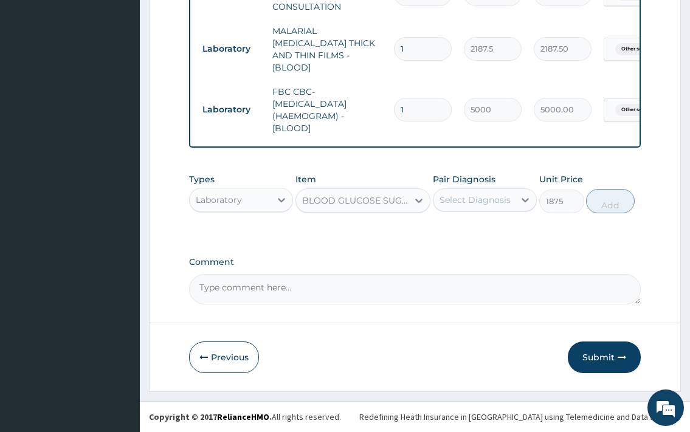
click at [494, 207] on div "Select Diagnosis" at bounding box center [474, 199] width 81 height 19
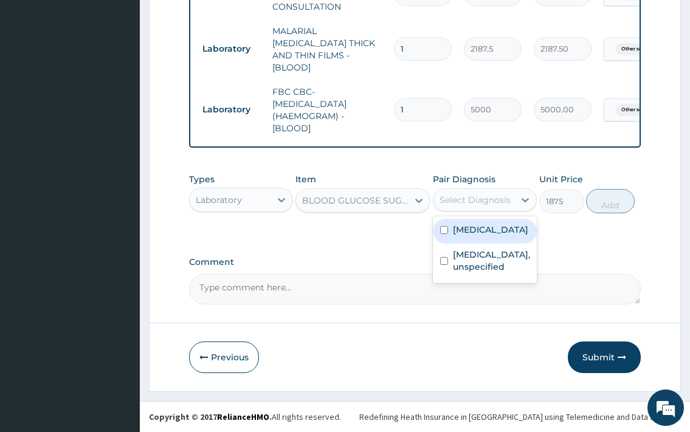
click at [494, 236] on label "Other severe and complicated Plasmodium falciparum malaria" at bounding box center [490, 230] width 75 height 12
checkbox input "true"
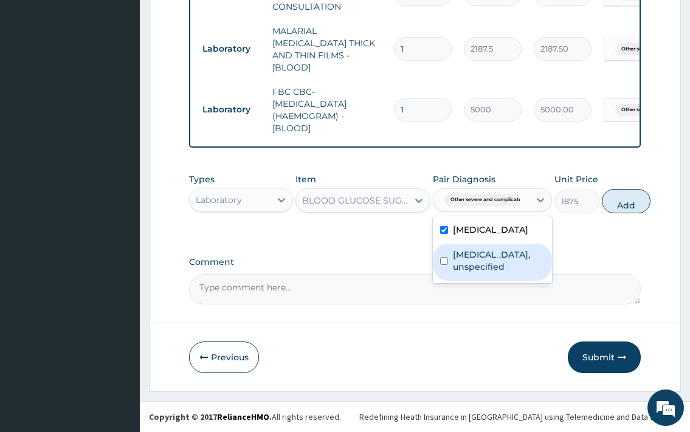
drag, startPoint x: 482, startPoint y: 301, endPoint x: 484, endPoint y: 292, distance: 9.4
click at [482, 273] on label "Lower respiratory tract disease, unspecified" at bounding box center [499, 261] width 92 height 24
checkbox input "true"
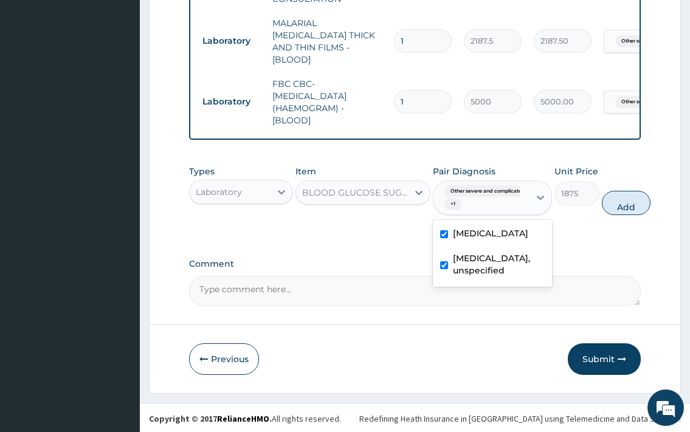
click at [465, 240] on label "Other severe and complicated Plasmodium falciparum malaria" at bounding box center [490, 233] width 75 height 12
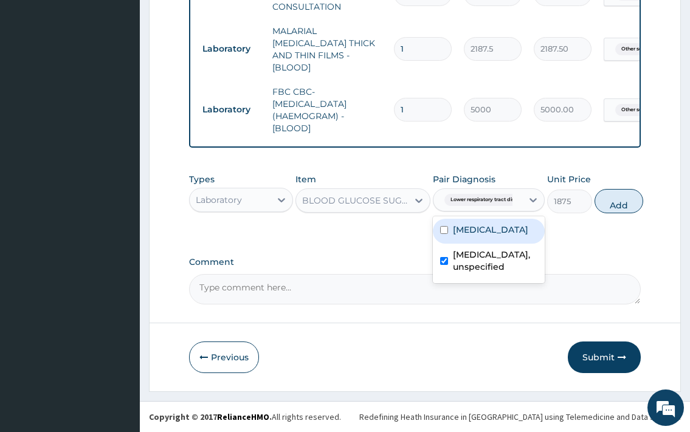
click at [486, 236] on label "Other severe and complicated Plasmodium falciparum malaria" at bounding box center [490, 230] width 75 height 12
checkbox input "true"
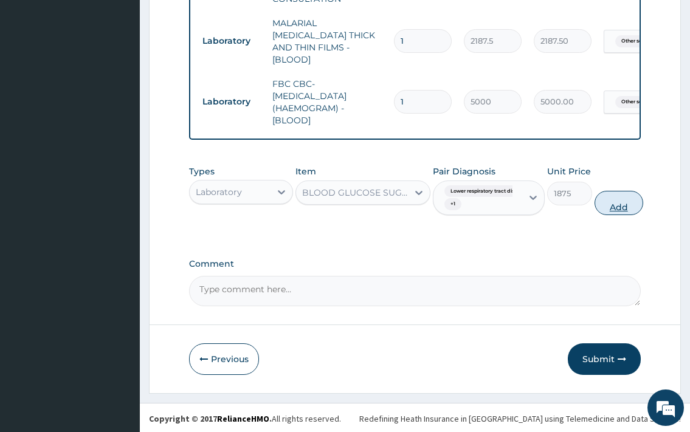
click at [618, 213] on button "Add" at bounding box center [619, 203] width 49 height 24
type input "0"
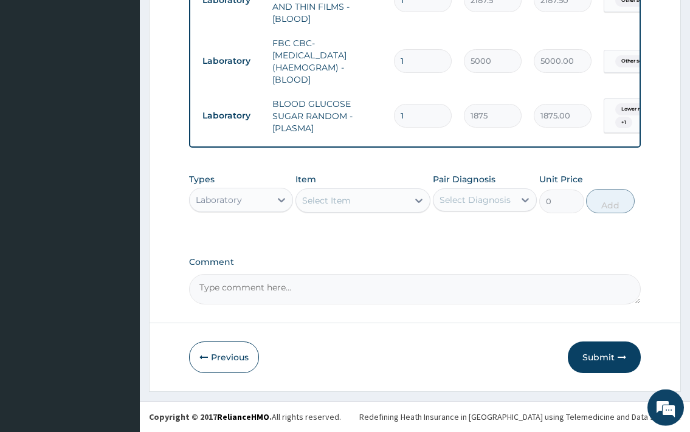
scroll to position [927, 0]
click at [367, 209] on div "Select Item" at bounding box center [352, 200] width 112 height 19
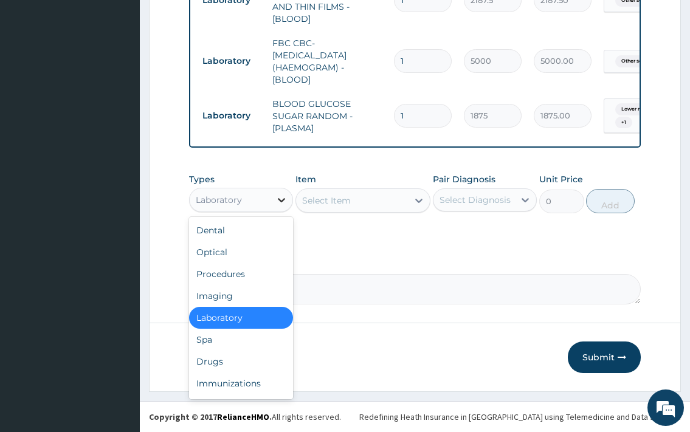
click at [271, 196] on div at bounding box center [282, 200] width 22 height 22
click at [219, 353] on div "Drugs" at bounding box center [241, 362] width 104 height 22
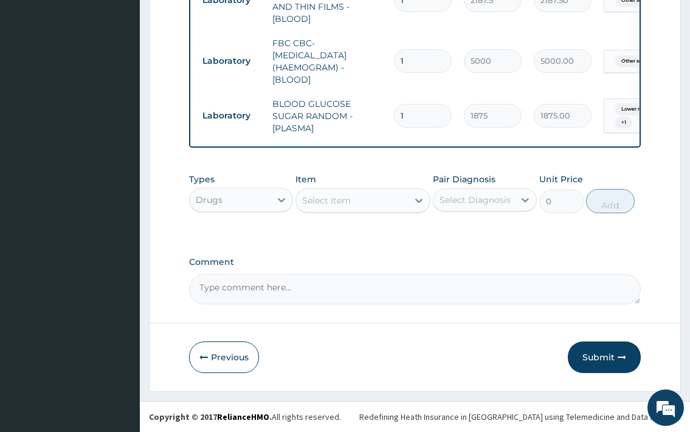
click at [337, 194] on div "Select Item" at bounding box center [352, 200] width 112 height 19
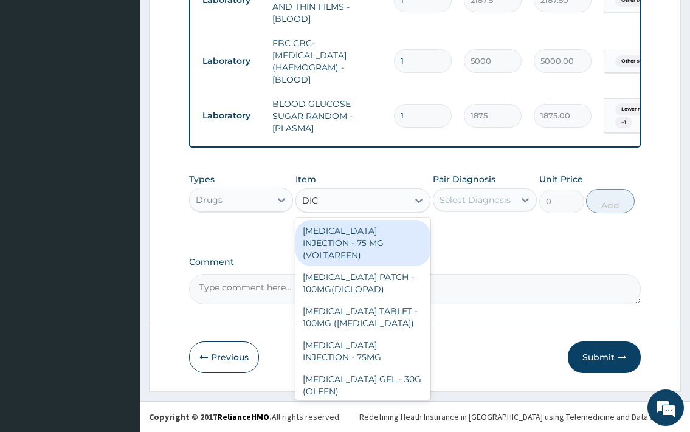
type input "DICL"
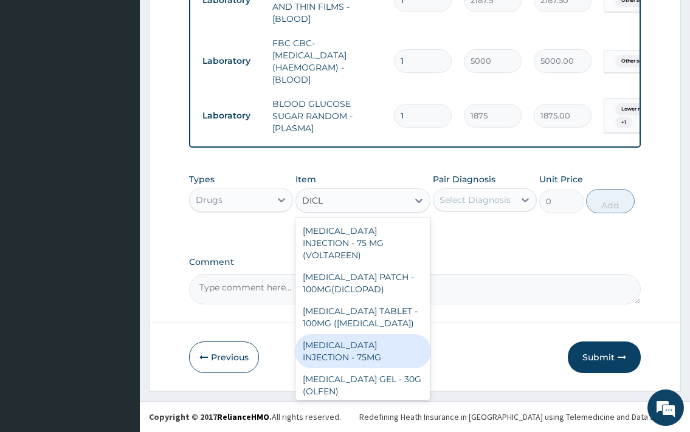
click at [385, 351] on div "DICLOFENAC INJECTION - 75MG" at bounding box center [364, 351] width 136 height 34
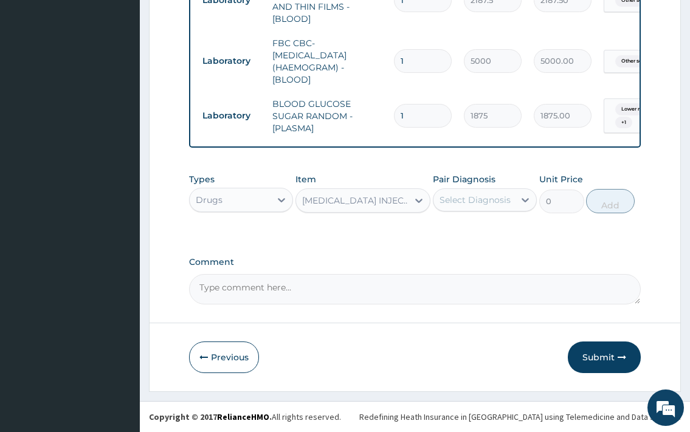
type input "420"
click at [496, 207] on div "Select Diagnosis" at bounding box center [474, 199] width 81 height 19
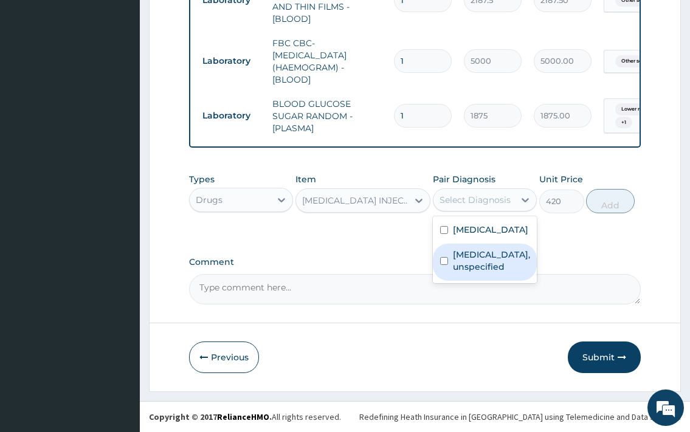
drag, startPoint x: 494, startPoint y: 306, endPoint x: 571, endPoint y: 235, distance: 105.0
click at [496, 273] on label "Lower respiratory tract disease, unspecified" at bounding box center [491, 261] width 77 height 24
checkbox input "true"
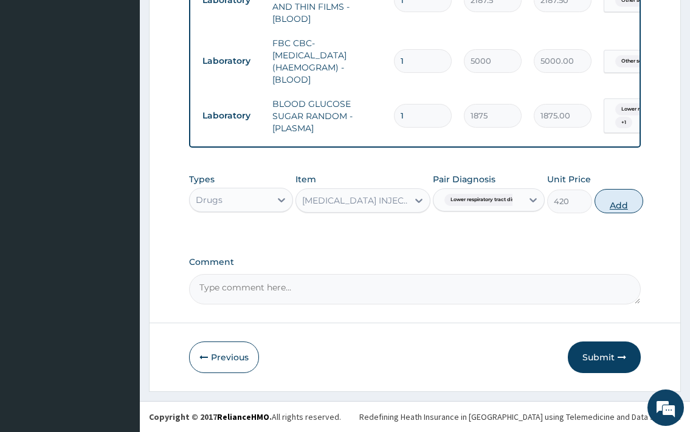
click at [623, 204] on button "Add" at bounding box center [619, 201] width 49 height 24
type input "0"
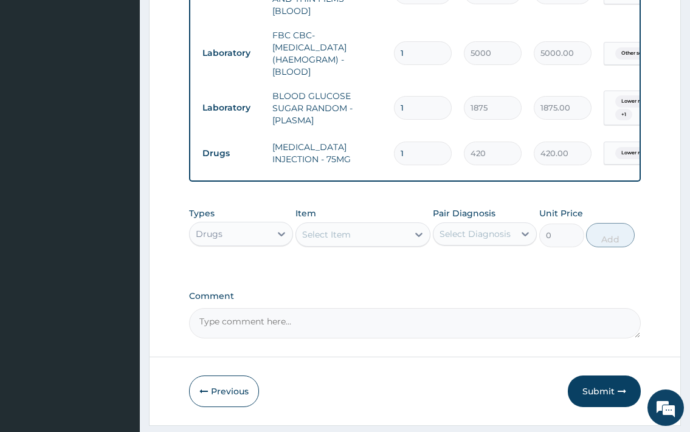
click at [322, 241] on div "Select Item" at bounding box center [326, 235] width 49 height 12
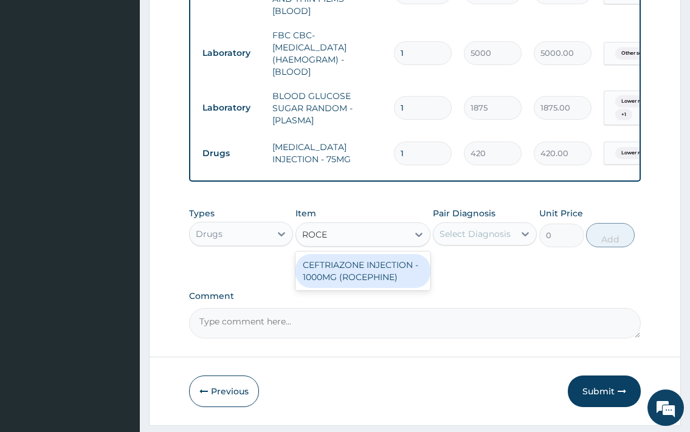
type input "ROCEP"
drag, startPoint x: 403, startPoint y: 283, endPoint x: 462, endPoint y: 263, distance: 62.3
click at [401, 282] on div "CEFTRIAZONE INJECTION - 1000MG (ROCEPHINE)" at bounding box center [364, 271] width 136 height 34
type input "9520"
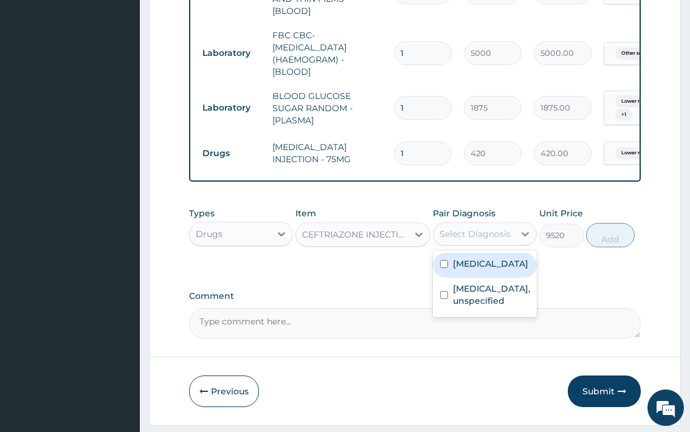
drag, startPoint x: 503, startPoint y: 237, endPoint x: 488, endPoint y: 352, distance: 116.5
click at [503, 240] on div "Select Diagnosis" at bounding box center [475, 234] width 71 height 12
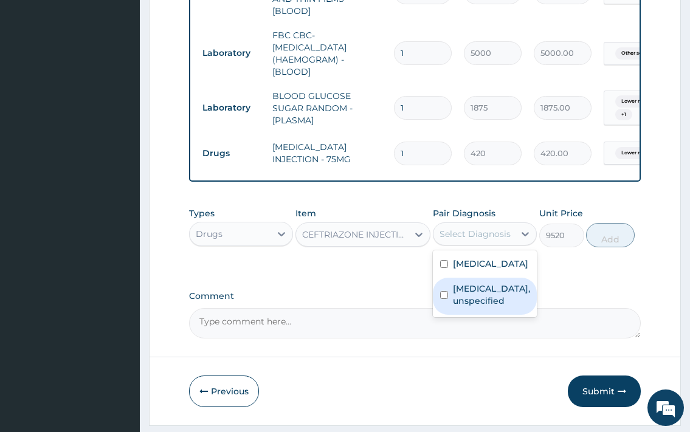
drag, startPoint x: 505, startPoint y: 377, endPoint x: 510, endPoint y: 370, distance: 8.6
click at [505, 315] on div "Lower respiratory tract disease, unspecified" at bounding box center [485, 296] width 104 height 37
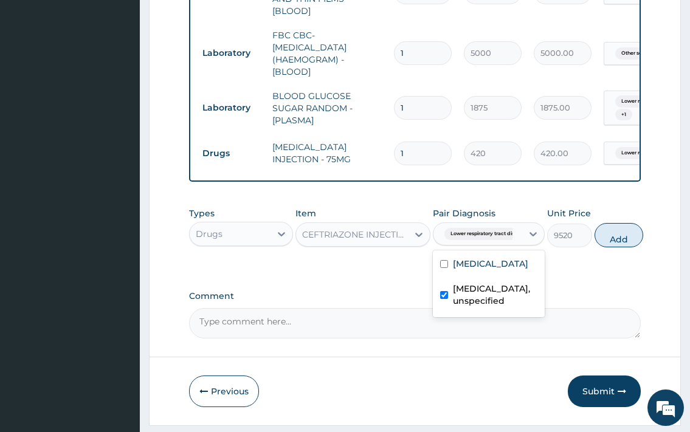
checkbox input "true"
click at [617, 247] on button "Add" at bounding box center [619, 235] width 49 height 24
type input "0"
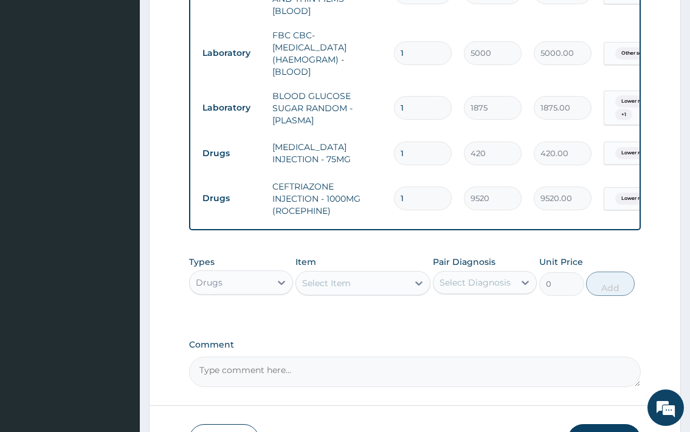
type input "0.00"
type input "2"
type input "19040.00"
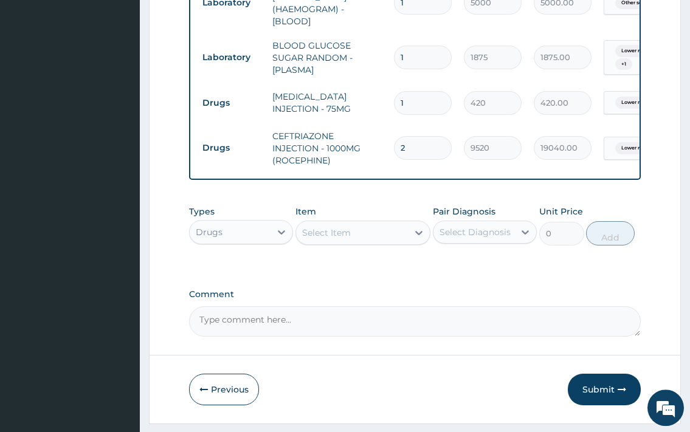
scroll to position [1018, 0]
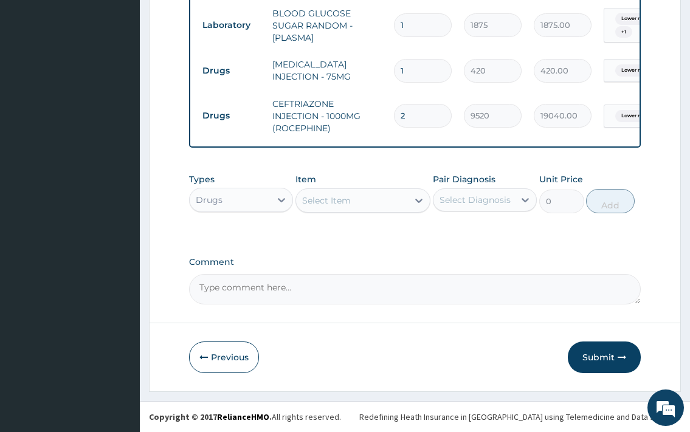
type input "2"
click at [366, 204] on div "Select Item" at bounding box center [352, 200] width 112 height 19
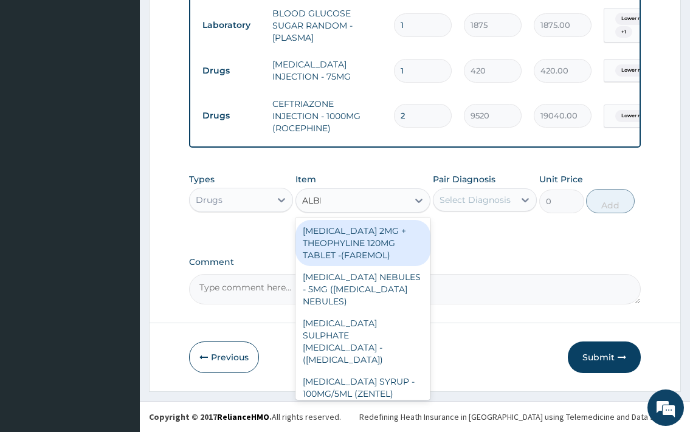
type input "ALBEN"
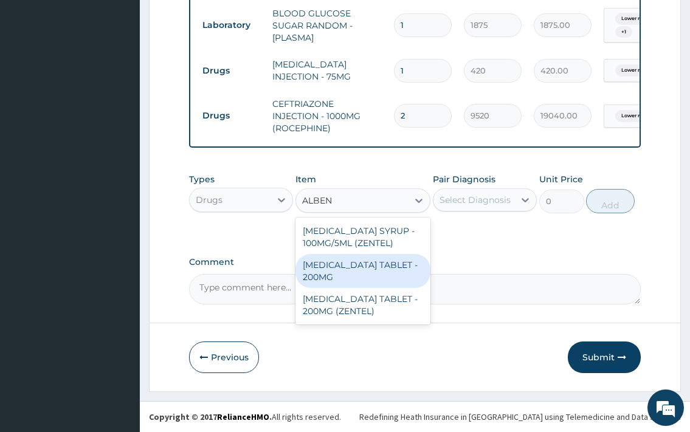
drag, startPoint x: 377, startPoint y: 273, endPoint x: 441, endPoint y: 246, distance: 69.8
click at [379, 273] on div "ALBENDAZOLE TABLET - 200MG" at bounding box center [364, 271] width 136 height 34
type input "280"
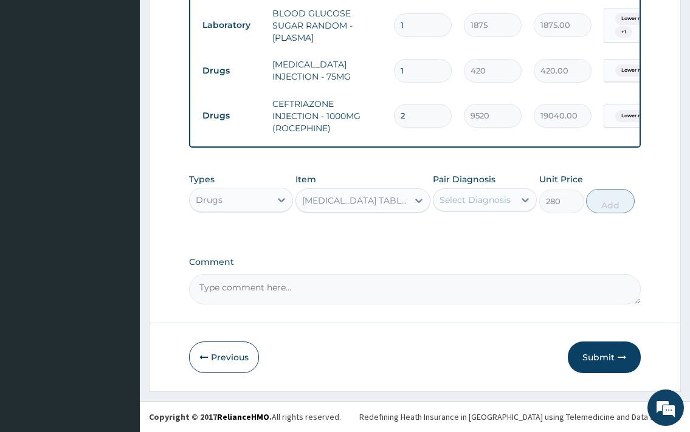
drag, startPoint x: 491, startPoint y: 190, endPoint x: 492, endPoint y: 199, distance: 9.2
click at [491, 191] on div "Select Diagnosis" at bounding box center [485, 200] width 104 height 23
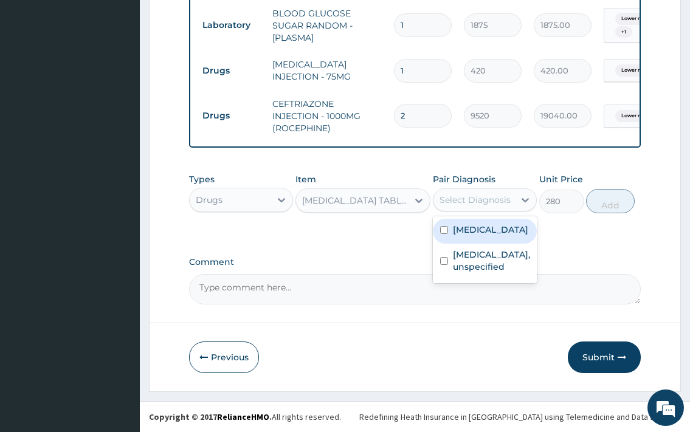
drag, startPoint x: 488, startPoint y: 232, endPoint x: 533, endPoint y: 226, distance: 44.8
click at [498, 230] on label "Other severe and complicated Plasmodium falciparum malaria" at bounding box center [490, 230] width 75 height 12
checkbox input "true"
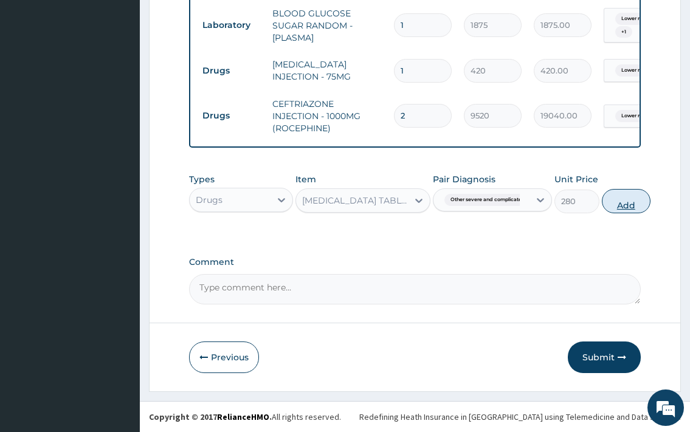
click at [628, 200] on button "Add" at bounding box center [626, 201] width 49 height 24
type input "0"
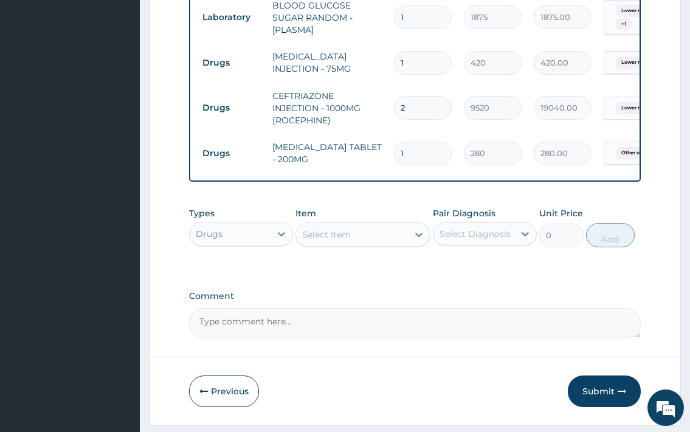
type input "0.00"
type input "2"
type input "560.00"
type input "2"
click at [388, 247] on div "Select Item" at bounding box center [364, 235] width 136 height 24
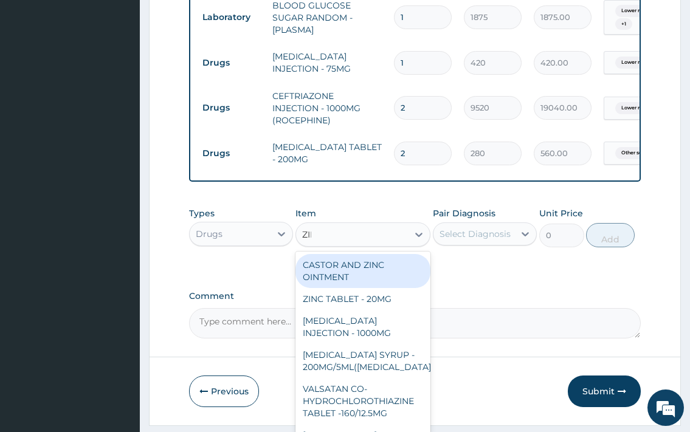
type input "ZINN"
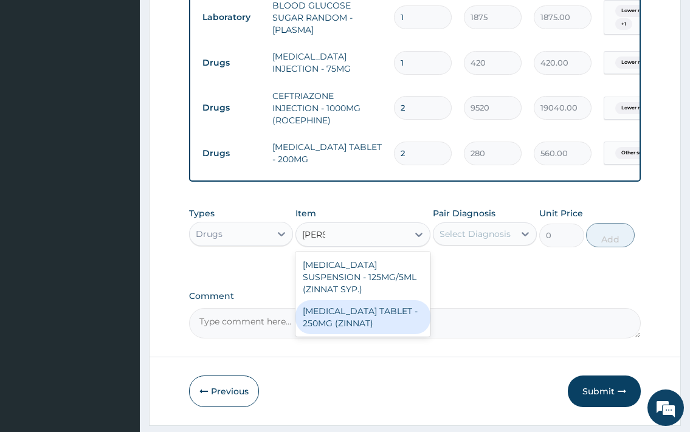
click at [372, 318] on div "CEFUROXIME TABLET - 250MG (ZINNAT)" at bounding box center [364, 317] width 136 height 34
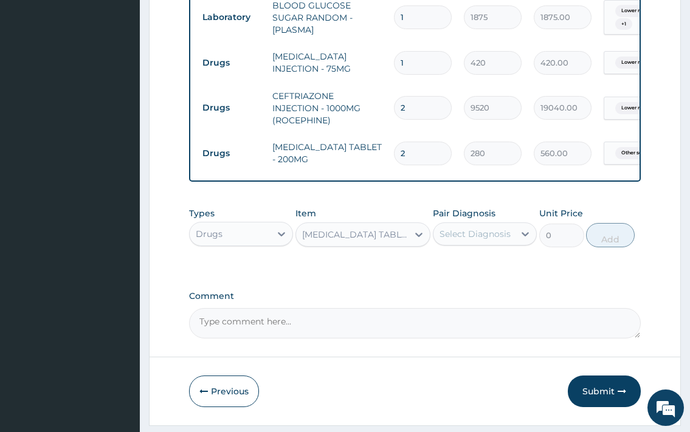
type input "1120"
drag, startPoint x: 458, startPoint y: 234, endPoint x: 468, endPoint y: 255, distance: 23.4
click at [460, 240] on div "Select Diagnosis" at bounding box center [474, 233] width 81 height 19
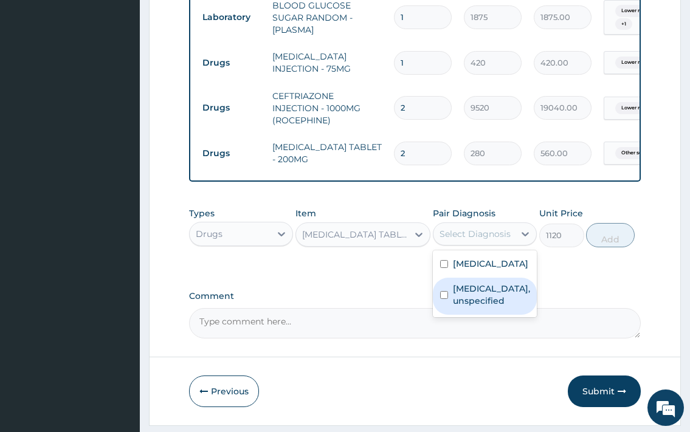
drag, startPoint x: 499, startPoint y: 356, endPoint x: 532, endPoint y: 344, distance: 35.6
click at [503, 307] on label "Lower respiratory tract disease, unspecified" at bounding box center [491, 295] width 77 height 24
checkbox input "true"
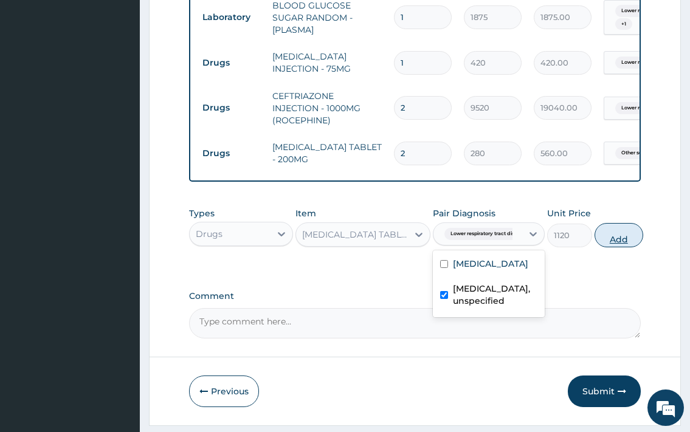
click at [621, 247] on button "Add" at bounding box center [619, 235] width 49 height 24
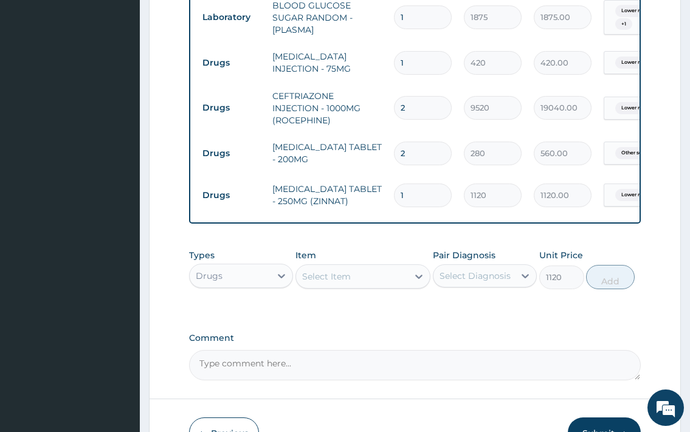
type input "0"
type input "0.00"
type input "2"
type input "2240.00"
type input "20"
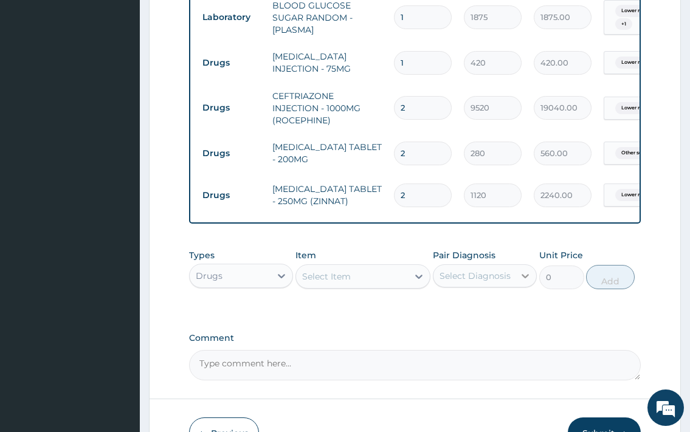
type input "22400.00"
type input "20"
click at [329, 283] on div "Select Item" at bounding box center [326, 277] width 49 height 12
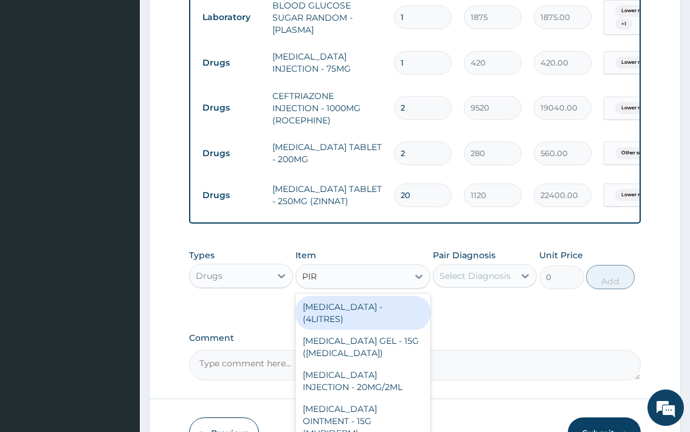
type input "PIRI"
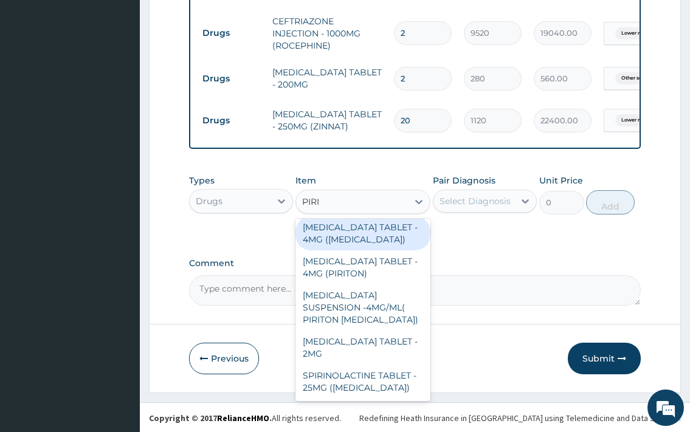
scroll to position [1102, 0]
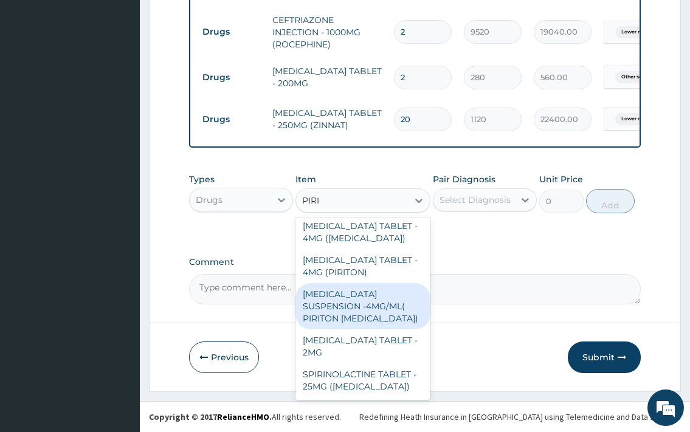
drag, startPoint x: 368, startPoint y: 304, endPoint x: 461, endPoint y: 228, distance: 120.1
click at [370, 304] on div "CHLORPHENIRAMINE SUSPENSION -4MG/ML( PIRITON EXPECTORANT)" at bounding box center [364, 306] width 136 height 46
type input "1372"
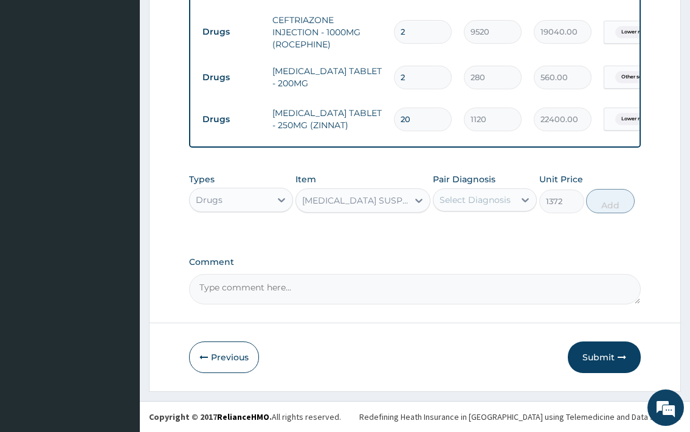
click at [482, 201] on div "Select Diagnosis" at bounding box center [475, 200] width 71 height 12
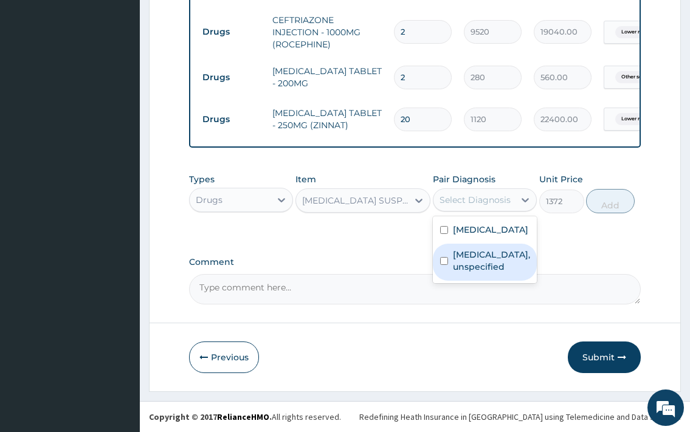
drag, startPoint x: 519, startPoint y: 314, endPoint x: 595, endPoint y: 252, distance: 97.7
click at [520, 273] on label "Lower respiratory tract disease, unspecified" at bounding box center [491, 261] width 77 height 24
checkbox input "true"
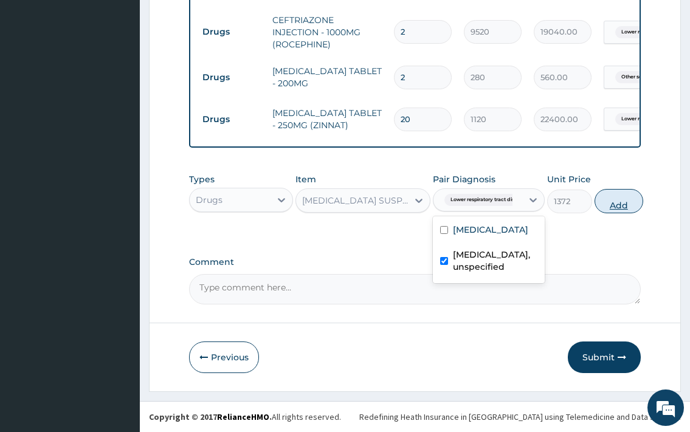
click at [622, 196] on button "Add" at bounding box center [619, 201] width 49 height 24
type input "0"
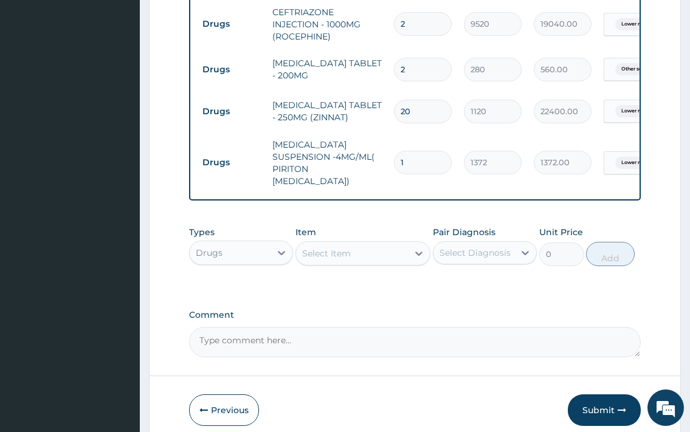
click at [365, 254] on div "Select Item" at bounding box center [352, 253] width 112 height 19
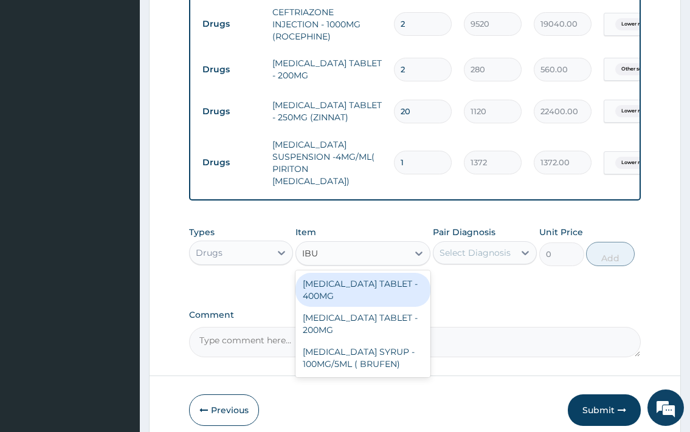
type input "IBUP"
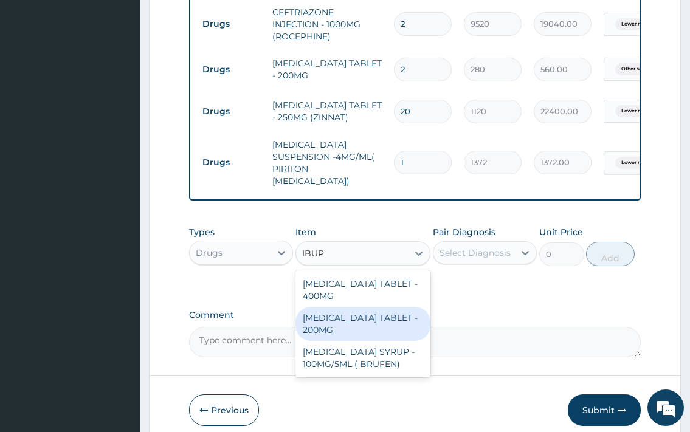
drag, startPoint x: 382, startPoint y: 291, endPoint x: 415, endPoint y: 276, distance: 35.9
click at [386, 289] on div "IBUPROFEN TABLET - 400MG" at bounding box center [364, 290] width 136 height 34
type input "560"
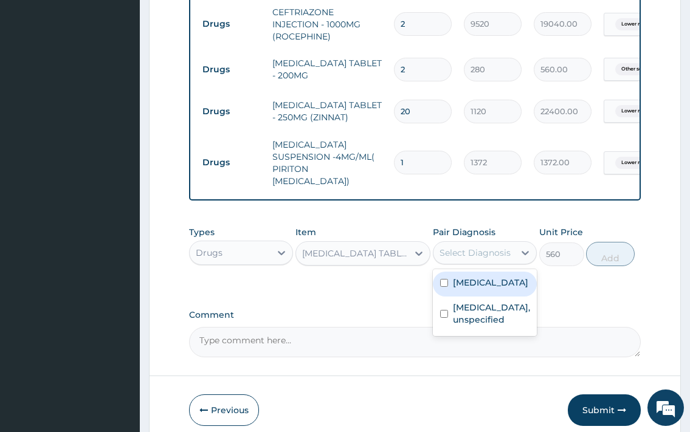
drag, startPoint x: 475, startPoint y: 244, endPoint x: 496, endPoint y: 300, distance: 59.3
click at [475, 247] on div "Select Diagnosis" at bounding box center [475, 253] width 71 height 12
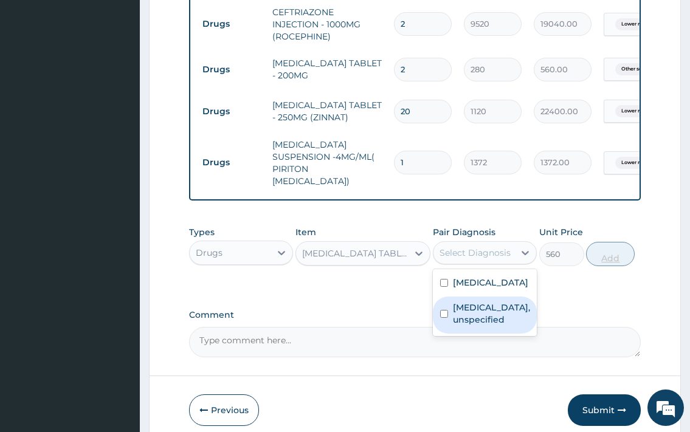
drag, startPoint x: 499, startPoint y: 364, endPoint x: 617, endPoint y: 261, distance: 156.5
click at [503, 326] on label "Lower respiratory tract disease, unspecified" at bounding box center [491, 314] width 77 height 24
checkbox input "true"
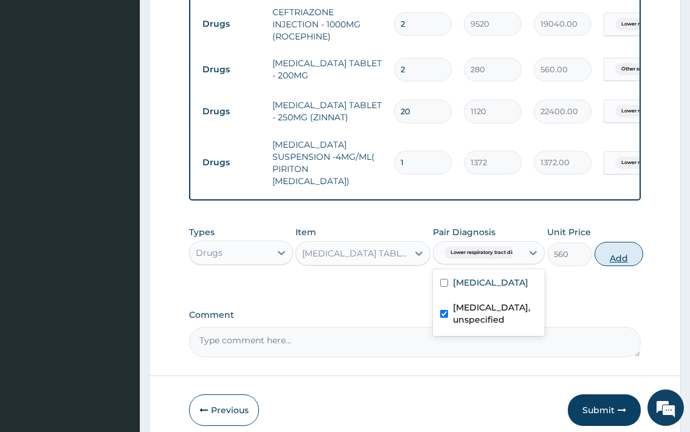
click at [613, 253] on button "Add" at bounding box center [619, 254] width 49 height 24
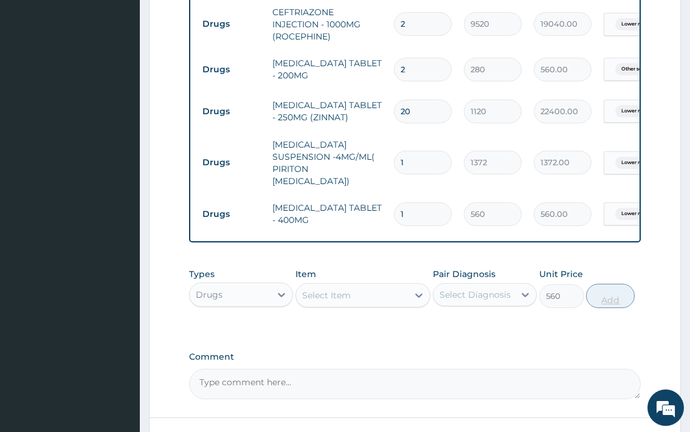
type input "0"
type input "0.00"
type input "6"
type input "3360.00"
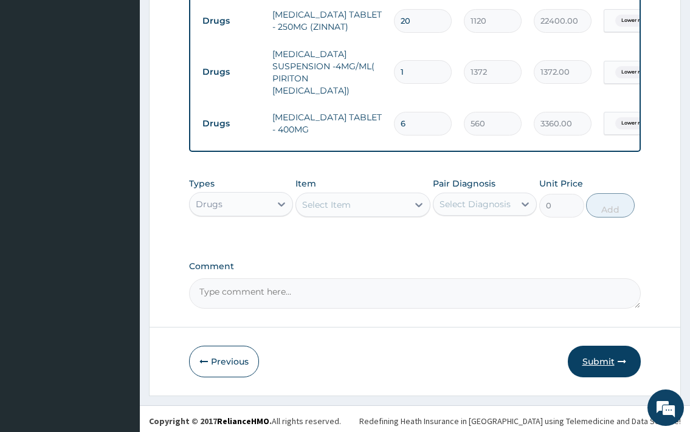
type input "6"
click at [595, 350] on button "Submit" at bounding box center [604, 362] width 73 height 32
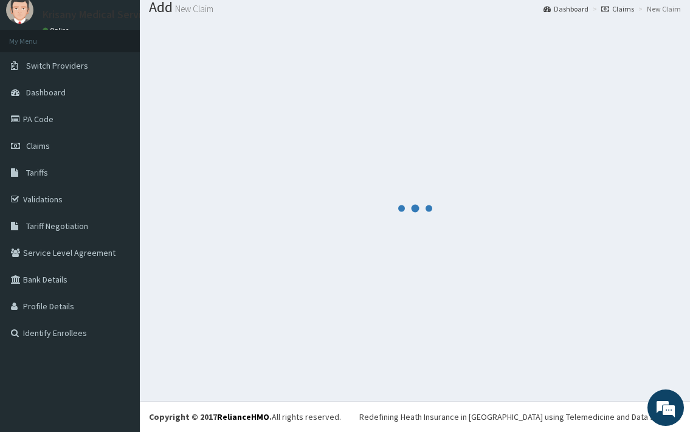
scroll to position [40, 0]
